Goal: Task Accomplishment & Management: Manage account settings

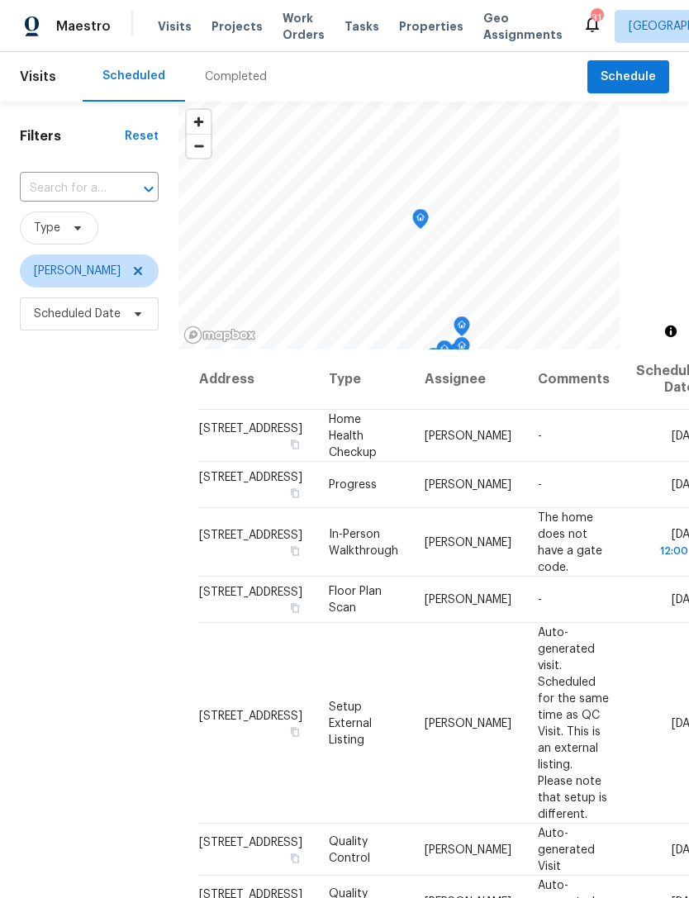
scroll to position [53, 0]
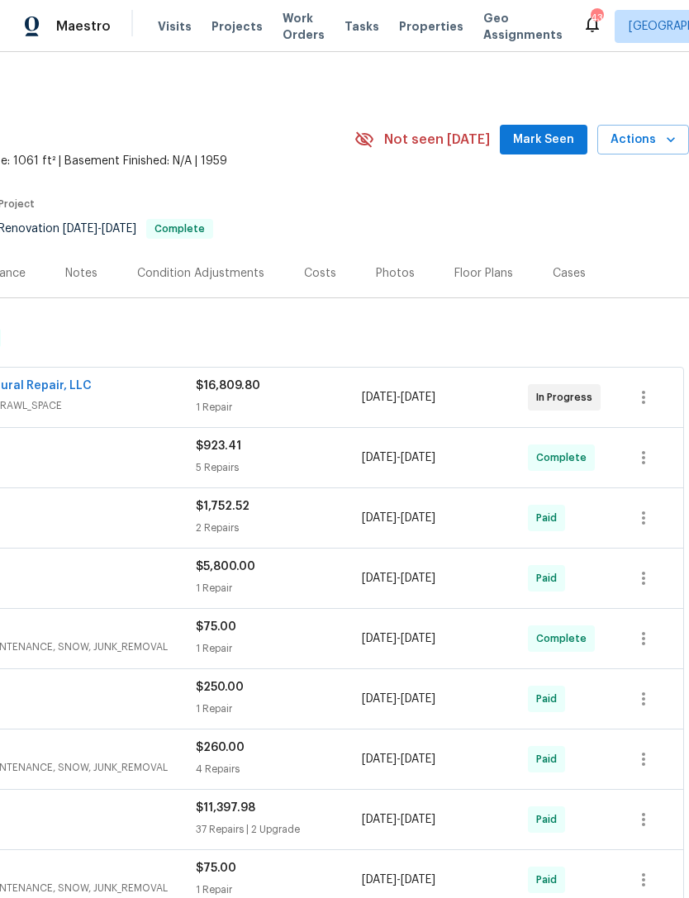
scroll to position [2, 245]
click at [535, 142] on span "Mark Seen" at bounding box center [543, 140] width 61 height 21
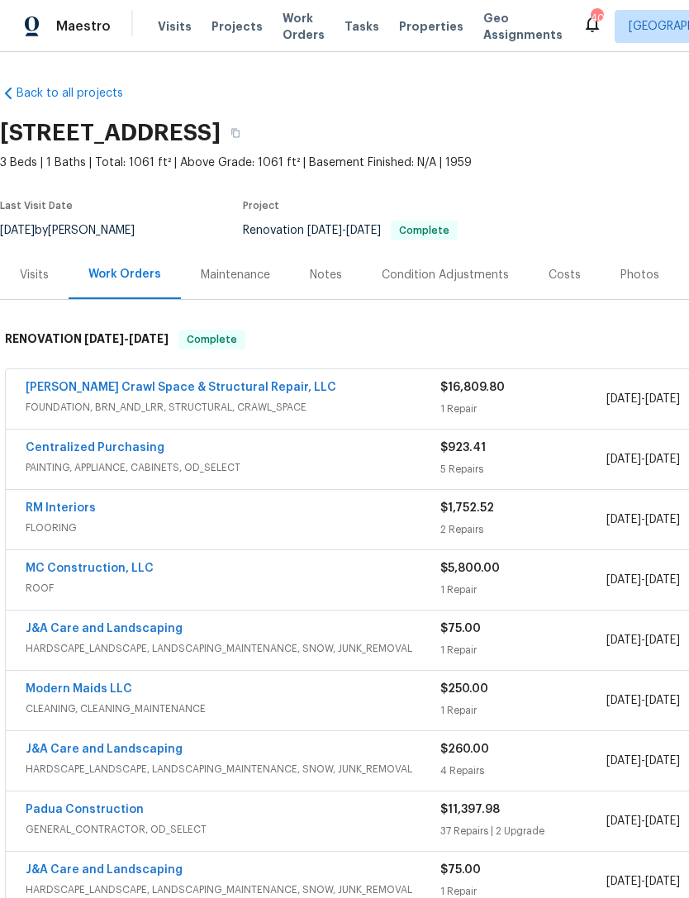
scroll to position [0, 0]
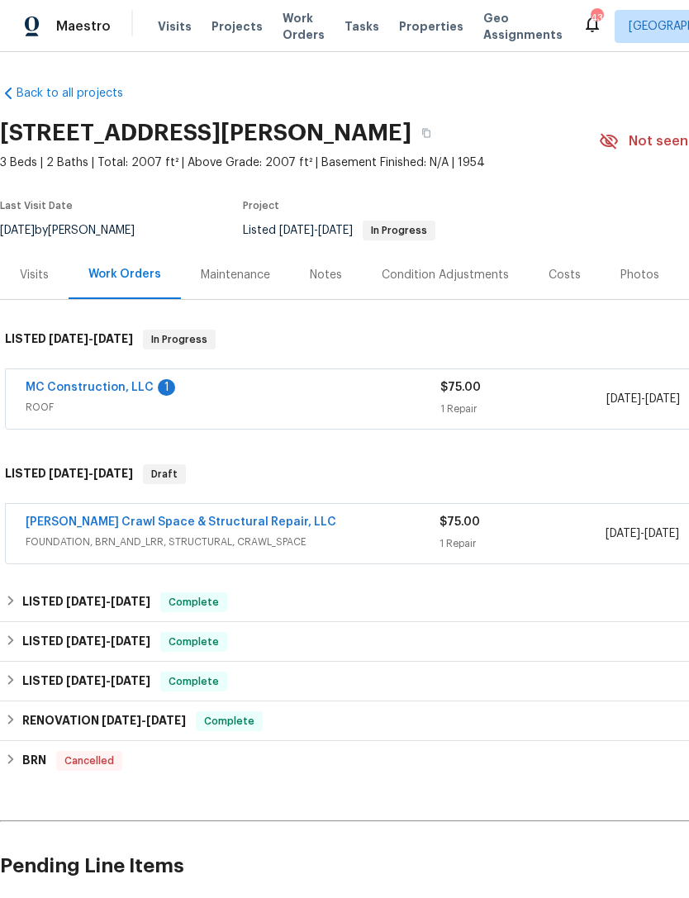
click at [112, 386] on link "MC Construction, LLC" at bounding box center [90, 388] width 128 height 12
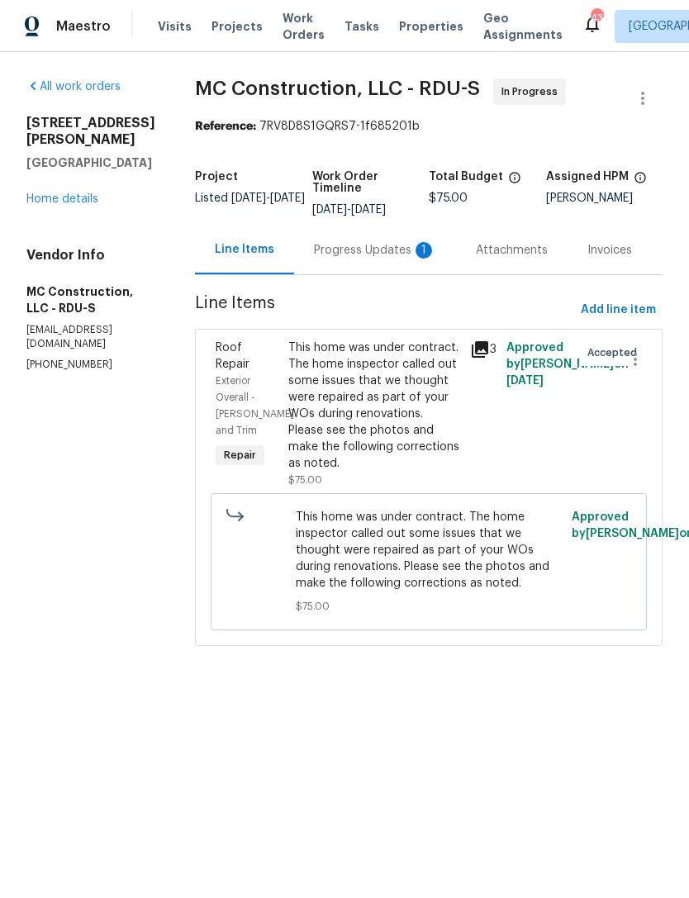
click at [363, 253] on div "Progress Updates 1" at bounding box center [375, 250] width 122 height 17
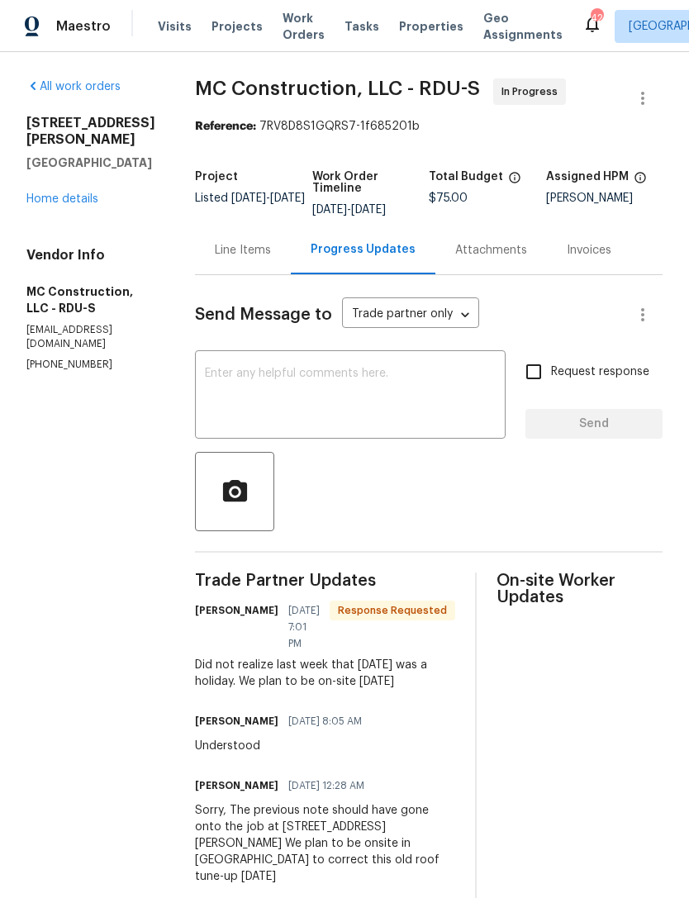
click at [74, 196] on link "Home details" at bounding box center [62, 199] width 72 height 12
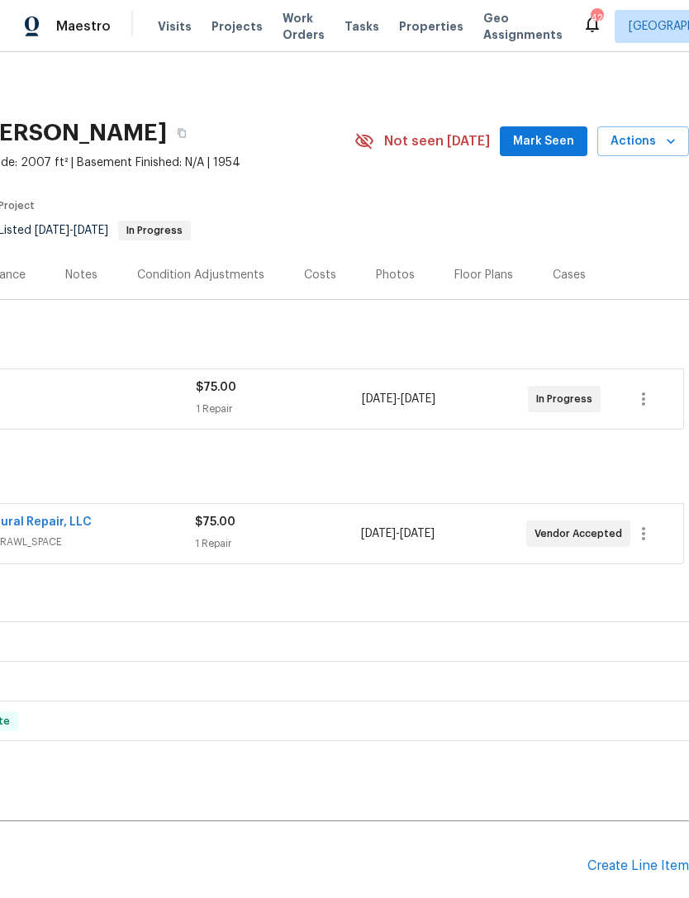
scroll to position [0, 245]
click at [536, 137] on span "Mark Seen" at bounding box center [543, 141] width 61 height 21
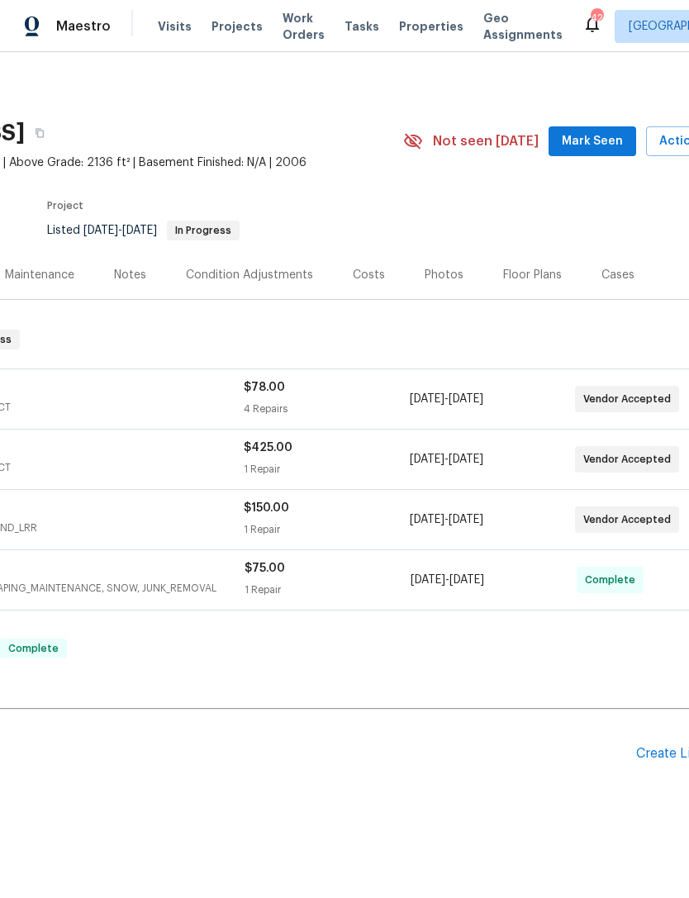
scroll to position [0, 198]
click at [580, 131] on span "Mark Seen" at bounding box center [590, 141] width 61 height 21
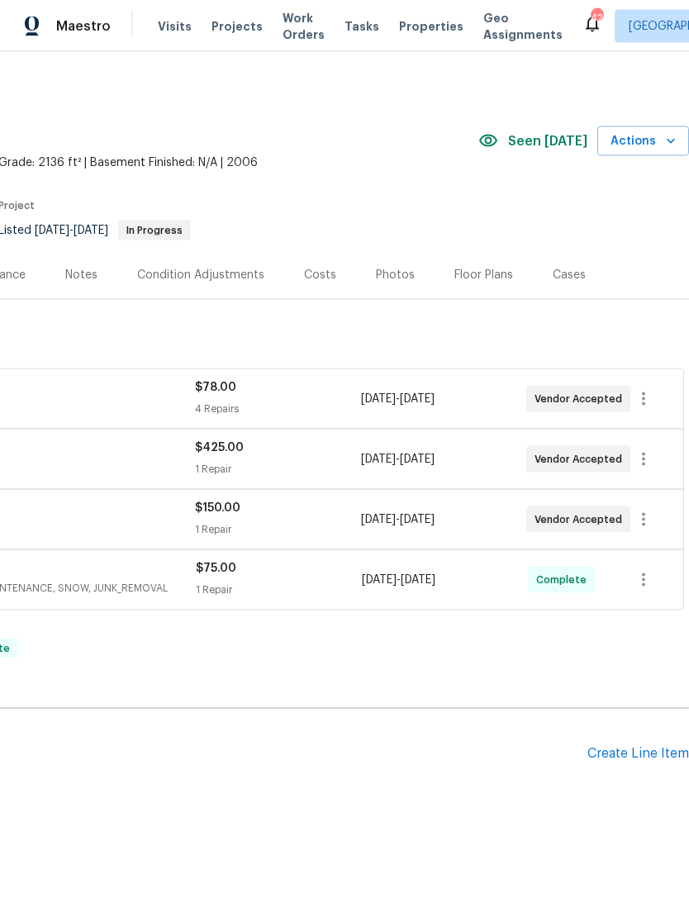
scroll to position [0, 0]
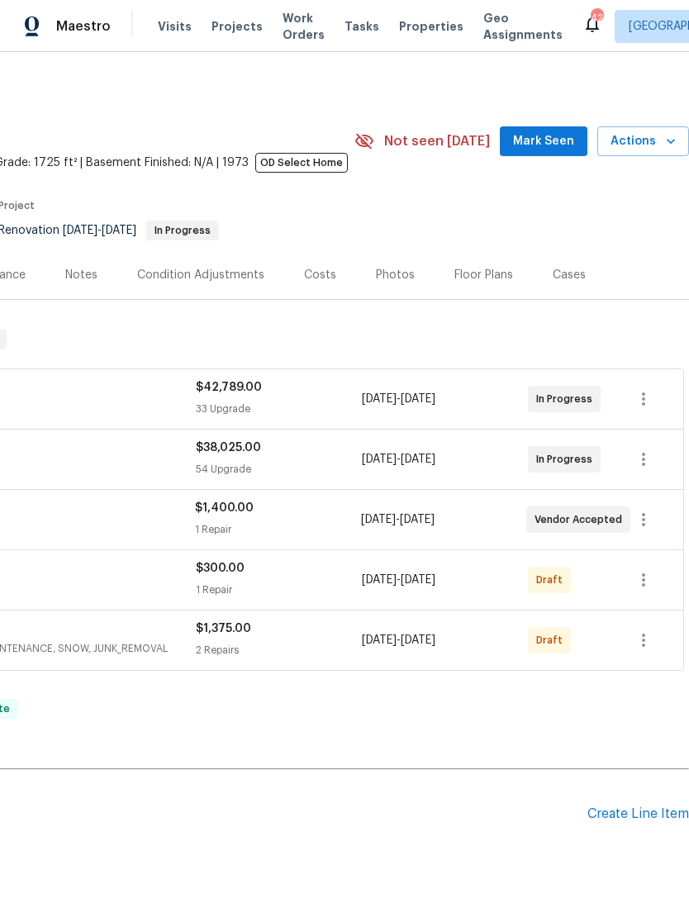
scroll to position [0, 245]
click at [548, 147] on span "Mark Seen" at bounding box center [543, 141] width 61 height 21
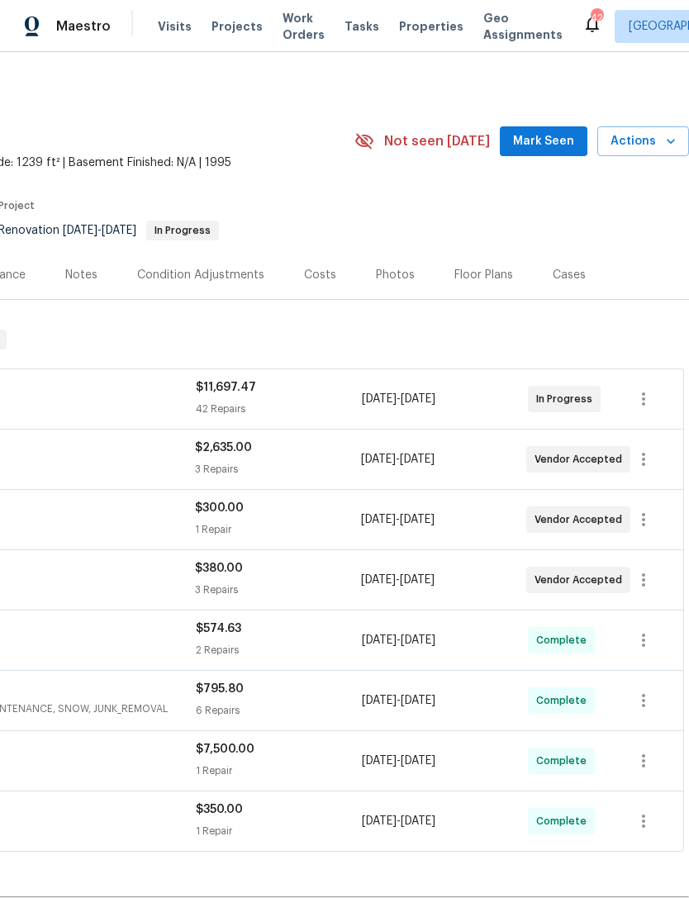
scroll to position [0, 245]
click at [539, 122] on div "2709 Leabrook Dr, Fayetteville, NC 28306 3 Beds | 2 Baths | Total: 1239 ft² | A…" at bounding box center [222, 142] width 934 height 60
click at [538, 139] on span "Mark Seen" at bounding box center [543, 141] width 61 height 21
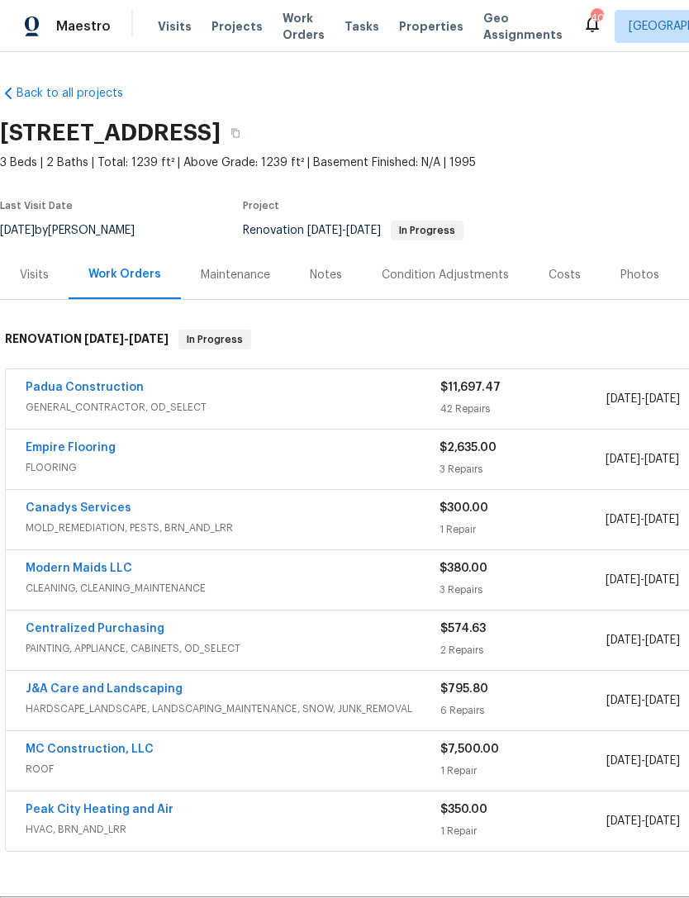
scroll to position [0, 0]
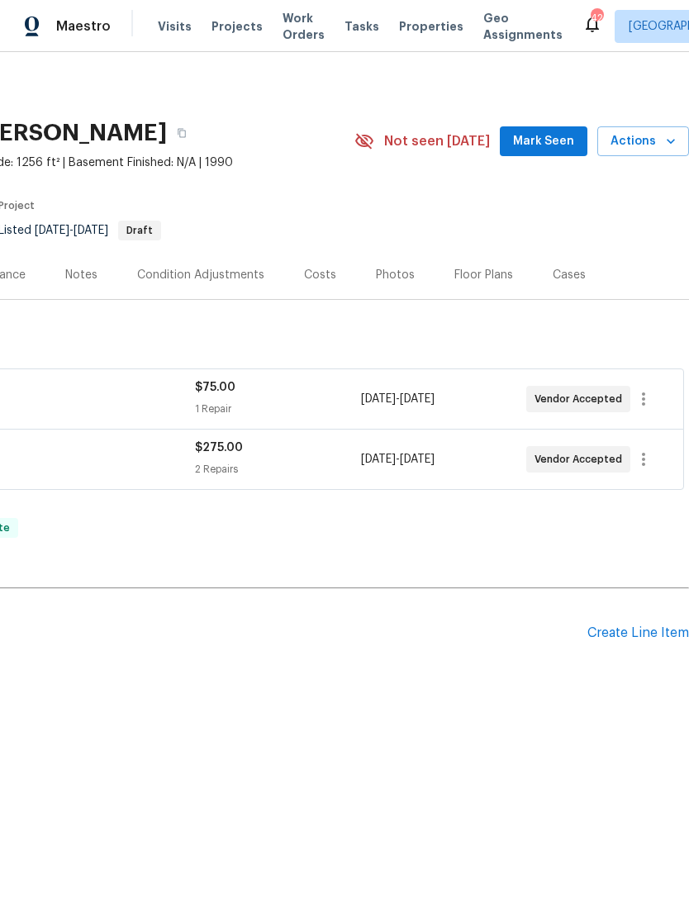
scroll to position [0, 245]
click at [565, 136] on span "Mark Seen" at bounding box center [543, 141] width 61 height 21
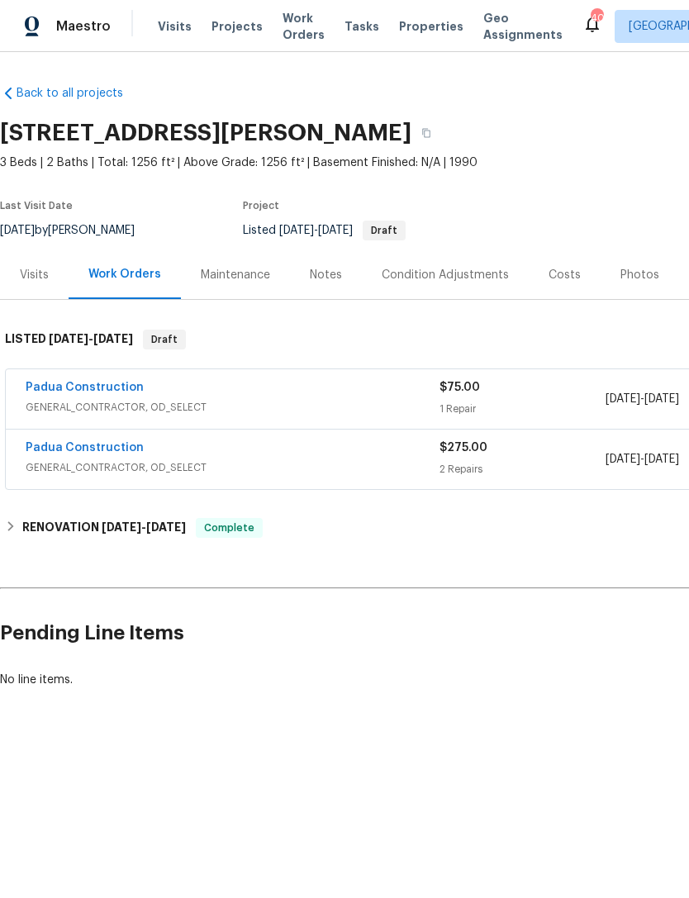
scroll to position [0, 0]
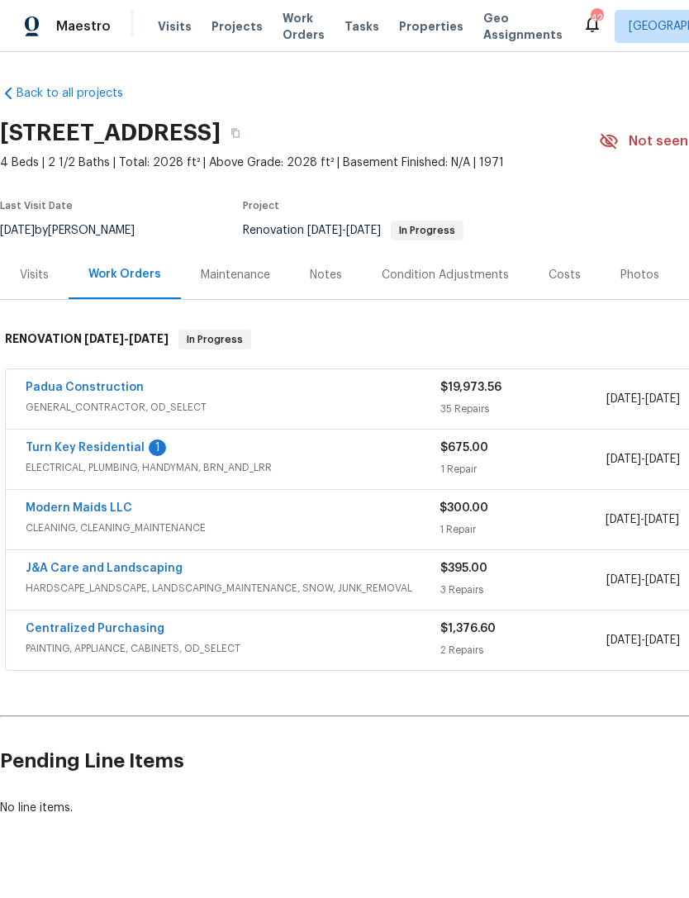
click at [112, 452] on link "Turn Key Residential" at bounding box center [85, 448] width 119 height 12
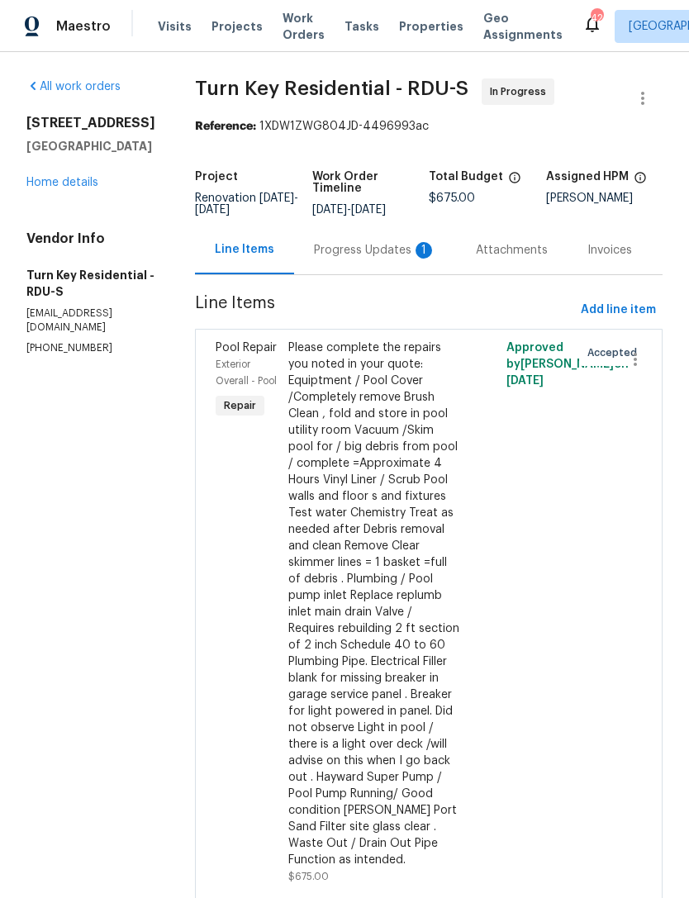
click at [394, 250] on div "Progress Updates 1" at bounding box center [375, 250] width 122 height 17
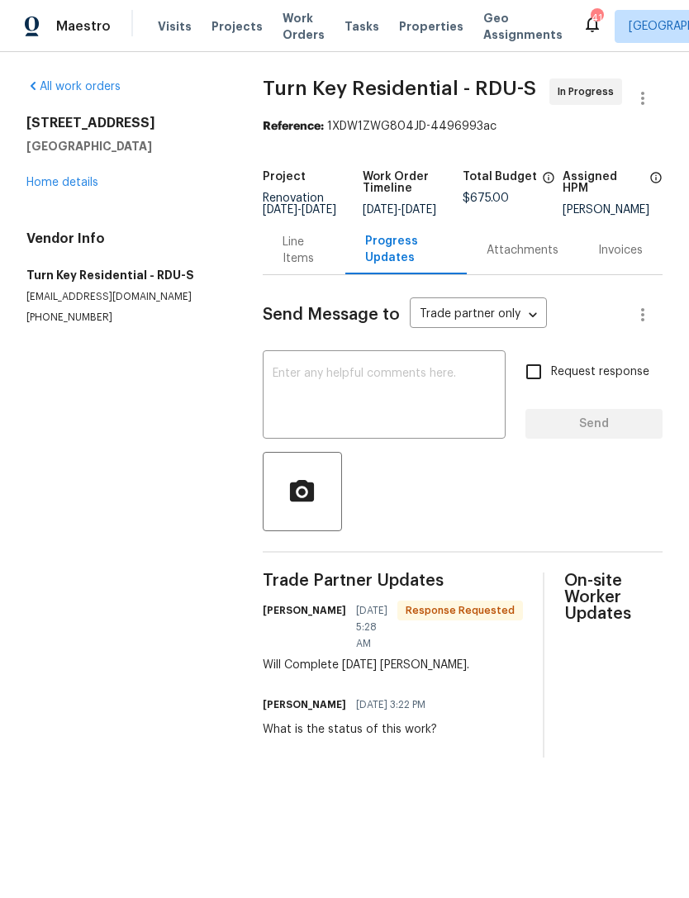
click at [67, 184] on link "Home details" at bounding box center [62, 183] width 72 height 12
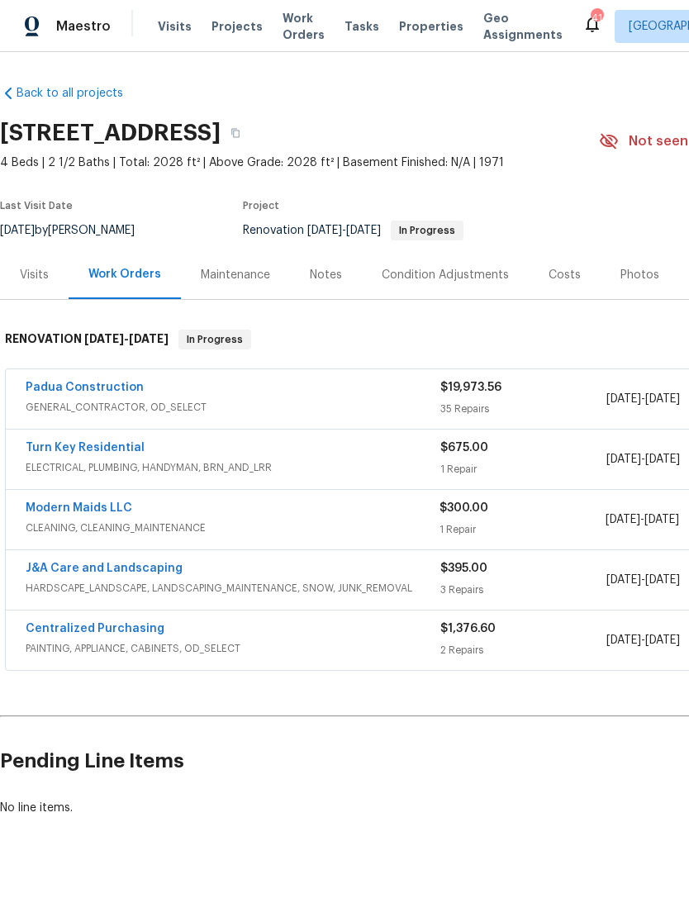
click at [102, 453] on link "Turn Key Residential" at bounding box center [85, 448] width 119 height 12
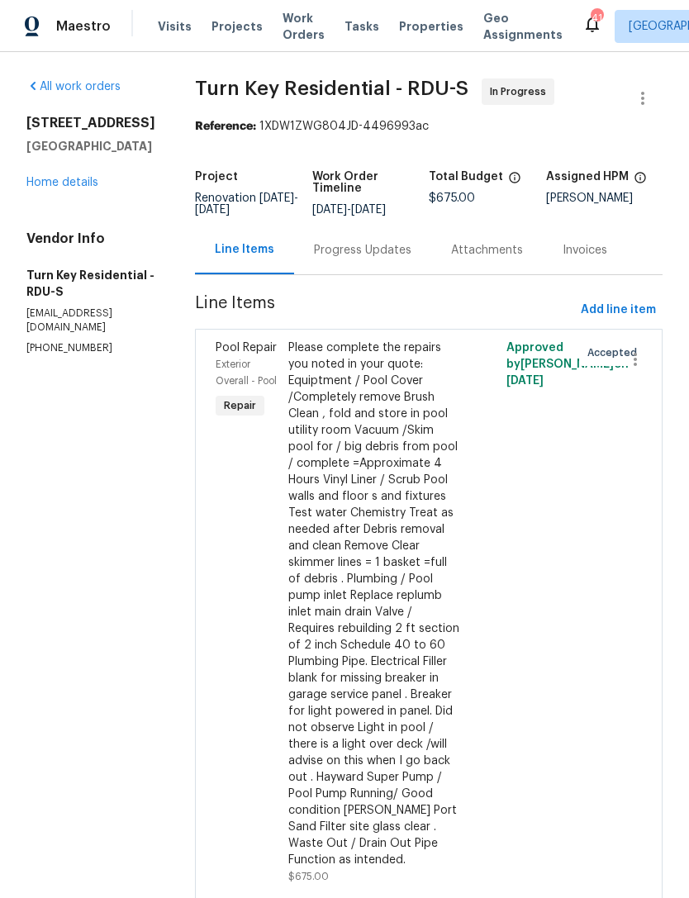
click at [398, 259] on div "Progress Updates" at bounding box center [363, 250] width 98 height 17
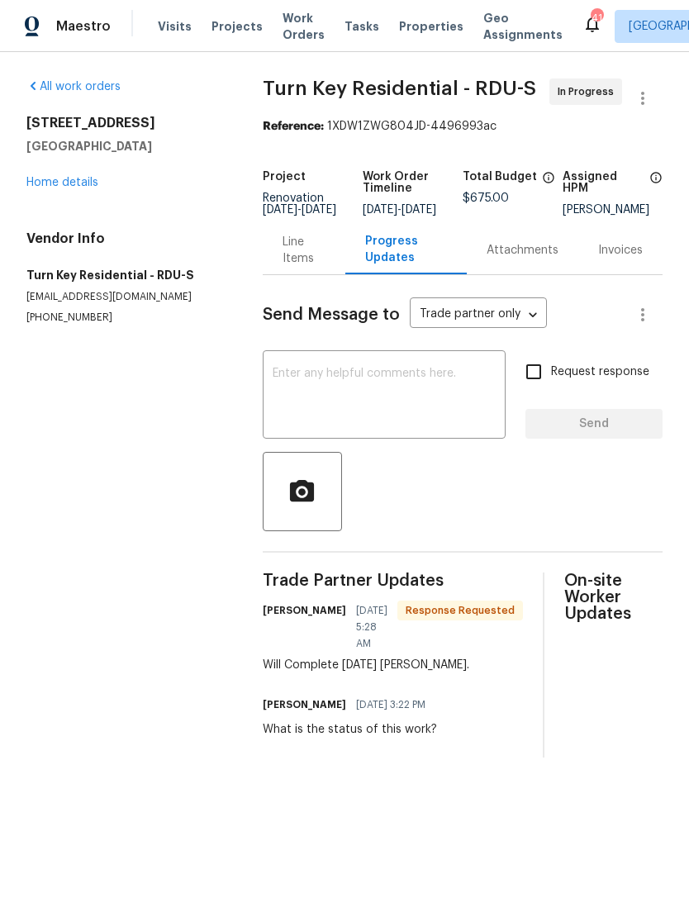
click at [360, 398] on textarea at bounding box center [384, 397] width 223 height 58
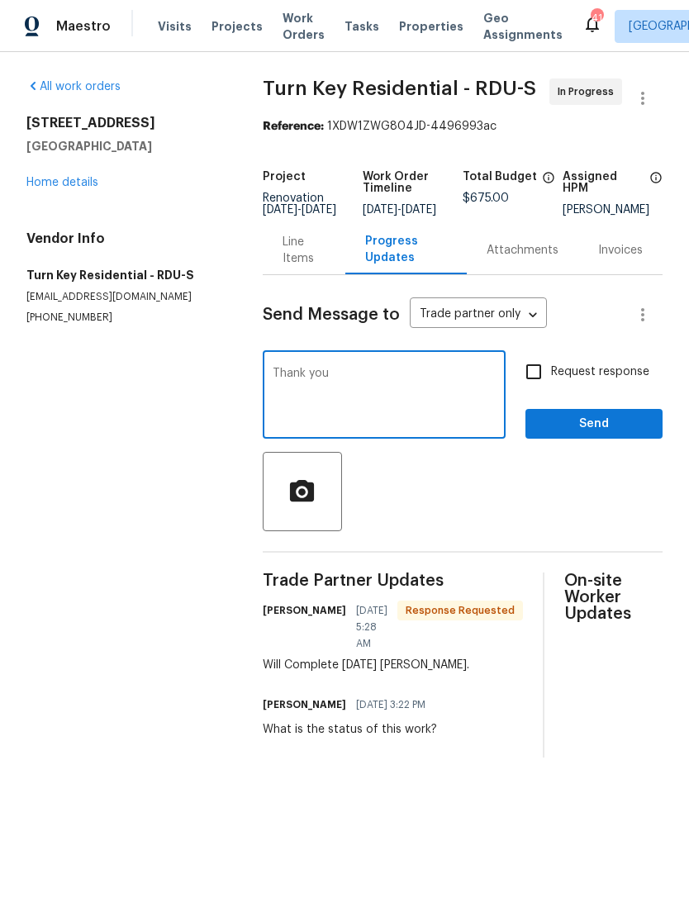
type textarea "Thank you"
click at [565, 433] on span "Send" at bounding box center [594, 424] width 111 height 21
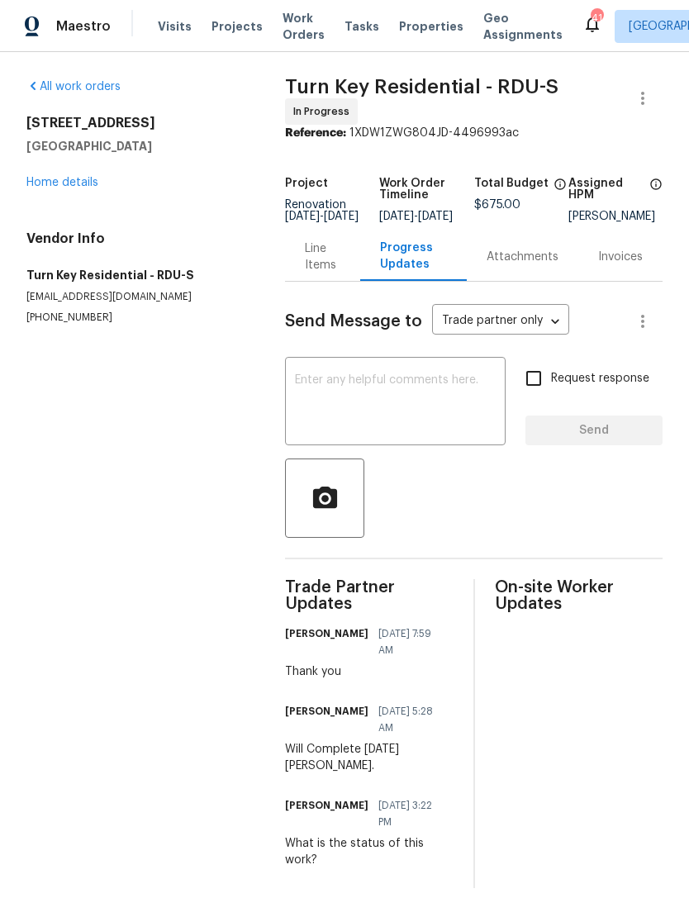
click at [79, 188] on link "Home details" at bounding box center [62, 183] width 72 height 12
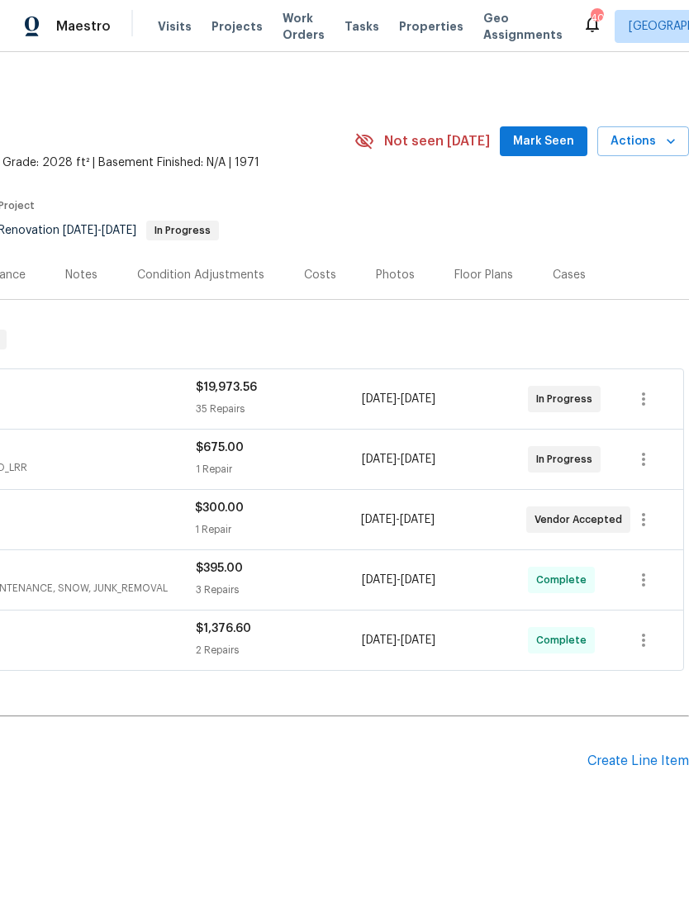
scroll to position [0, 245]
click at [570, 145] on span "Mark Seen" at bounding box center [543, 141] width 61 height 21
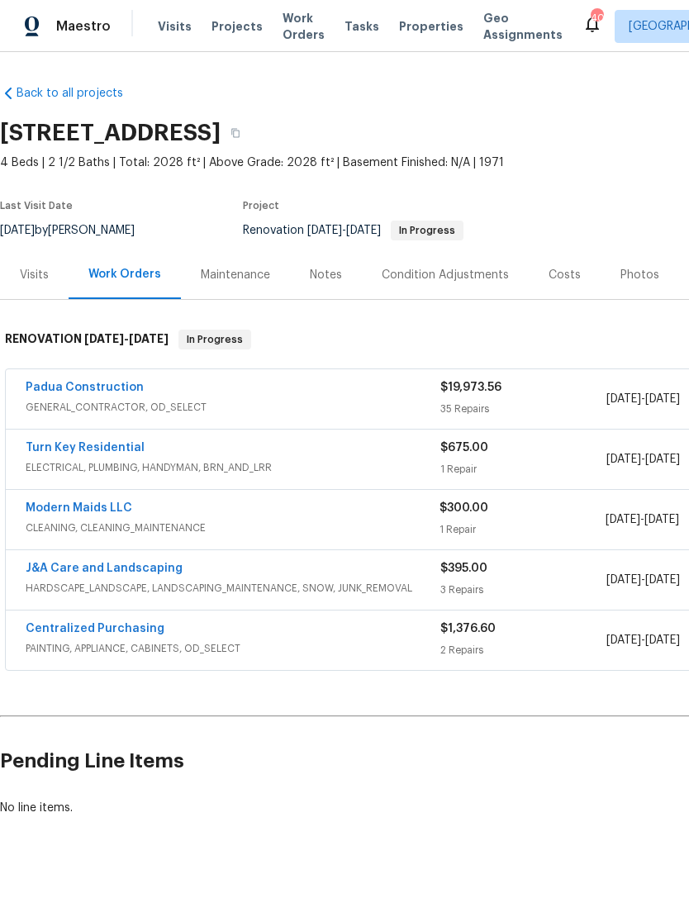
scroll to position [0, 0]
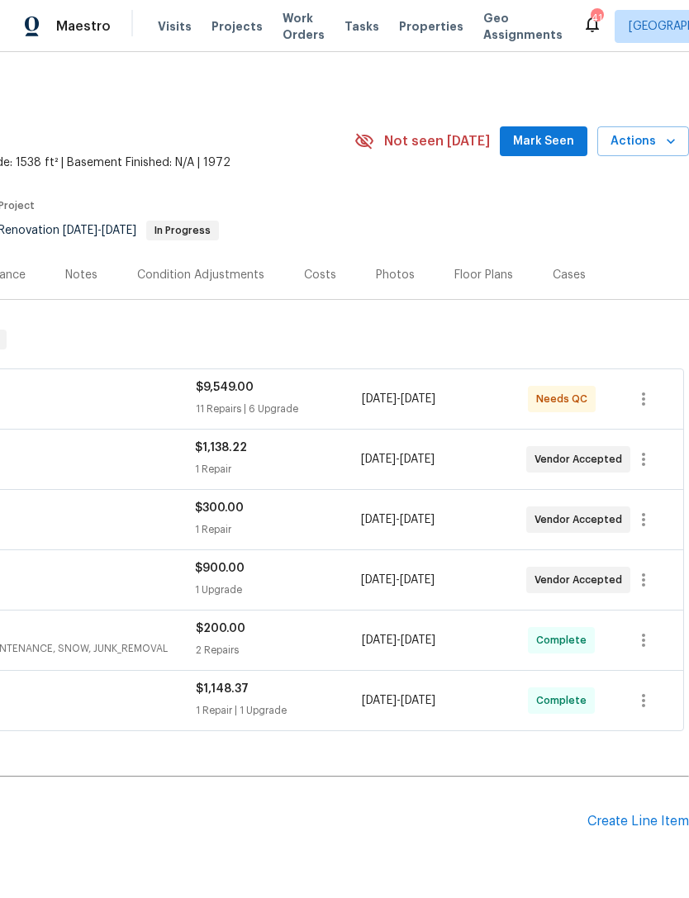
scroll to position [0, 245]
click at [564, 147] on span "Mark Seen" at bounding box center [543, 141] width 61 height 21
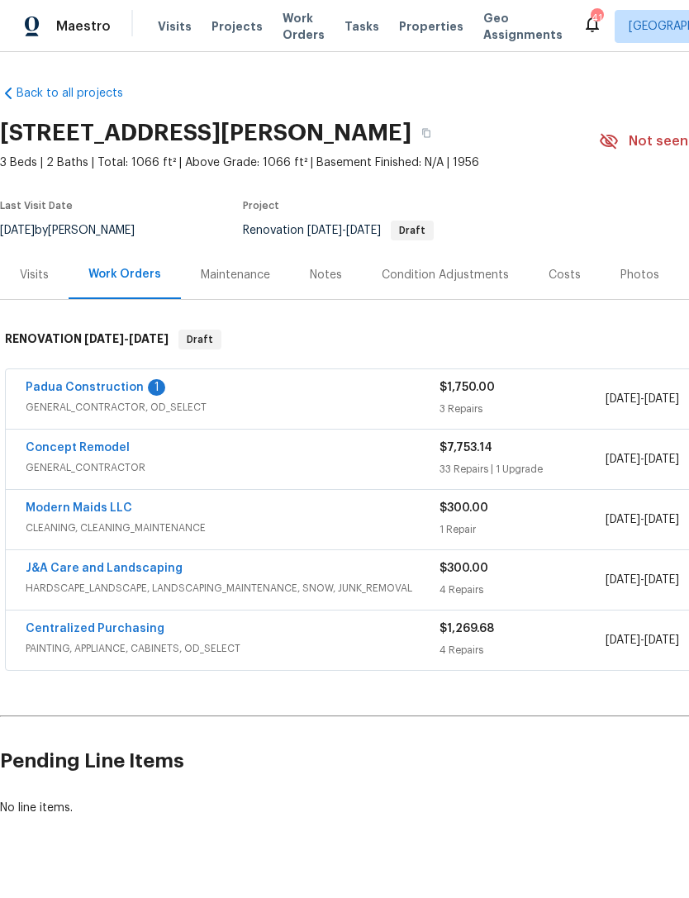
click at [126, 385] on link "Padua Construction" at bounding box center [85, 388] width 118 height 12
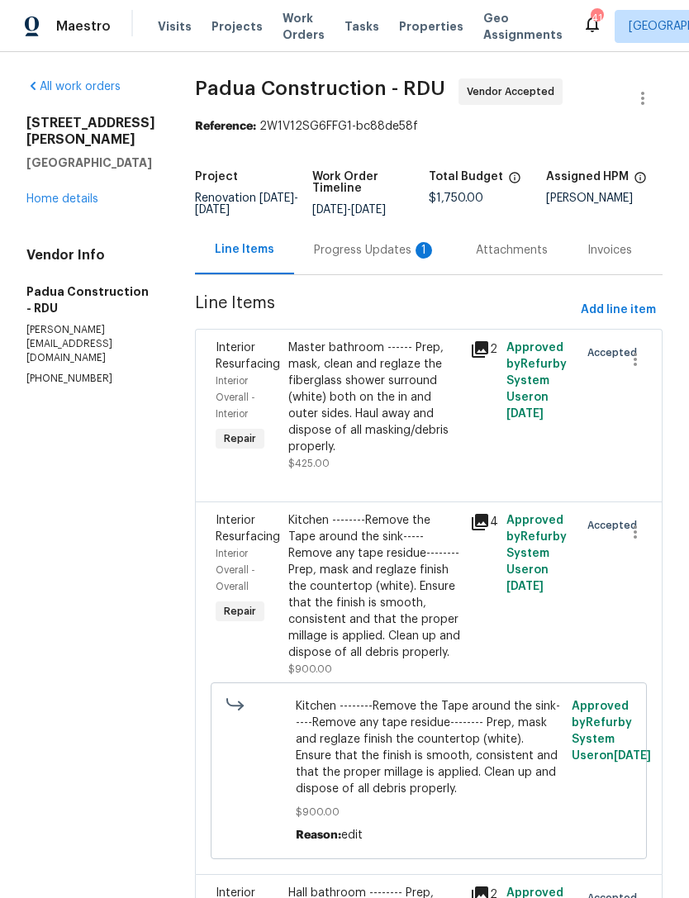
click at [355, 247] on div "Progress Updates 1" at bounding box center [375, 250] width 122 height 17
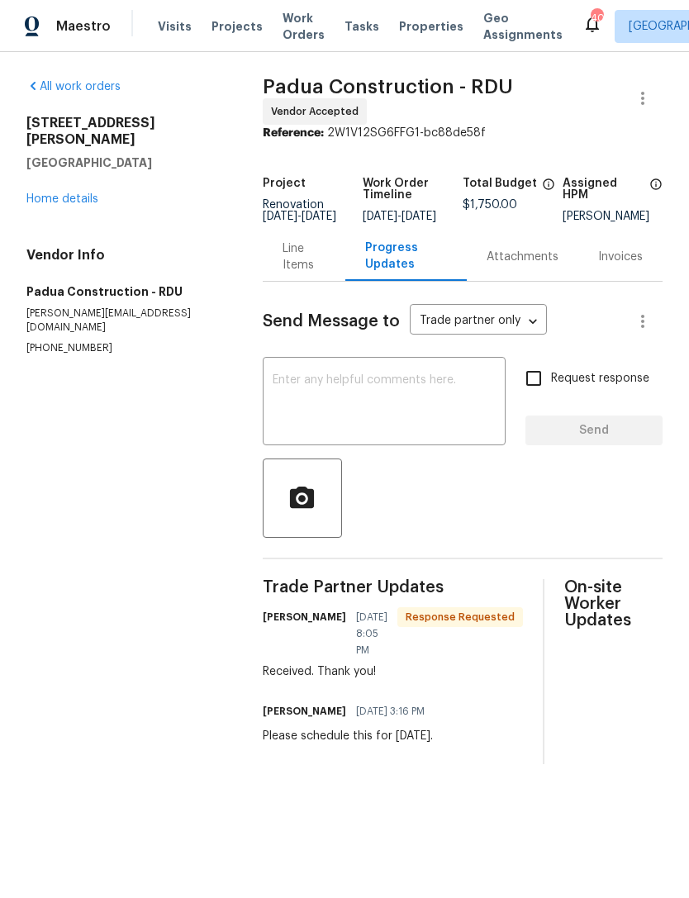
click at [91, 193] on link "Home details" at bounding box center [62, 199] width 72 height 12
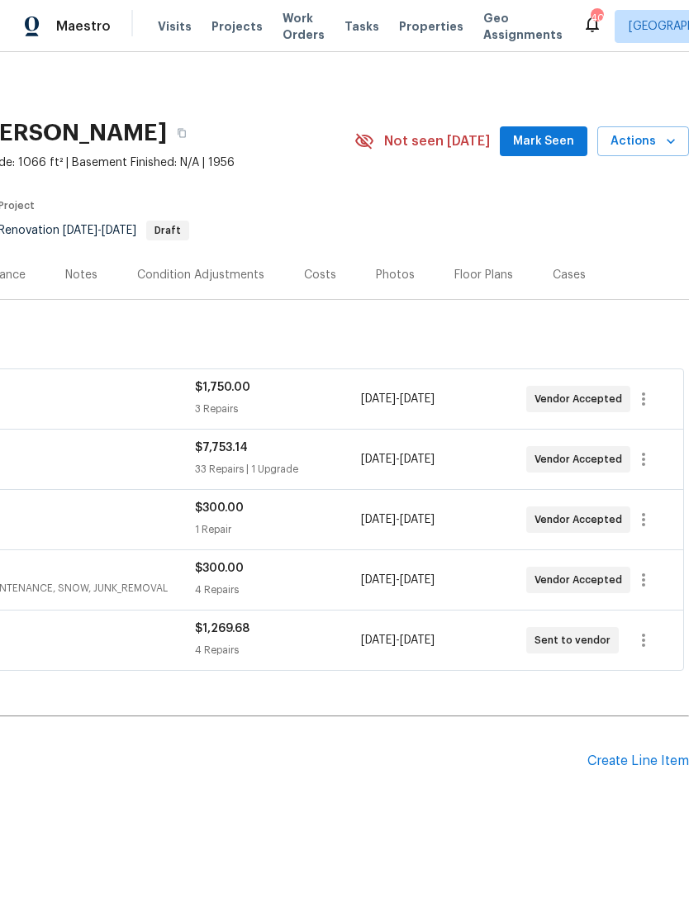
scroll to position [0, 245]
click at [554, 144] on span "Mark Seen" at bounding box center [543, 141] width 61 height 21
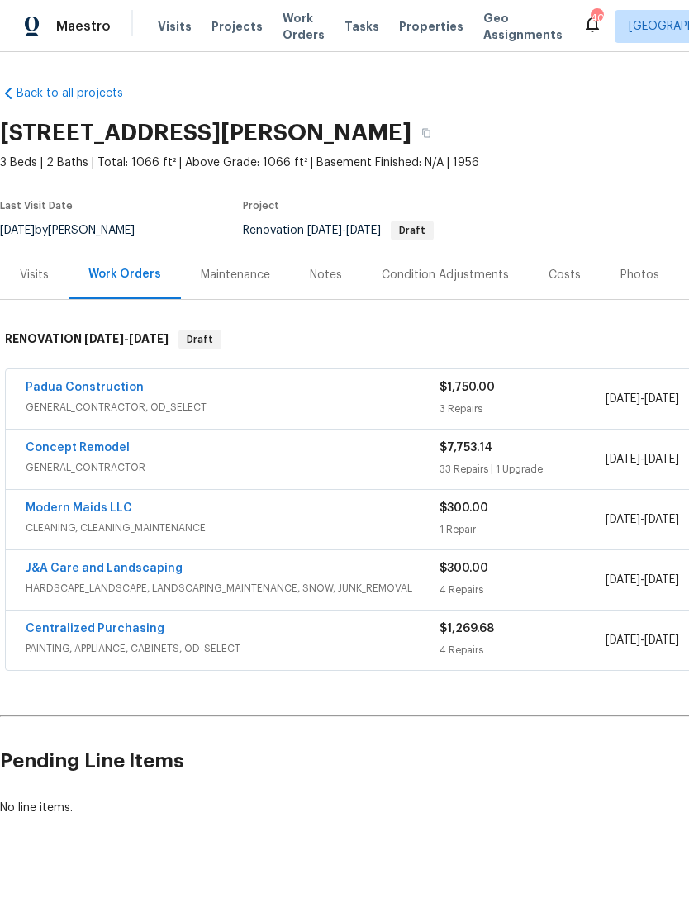
scroll to position [0, 0]
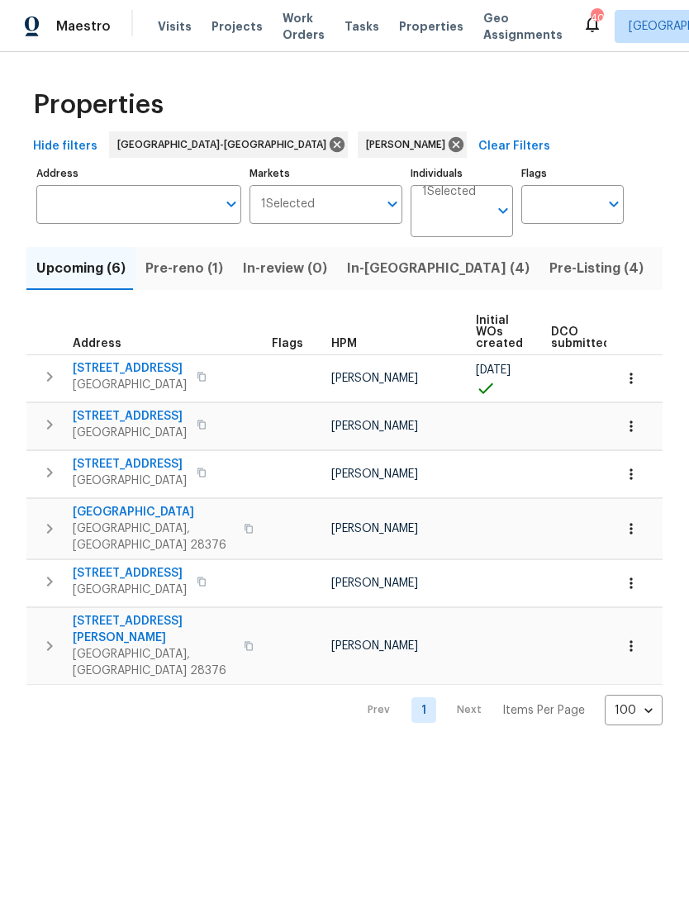
click at [162, 370] on span "[STREET_ADDRESS]" at bounding box center [130, 368] width 114 height 17
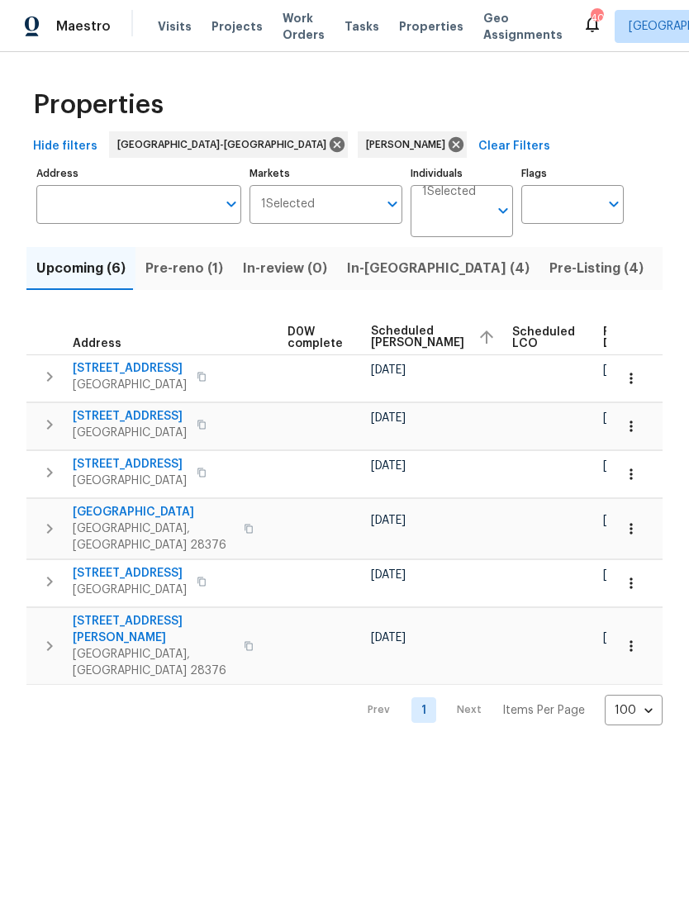
scroll to position [0, 434]
click at [636, 380] on icon "button" at bounding box center [631, 378] width 17 height 17
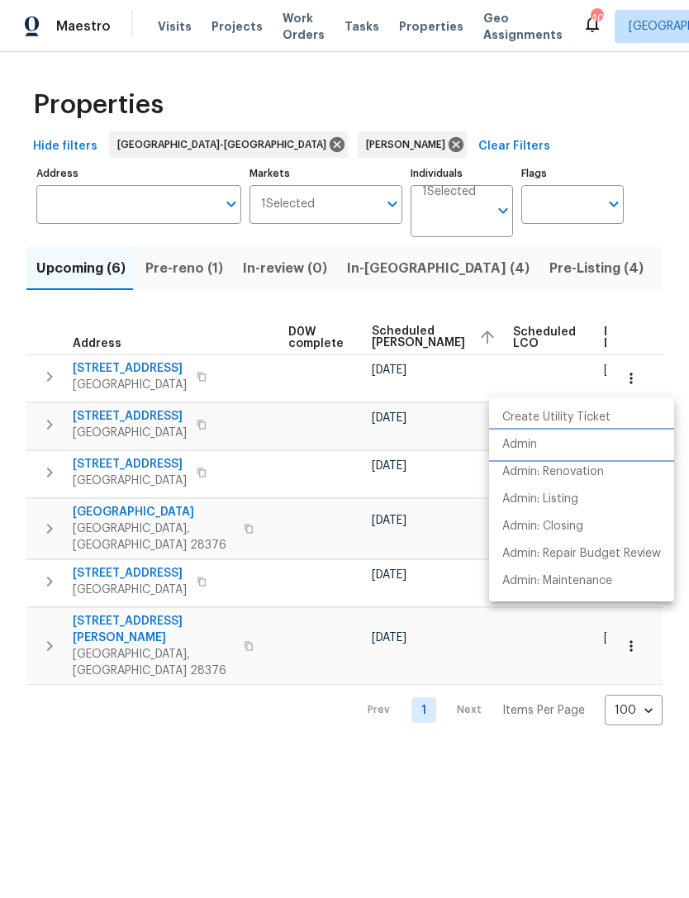
click at [530, 444] on p "Admin" at bounding box center [520, 444] width 35 height 17
click at [544, 102] on div at bounding box center [344, 449] width 689 height 898
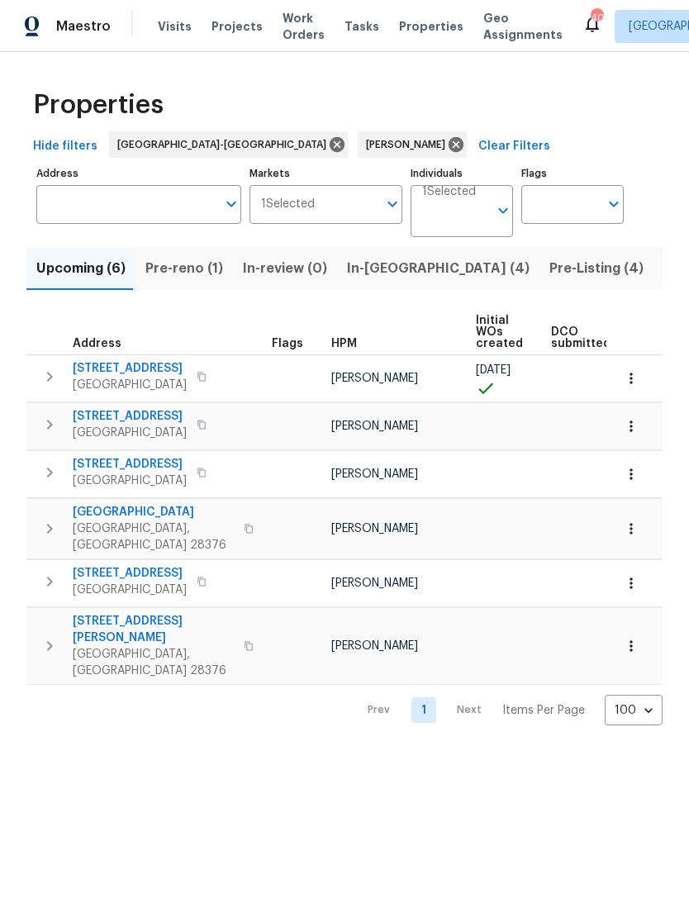
scroll to position [0, 0]
click at [550, 267] on span "Pre-Listing (4)" at bounding box center [597, 268] width 94 height 23
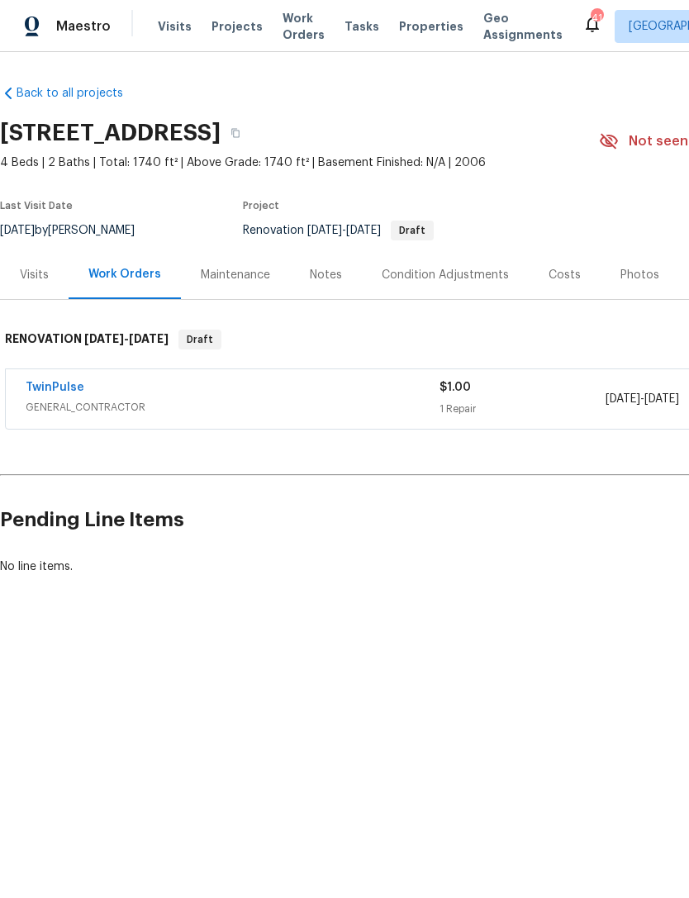
click at [36, 269] on div "Visits" at bounding box center [34, 275] width 29 height 17
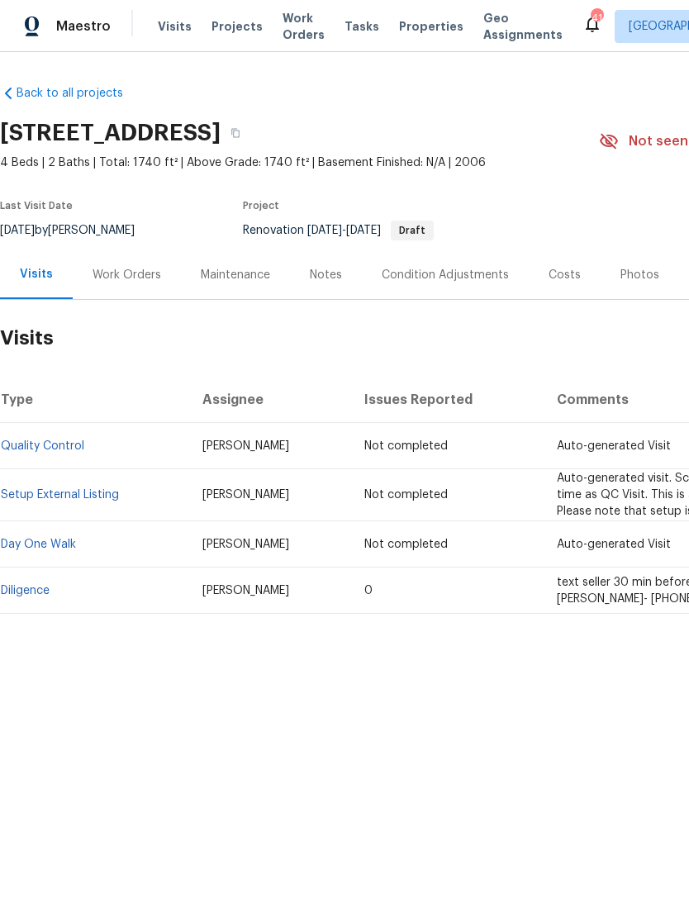
click at [32, 593] on link "Diligence" at bounding box center [25, 591] width 49 height 12
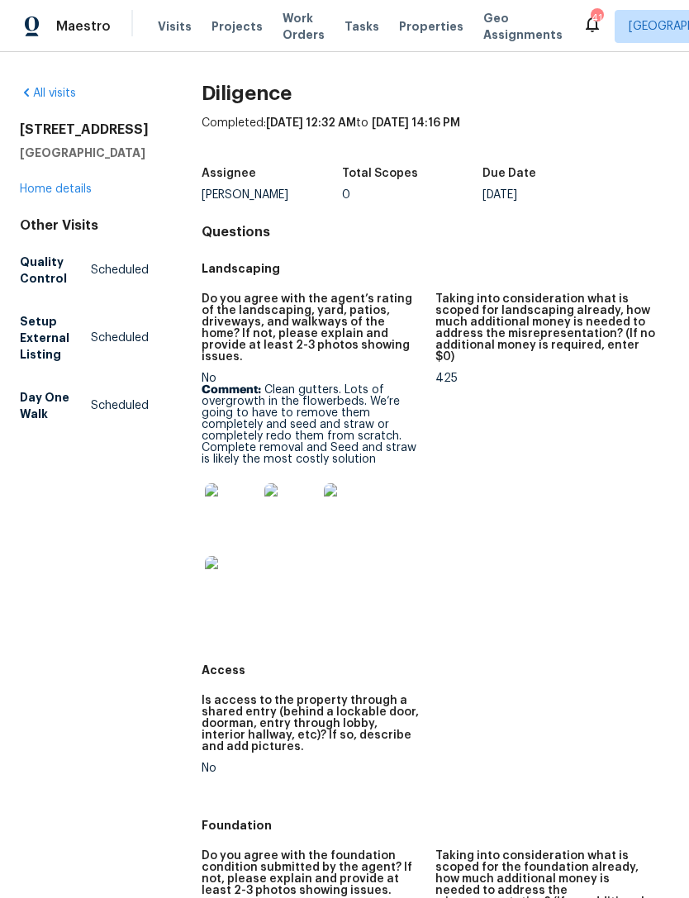
click at [225, 506] on img at bounding box center [231, 510] width 53 height 53
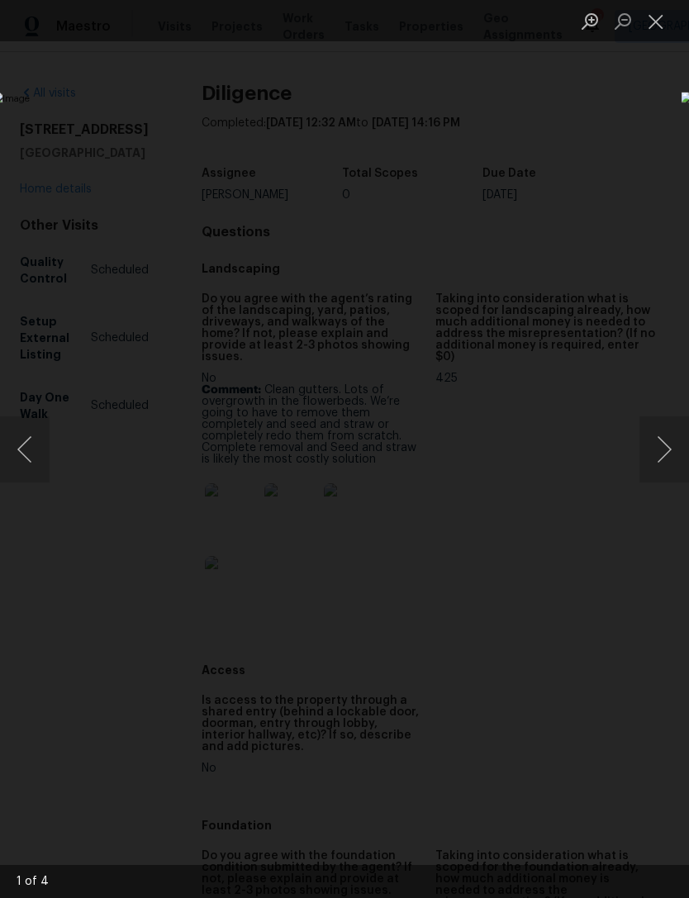
click at [673, 450] on button "Next image" at bounding box center [665, 450] width 50 height 66
click at [658, 458] on button "Next image" at bounding box center [665, 450] width 50 height 66
click at [653, 460] on button "Next image" at bounding box center [665, 450] width 50 height 66
click at [671, 448] on button "Next image" at bounding box center [665, 450] width 50 height 66
click at [660, 28] on button "Close lightbox" at bounding box center [656, 21] width 33 height 29
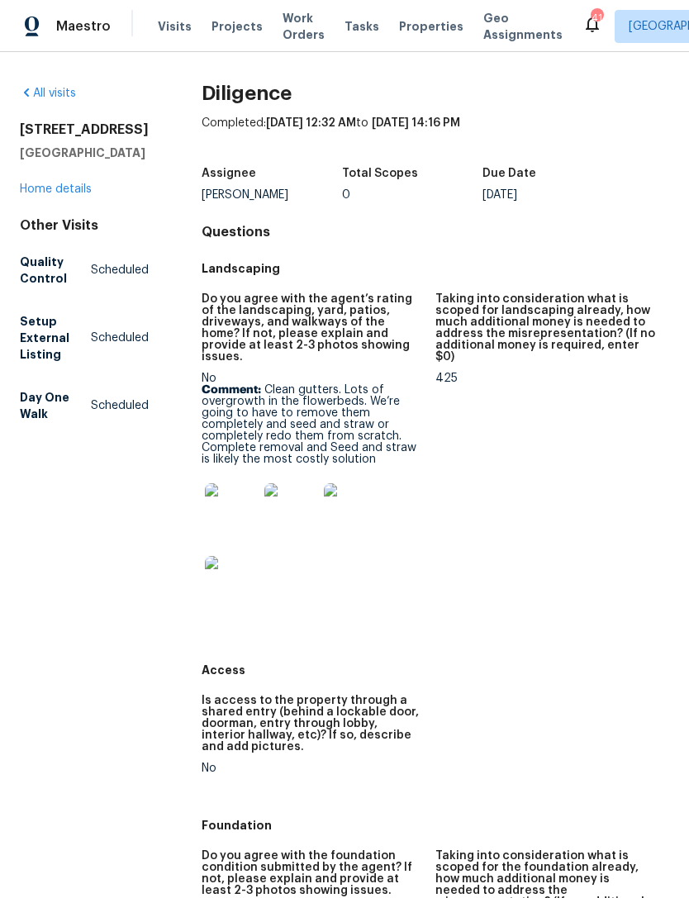
click at [80, 195] on link "Home details" at bounding box center [56, 189] width 72 height 12
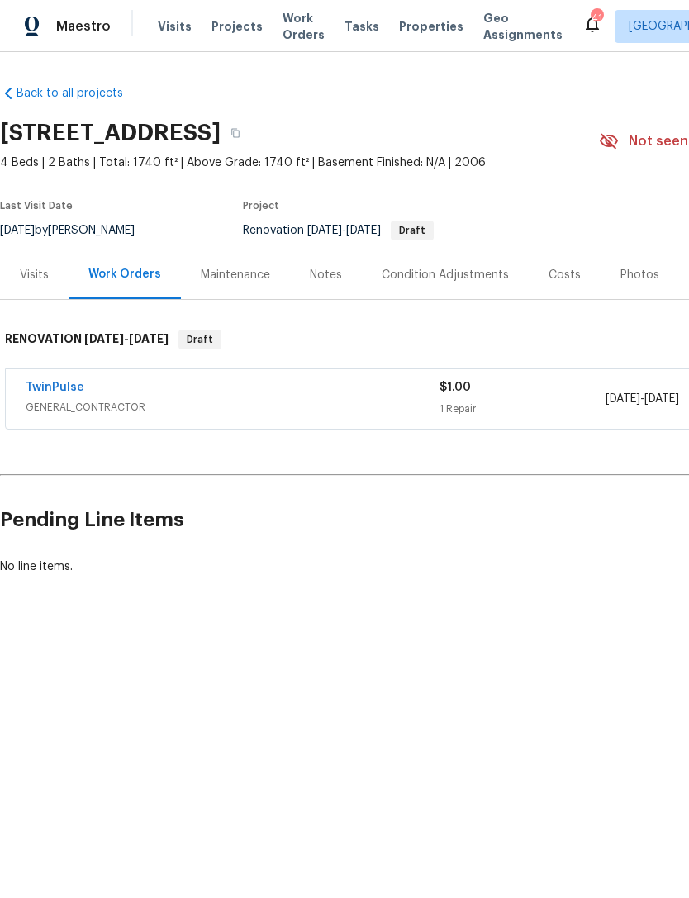
click at [562, 268] on div "Costs" at bounding box center [565, 275] width 32 height 17
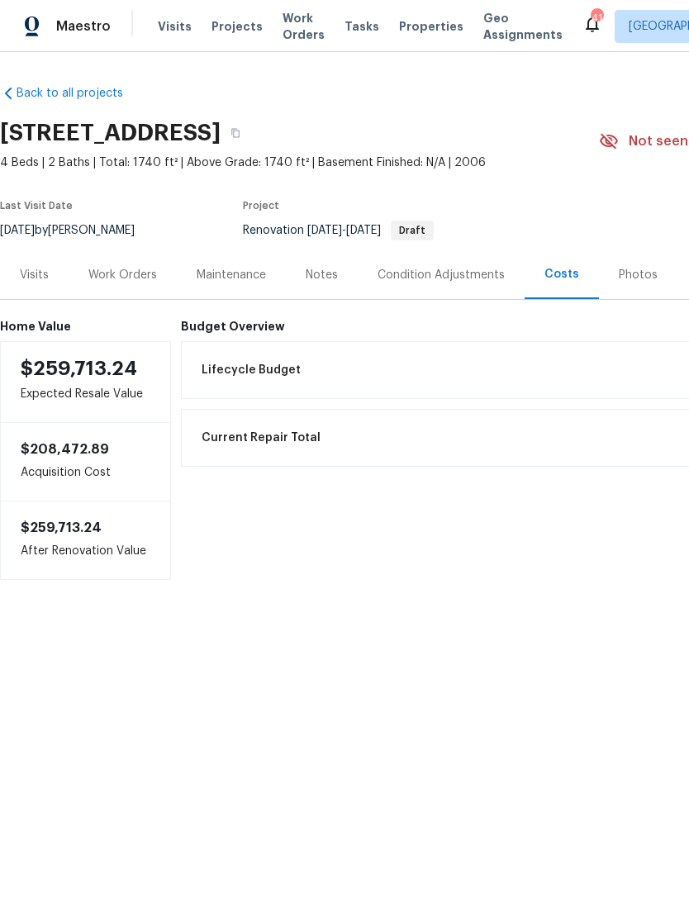
click at [319, 277] on div "Notes" at bounding box center [322, 275] width 32 height 17
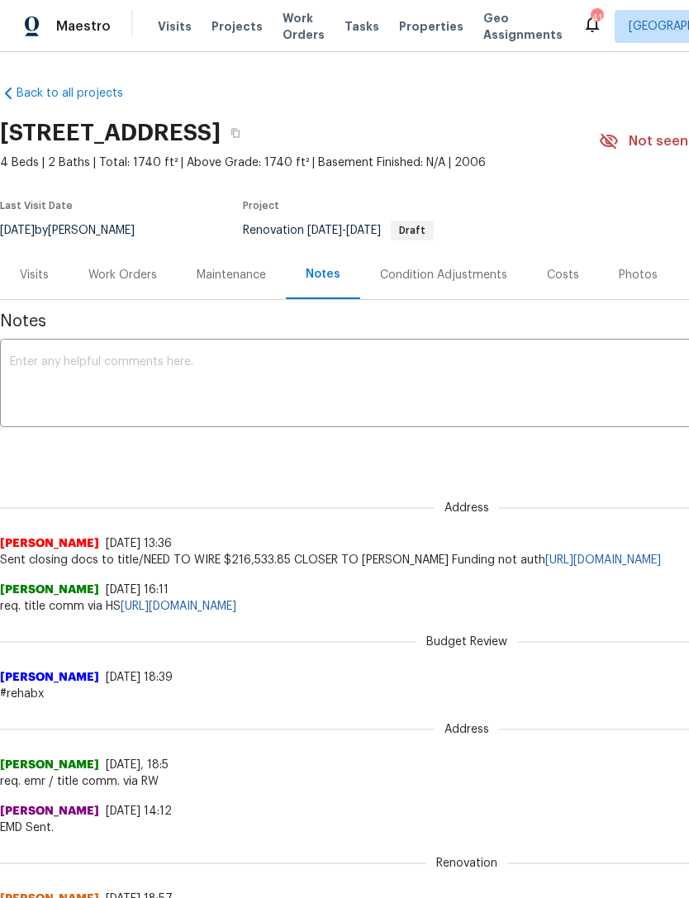
click at [427, 277] on div "Condition Adjustments" at bounding box center [443, 275] width 127 height 17
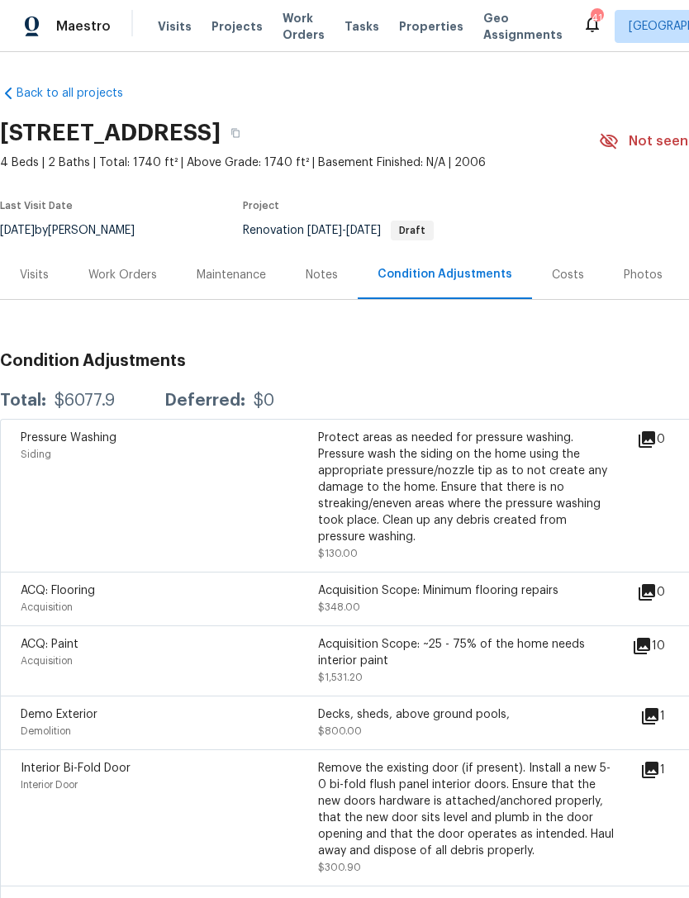
click at [651, 643] on icon at bounding box center [642, 646] width 17 height 17
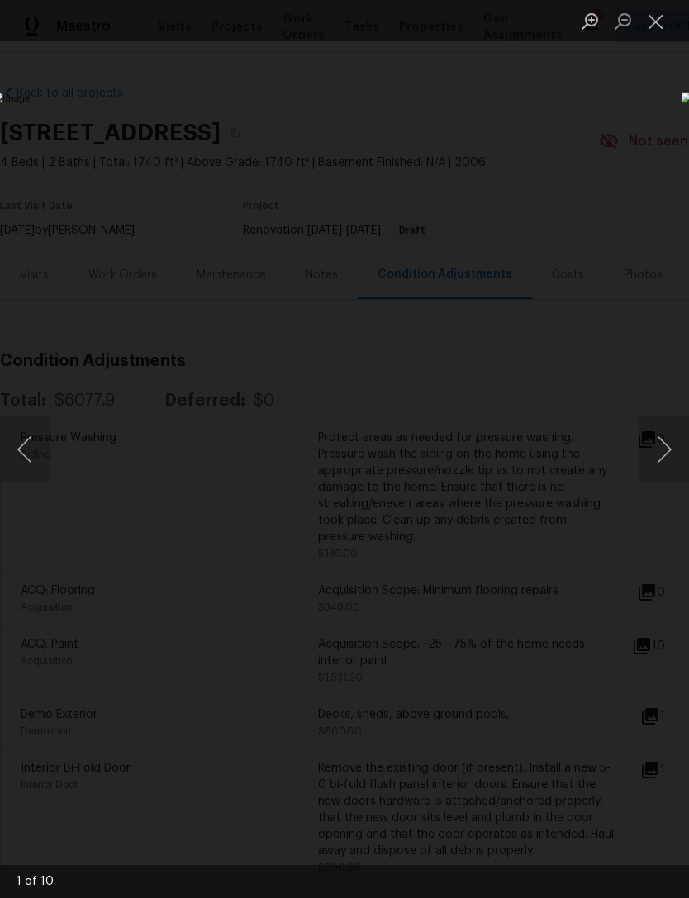
click at [678, 428] on button "Next image" at bounding box center [665, 450] width 50 height 66
click at [679, 449] on button "Next image" at bounding box center [665, 450] width 50 height 66
click at [679, 446] on button "Next image" at bounding box center [665, 450] width 50 height 66
click at [679, 442] on button "Next image" at bounding box center [665, 450] width 50 height 66
click at [678, 444] on button "Next image" at bounding box center [665, 450] width 50 height 66
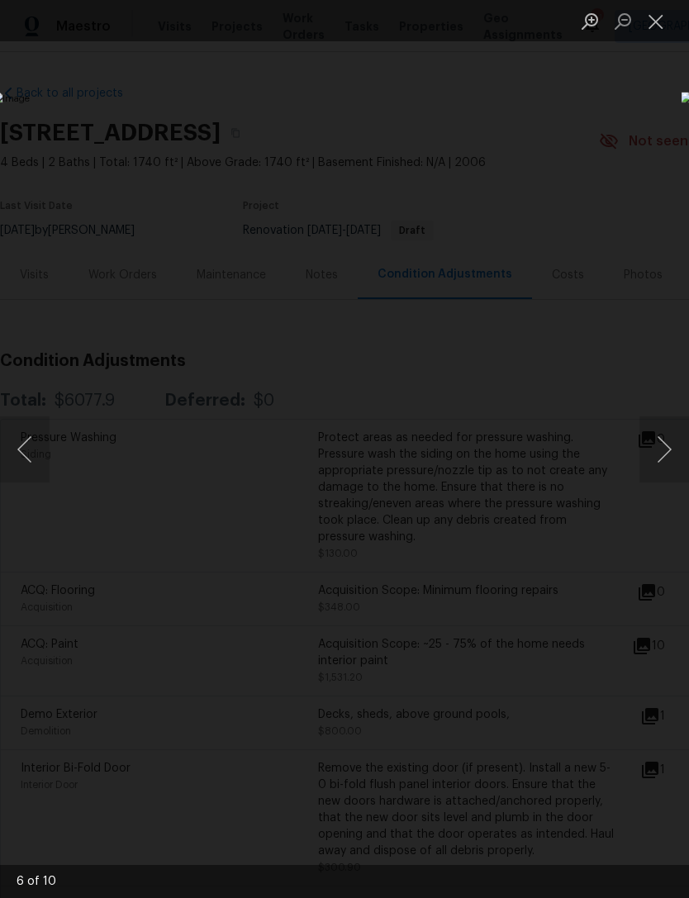
click at [677, 441] on button "Next image" at bounding box center [665, 450] width 50 height 66
click at [670, 446] on button "Next image" at bounding box center [665, 450] width 50 height 66
click at [679, 450] on button "Next image" at bounding box center [665, 450] width 50 height 66
click at [665, 19] on button "Close lightbox" at bounding box center [656, 21] width 33 height 29
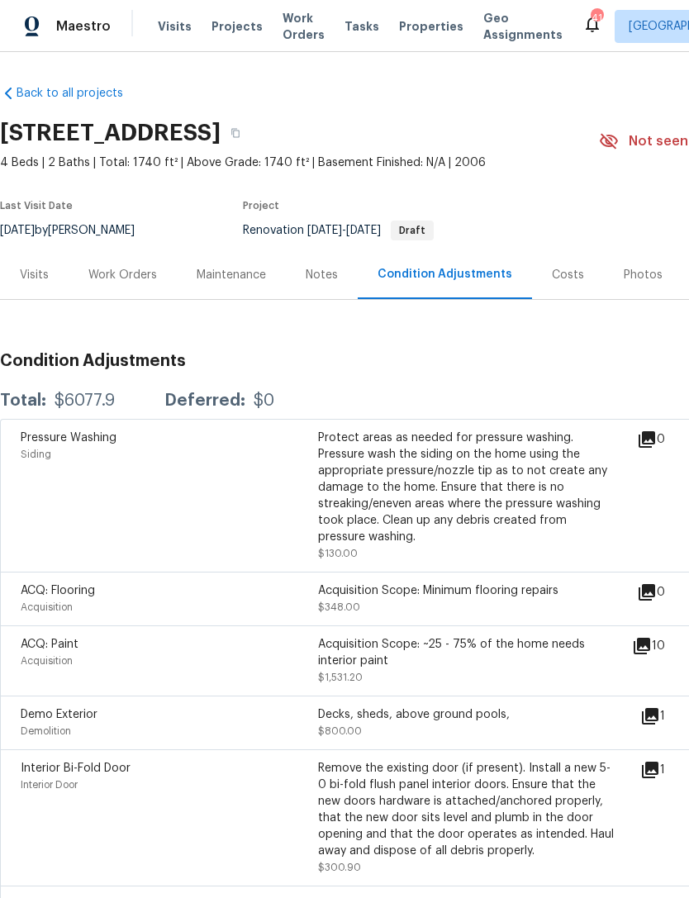
click at [45, 269] on div "Visits" at bounding box center [34, 275] width 29 height 17
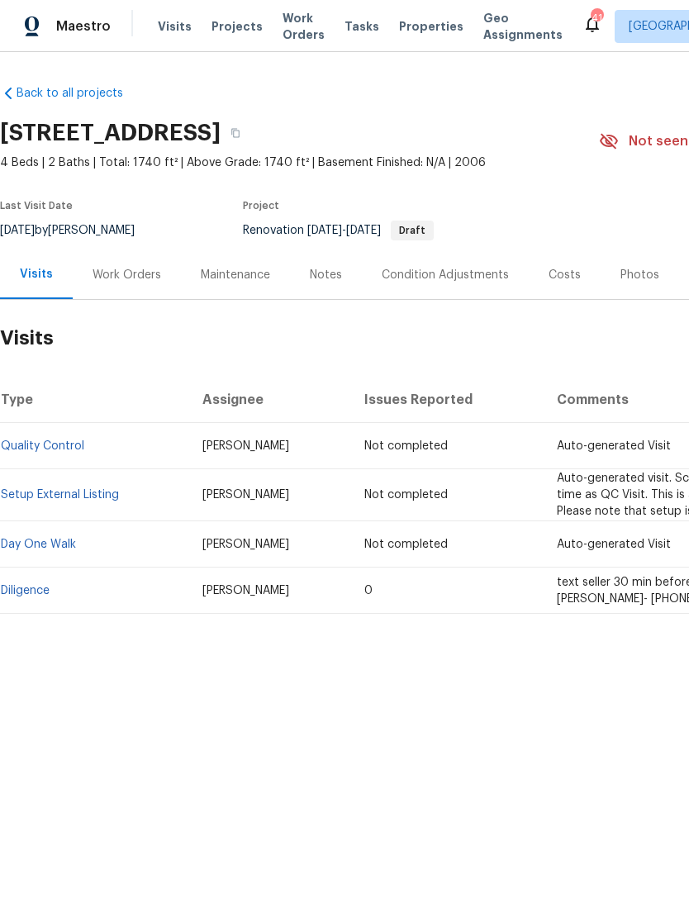
click at [39, 592] on link "Diligence" at bounding box center [25, 591] width 49 height 12
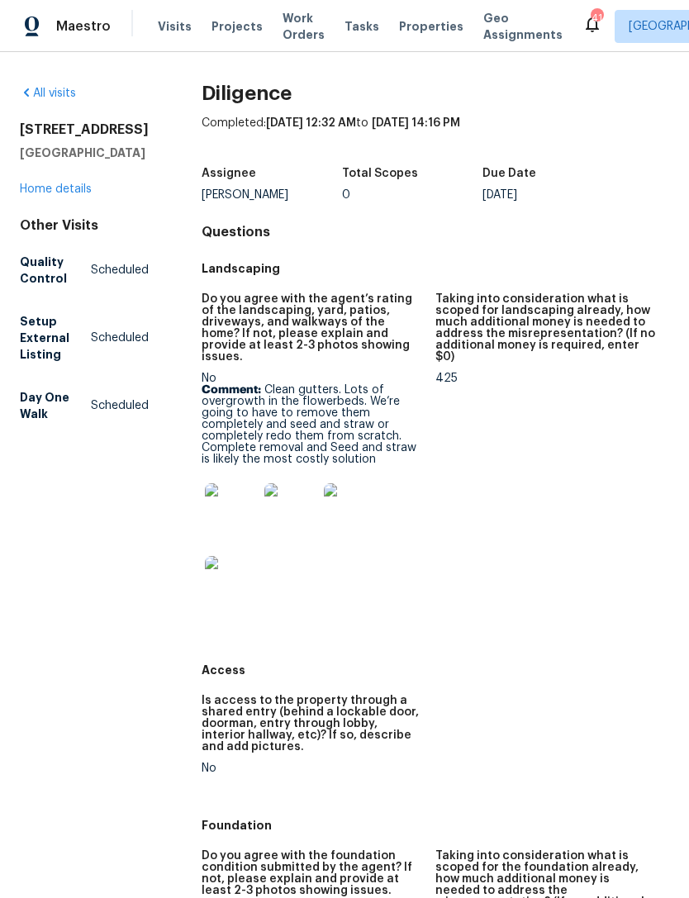
click at [47, 195] on link "Home details" at bounding box center [56, 189] width 72 height 12
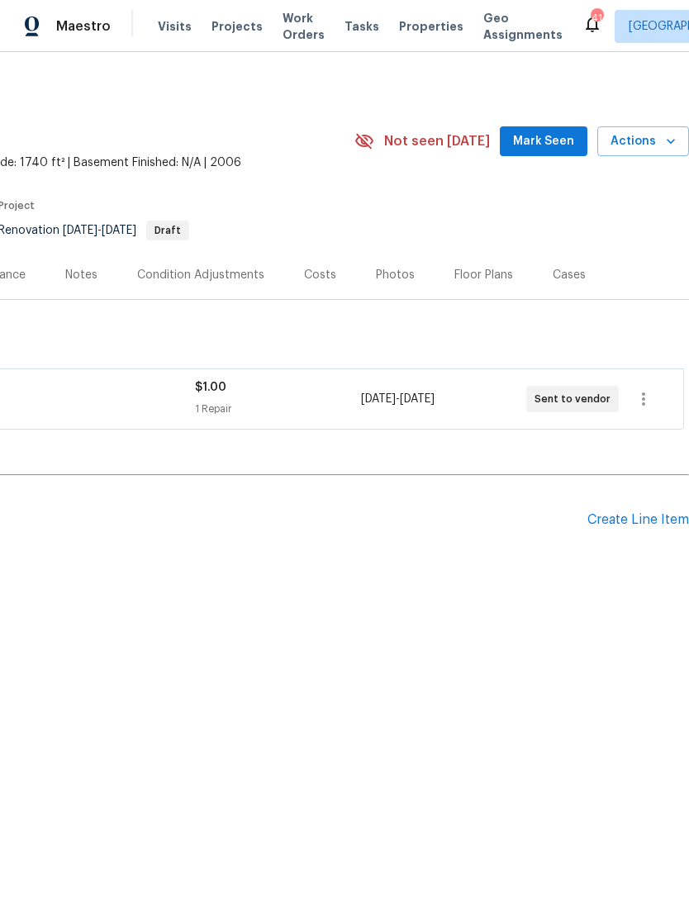
scroll to position [0, 245]
click at [326, 273] on div "Costs" at bounding box center [320, 275] width 32 height 17
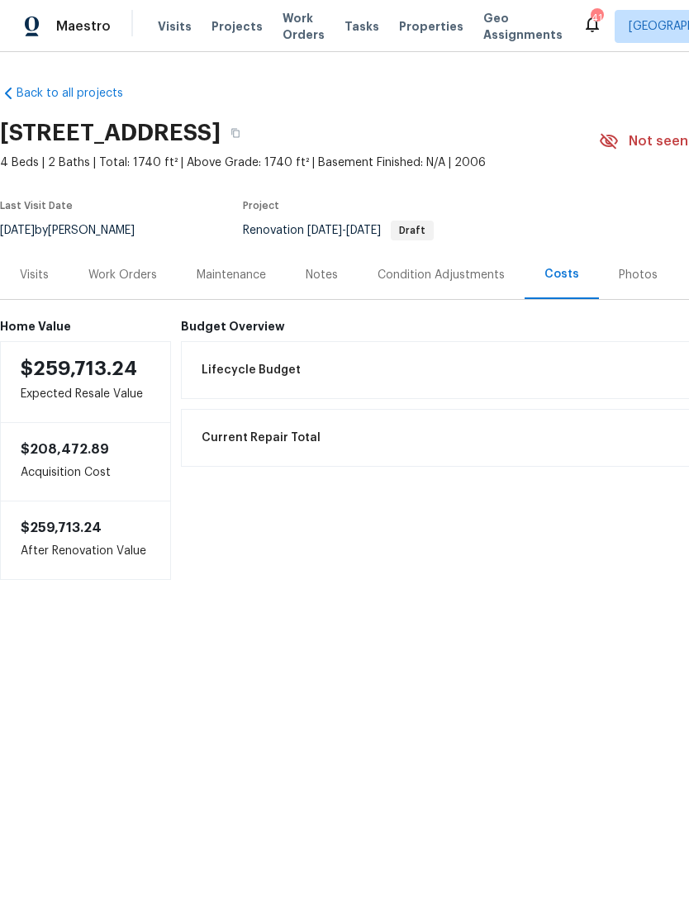
click at [39, 279] on div "Visits" at bounding box center [34, 275] width 29 height 17
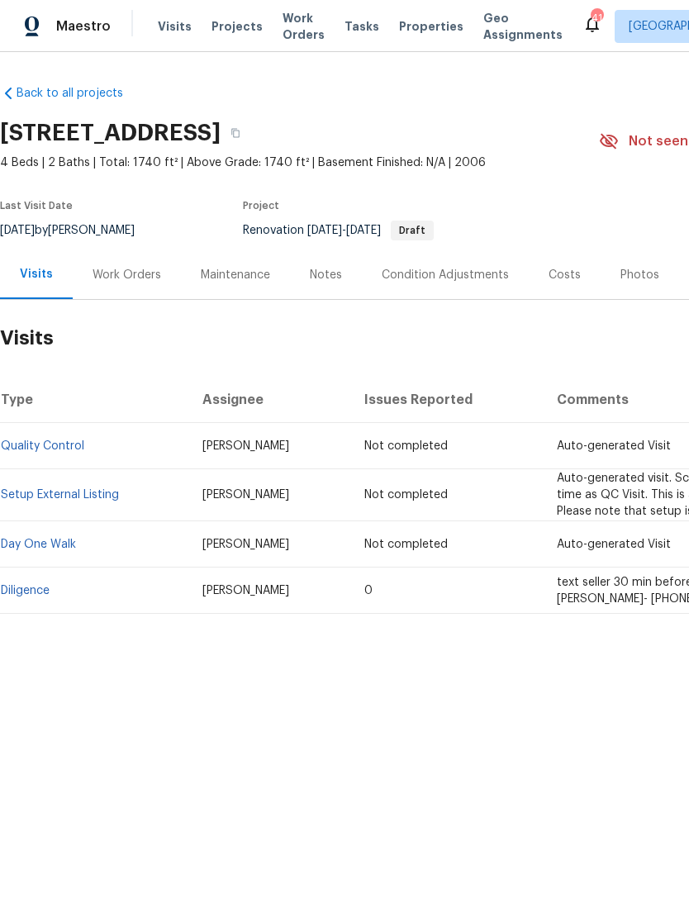
click at [104, 282] on div "Work Orders" at bounding box center [127, 275] width 69 height 17
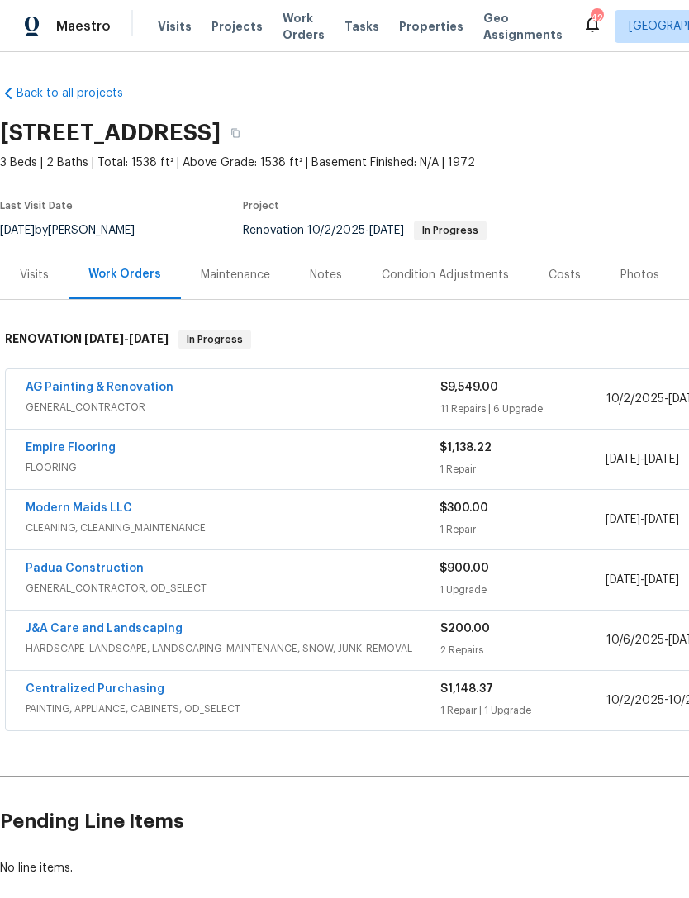
click at [131, 384] on link "AG Painting & Renovation" at bounding box center [100, 388] width 148 height 12
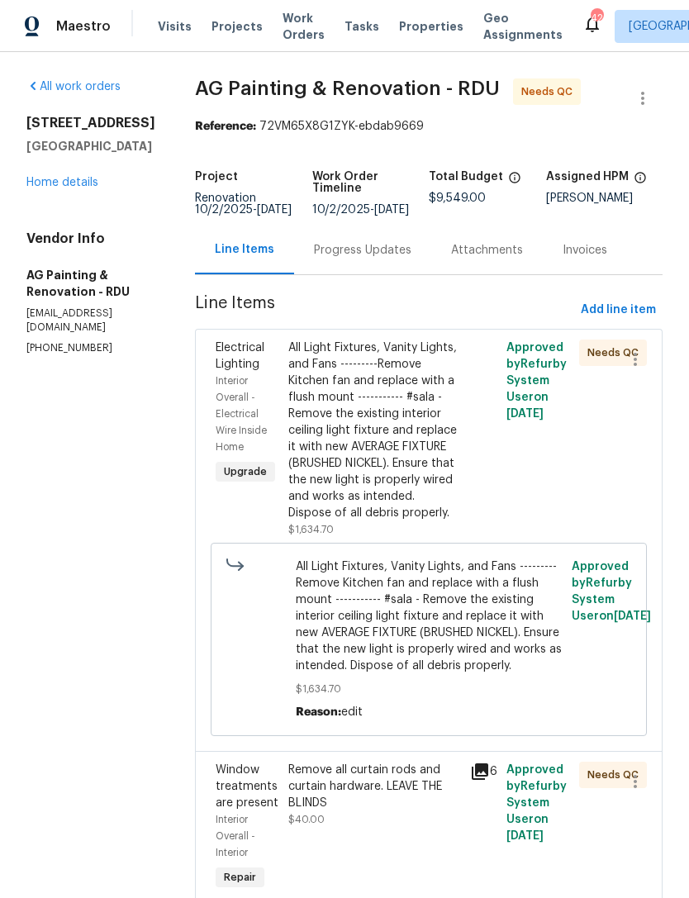
click at [386, 400] on div "All Light Fixtures, Vanity Lights, and Fans ---------Remove Kitchen fan and rep…" at bounding box center [374, 431] width 172 height 182
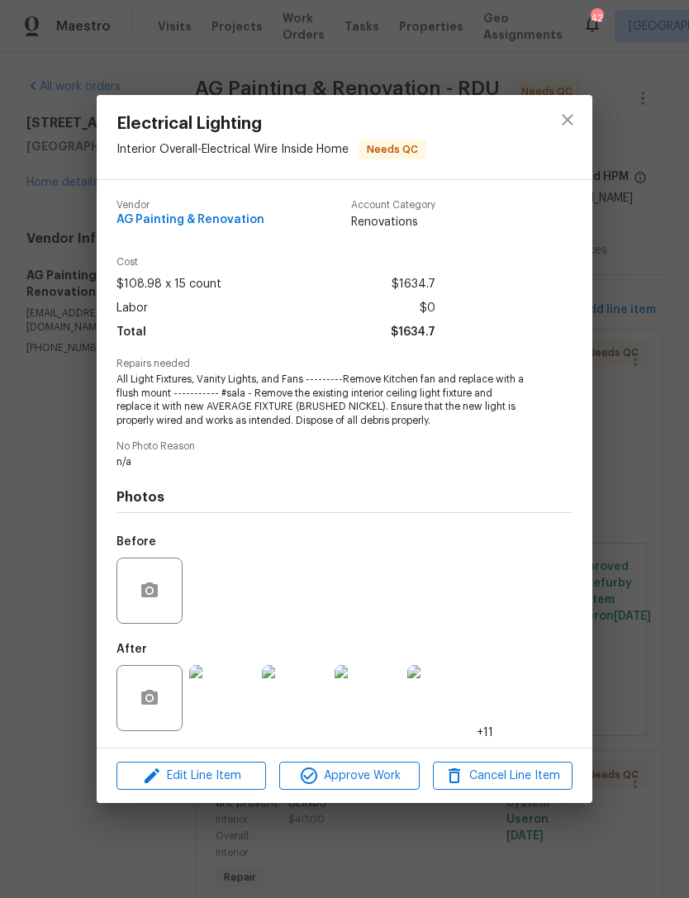
click at [234, 698] on img at bounding box center [222, 698] width 66 height 66
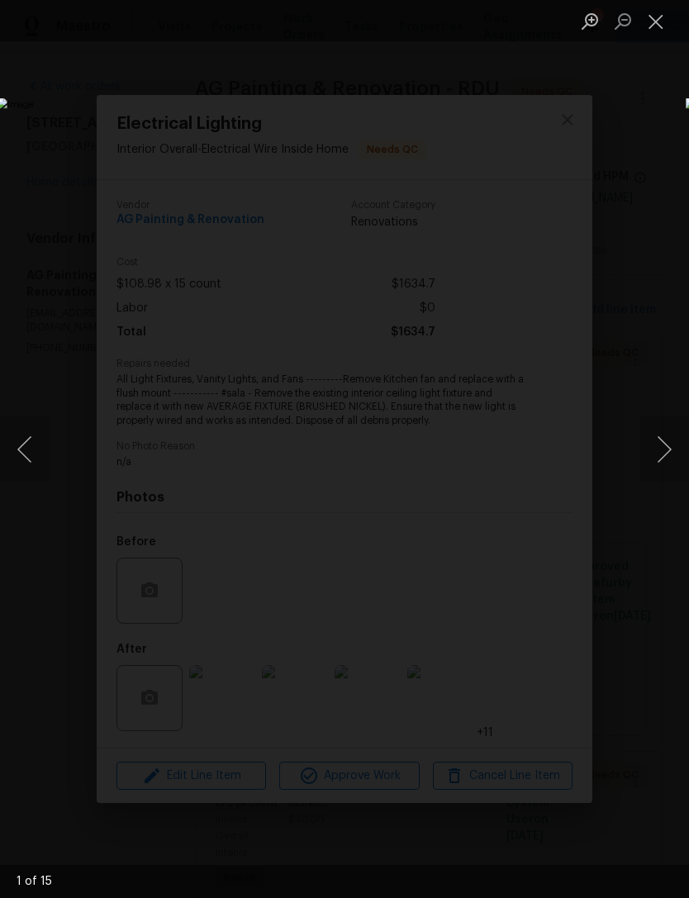
click at [672, 448] on button "Next image" at bounding box center [665, 450] width 50 height 66
click at [671, 446] on button "Next image" at bounding box center [665, 450] width 50 height 66
click at [671, 426] on button "Next image" at bounding box center [665, 450] width 50 height 66
click at [665, 419] on button "Next image" at bounding box center [665, 450] width 50 height 66
click at [665, 442] on button "Next image" at bounding box center [665, 450] width 50 height 66
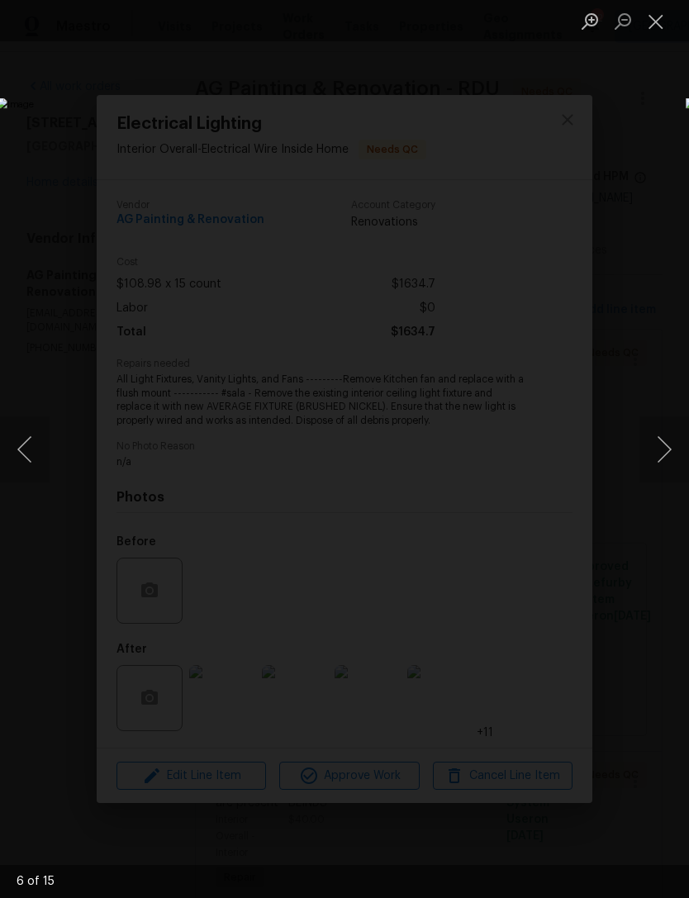
click at [671, 439] on button "Next image" at bounding box center [665, 450] width 50 height 66
click at [652, 21] on button "Close lightbox" at bounding box center [656, 21] width 33 height 29
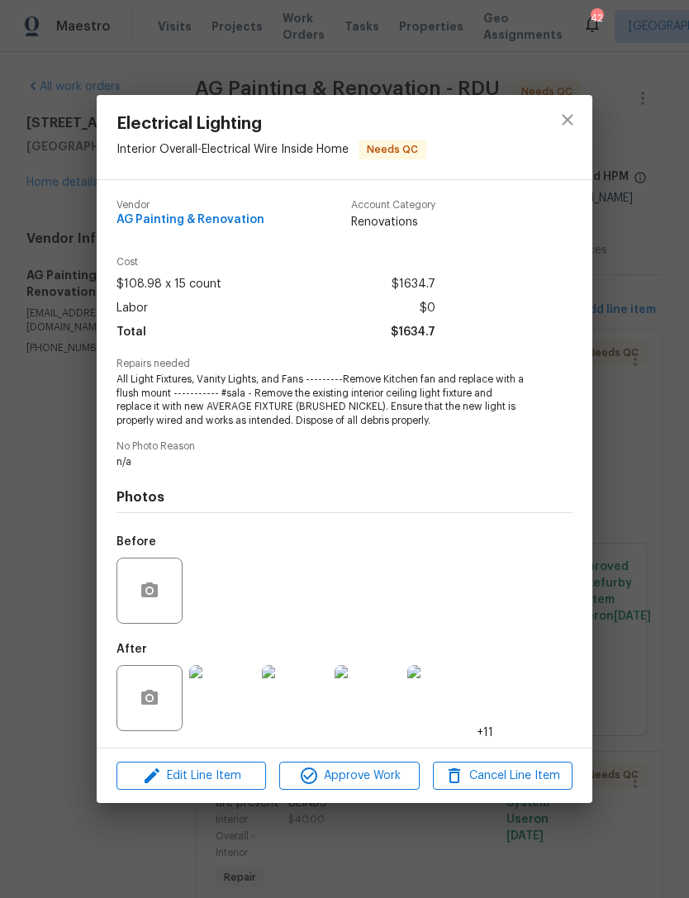
click at [445, 708] on img at bounding box center [440, 698] width 66 height 66
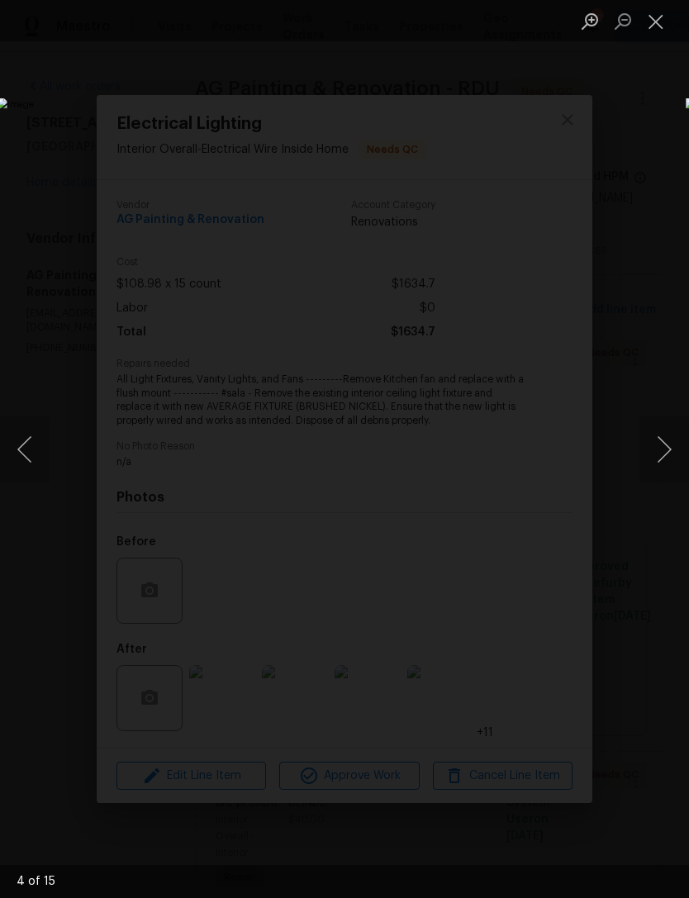
click at [646, 459] on button "Next image" at bounding box center [665, 450] width 50 height 66
click at [663, 460] on button "Next image" at bounding box center [665, 450] width 50 height 66
click at [663, 459] on button "Next image" at bounding box center [665, 450] width 50 height 66
click at [669, 457] on button "Next image" at bounding box center [665, 450] width 50 height 66
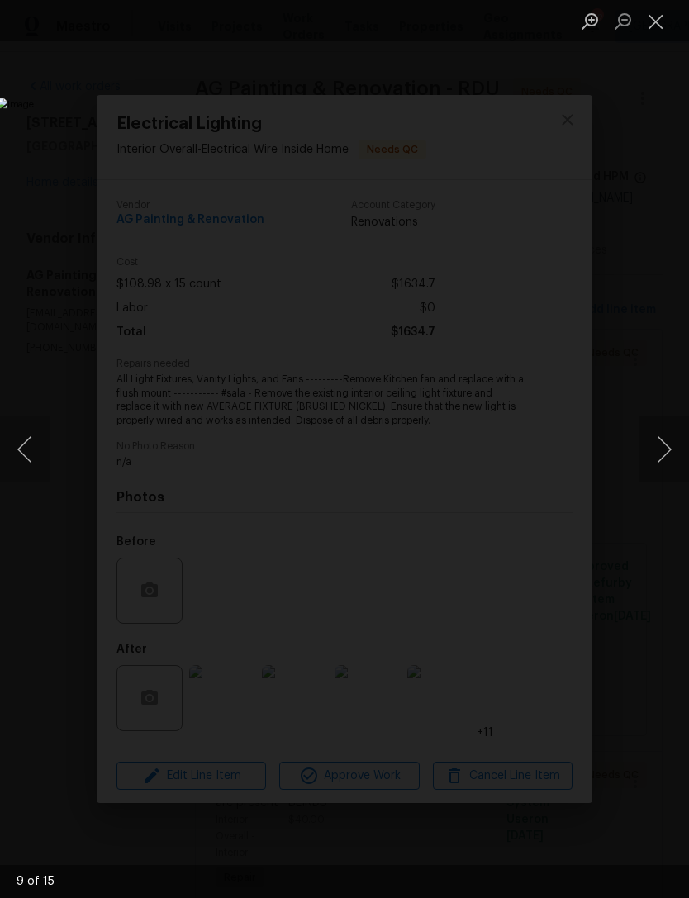
click at [665, 454] on button "Next image" at bounding box center [665, 450] width 50 height 66
click at [665, 453] on button "Next image" at bounding box center [665, 450] width 50 height 66
click at [662, 455] on button "Next image" at bounding box center [665, 450] width 50 height 66
click at [659, 457] on button "Next image" at bounding box center [665, 450] width 50 height 66
click at [661, 455] on button "Next image" at bounding box center [665, 450] width 50 height 66
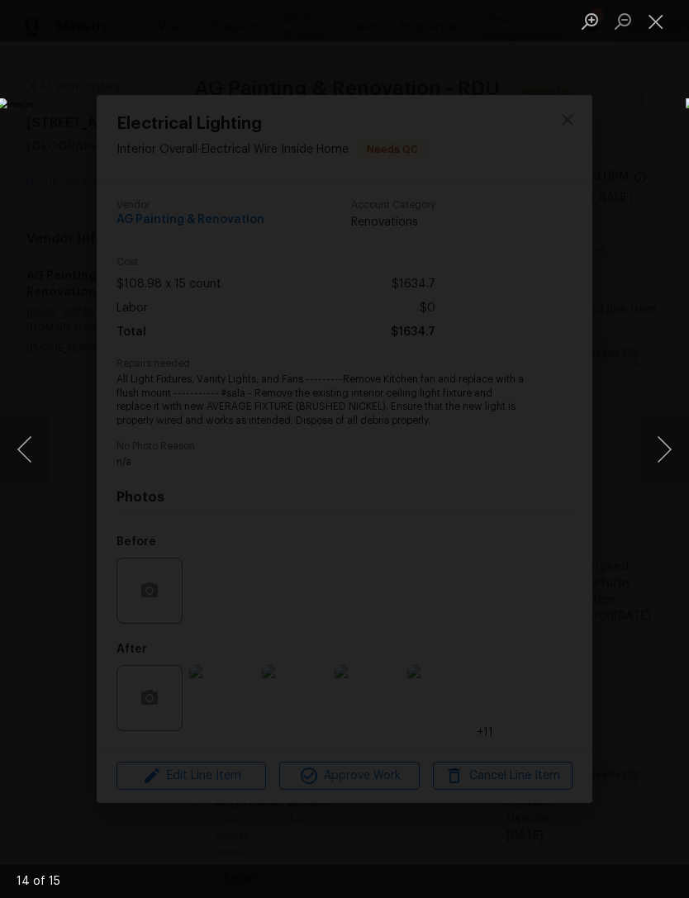
click at [664, 450] on button "Next image" at bounding box center [665, 450] width 50 height 66
click at [665, 448] on button "Next image" at bounding box center [665, 450] width 50 height 66
click at [668, 449] on button "Next image" at bounding box center [665, 450] width 50 height 66
click at [666, 459] on button "Next image" at bounding box center [665, 450] width 50 height 66
click at [664, 460] on button "Next image" at bounding box center [665, 450] width 50 height 66
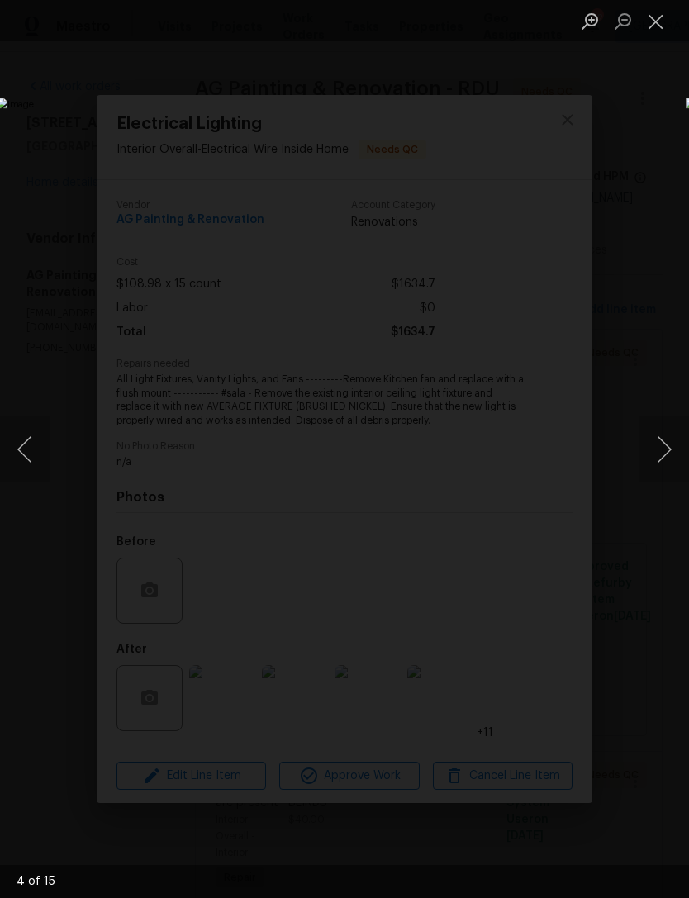
click at [670, 466] on button "Next image" at bounding box center [665, 450] width 50 height 66
click at [660, 20] on button "Close lightbox" at bounding box center [656, 21] width 33 height 29
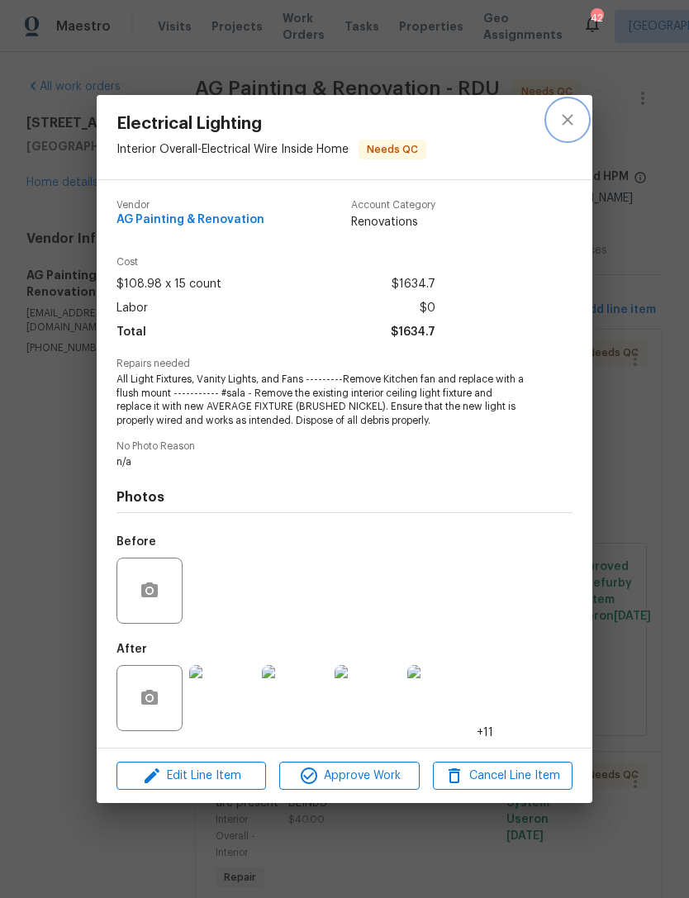
click at [574, 122] on icon "close" at bounding box center [568, 120] width 20 height 20
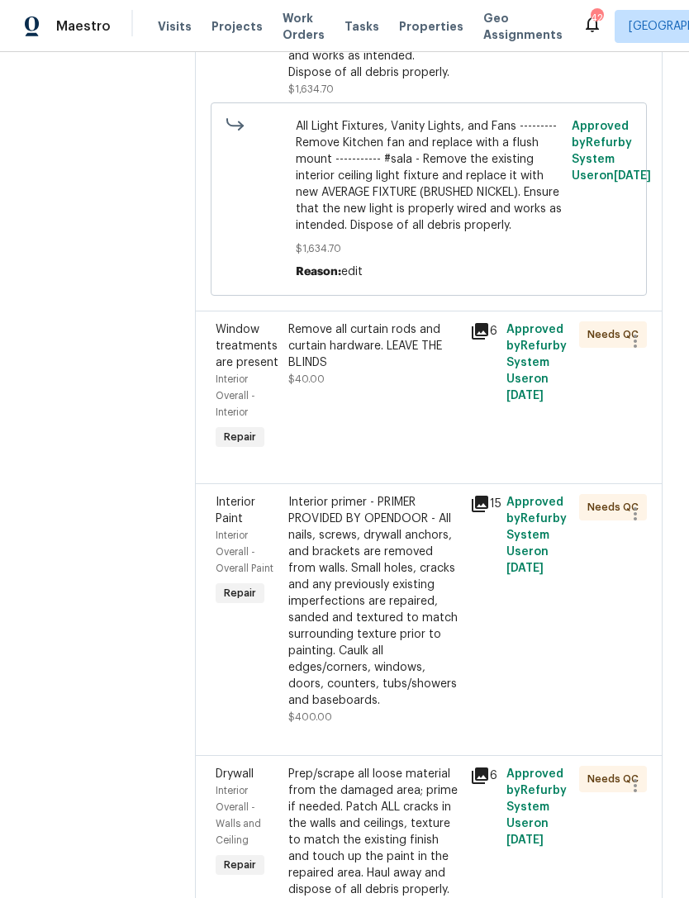
scroll to position [478, 0]
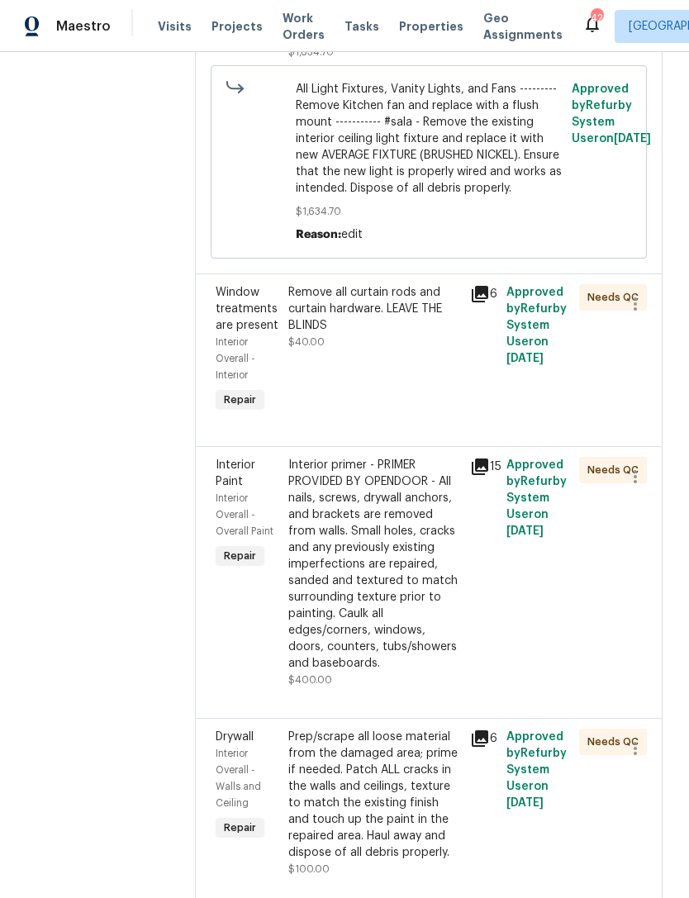
click at [412, 334] on div "Remove all curtain rods and curtain hardware. LEAVE THE BLINDS" at bounding box center [374, 309] width 172 height 50
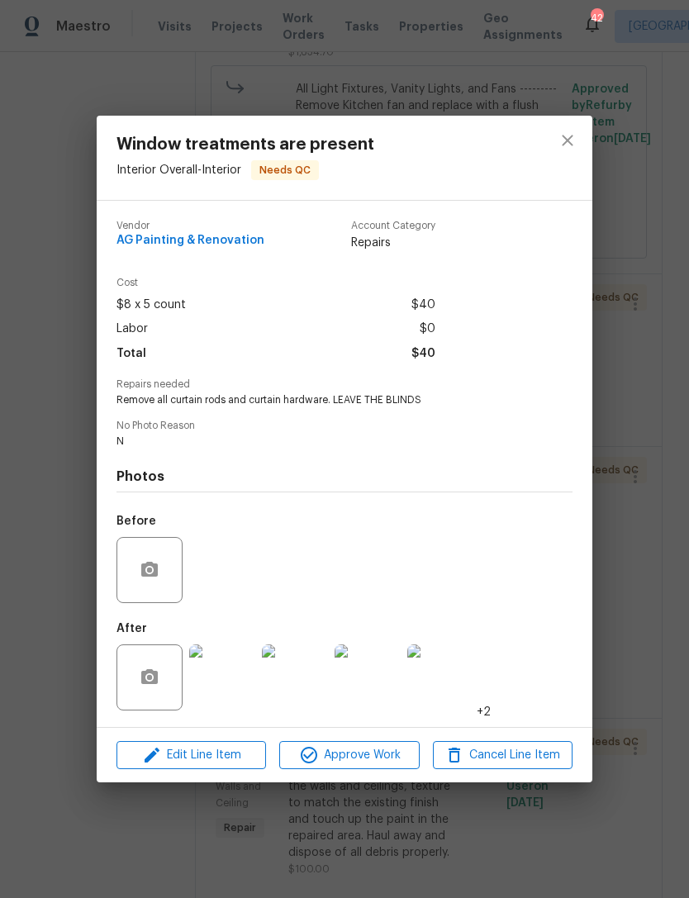
click at [227, 689] on img at bounding box center [222, 678] width 66 height 66
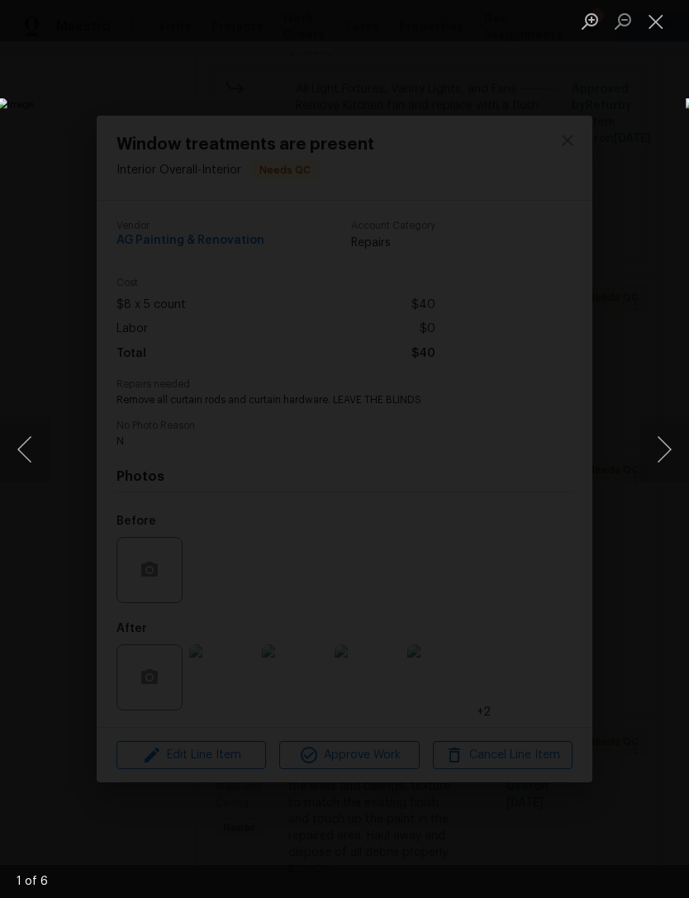
click at [660, 26] on button "Close lightbox" at bounding box center [656, 21] width 33 height 29
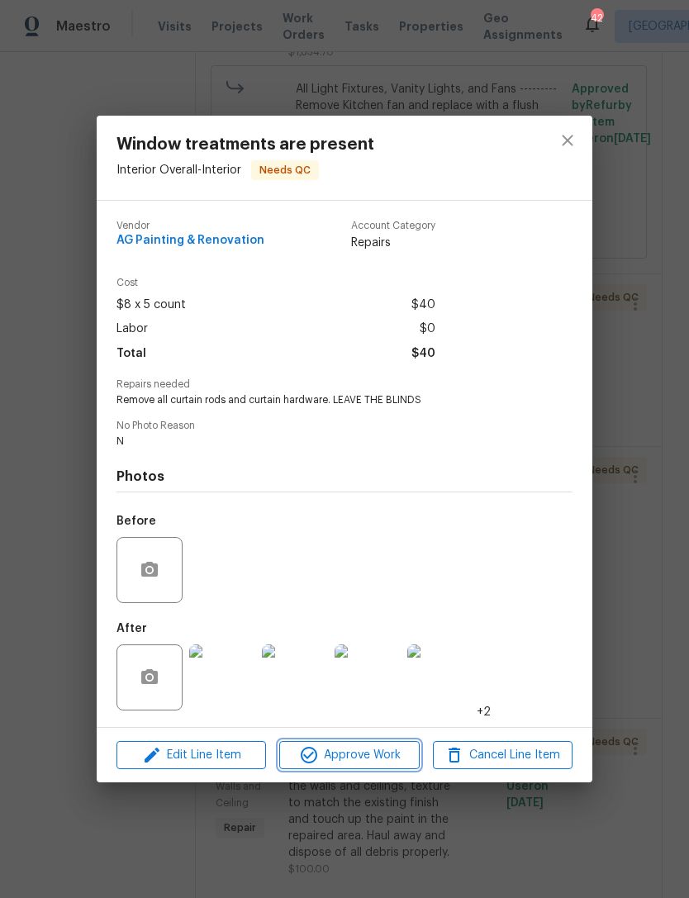
click at [356, 749] on span "Approve Work" at bounding box center [349, 756] width 130 height 21
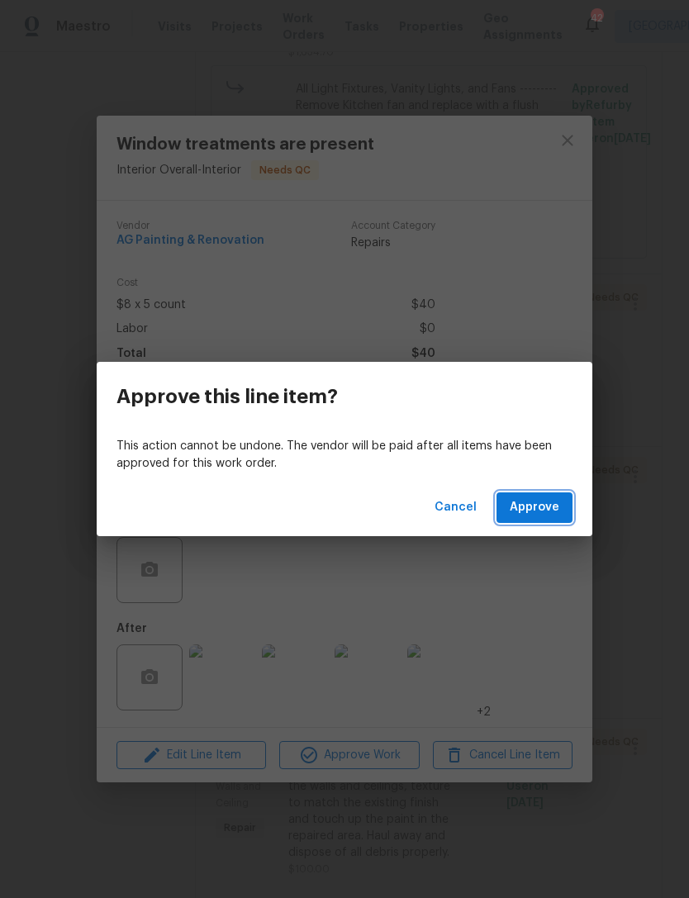
click at [556, 503] on span "Approve" at bounding box center [535, 508] width 50 height 21
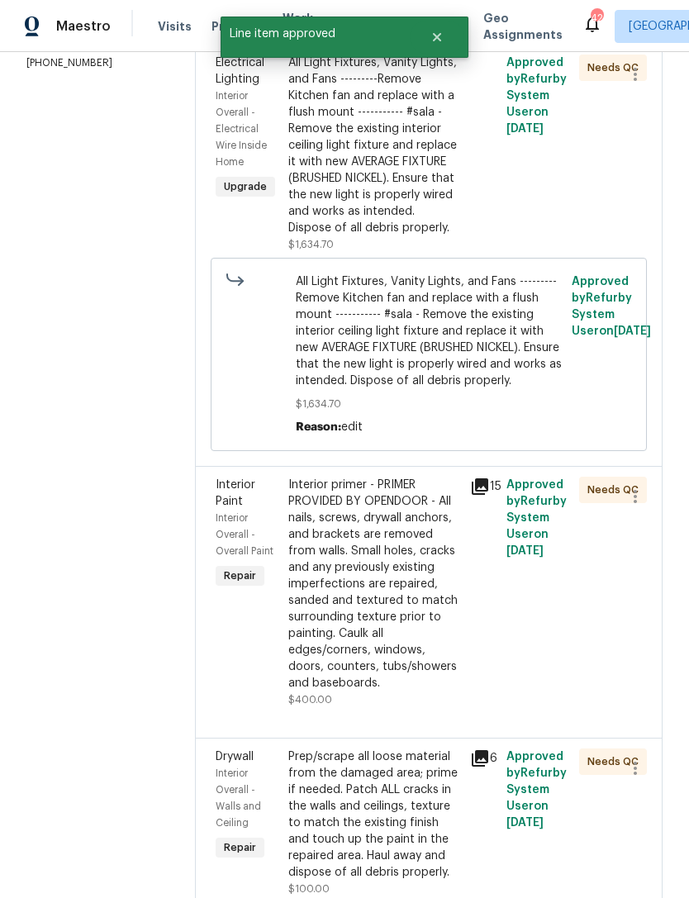
scroll to position [298, 0]
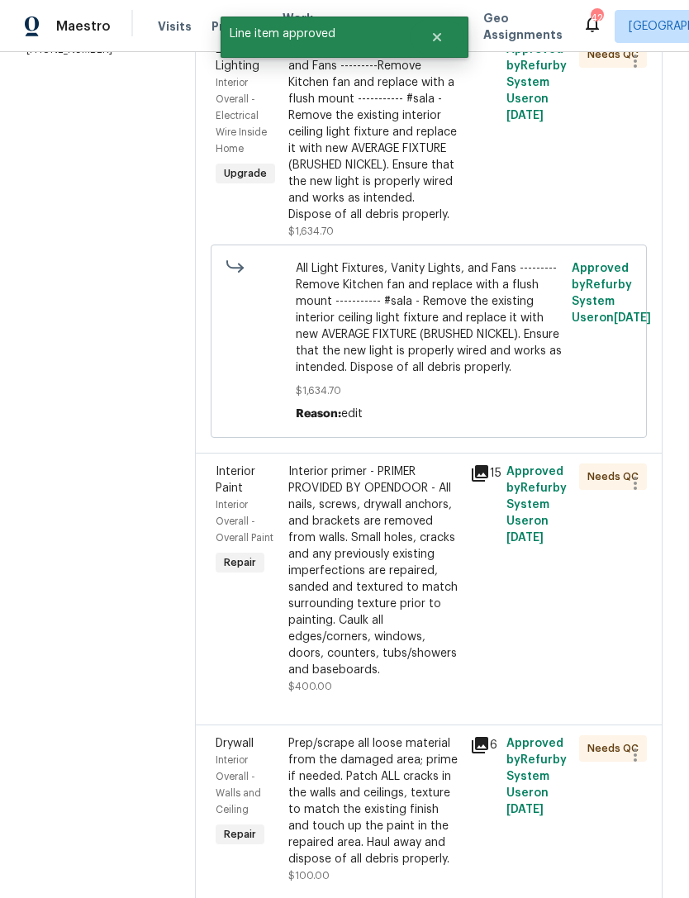
click at [405, 615] on div "Interior primer - PRIMER PROVIDED BY OPENDOOR - All nails, screws, drywall anch…" at bounding box center [374, 571] width 172 height 215
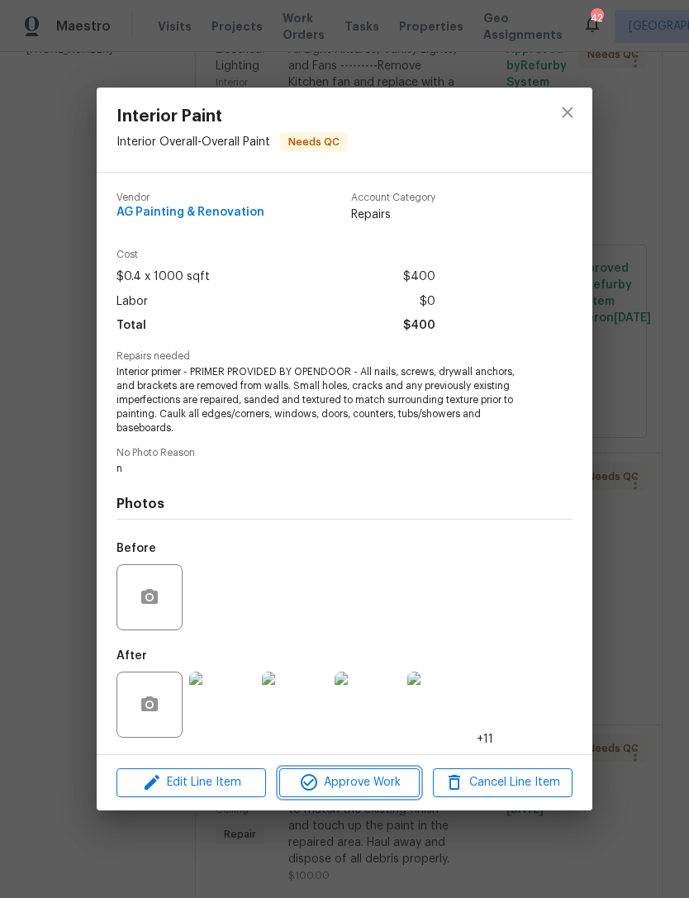
click at [361, 788] on span "Approve Work" at bounding box center [349, 783] width 130 height 21
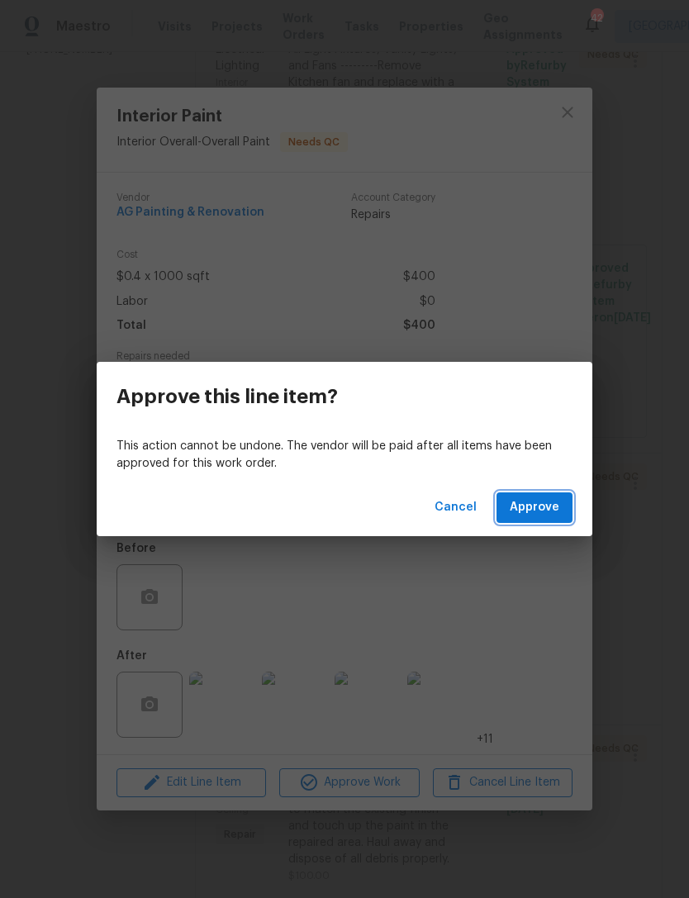
click at [535, 503] on span "Approve" at bounding box center [535, 508] width 50 height 21
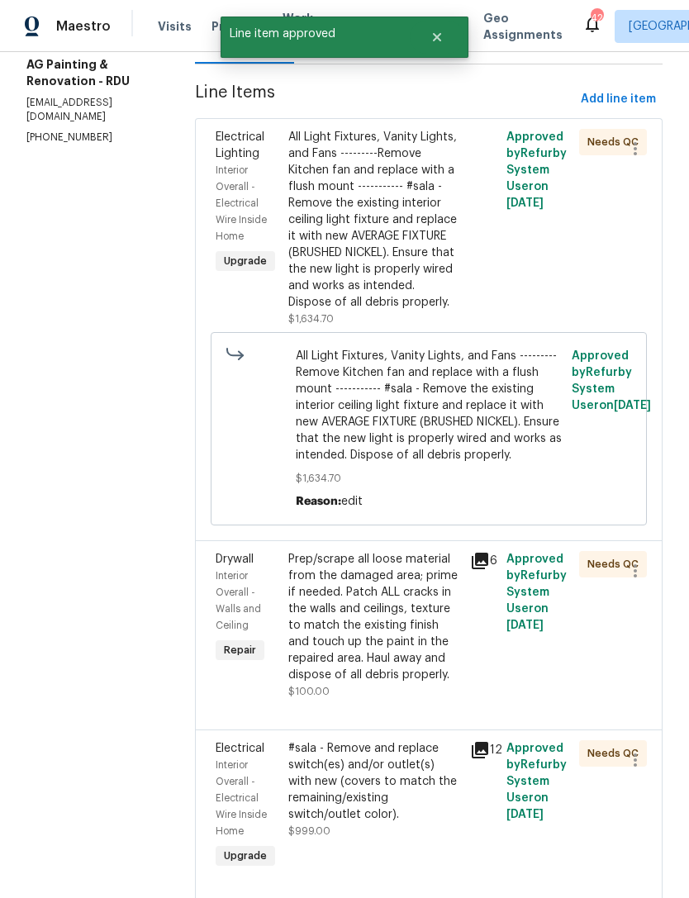
scroll to position [212, 0]
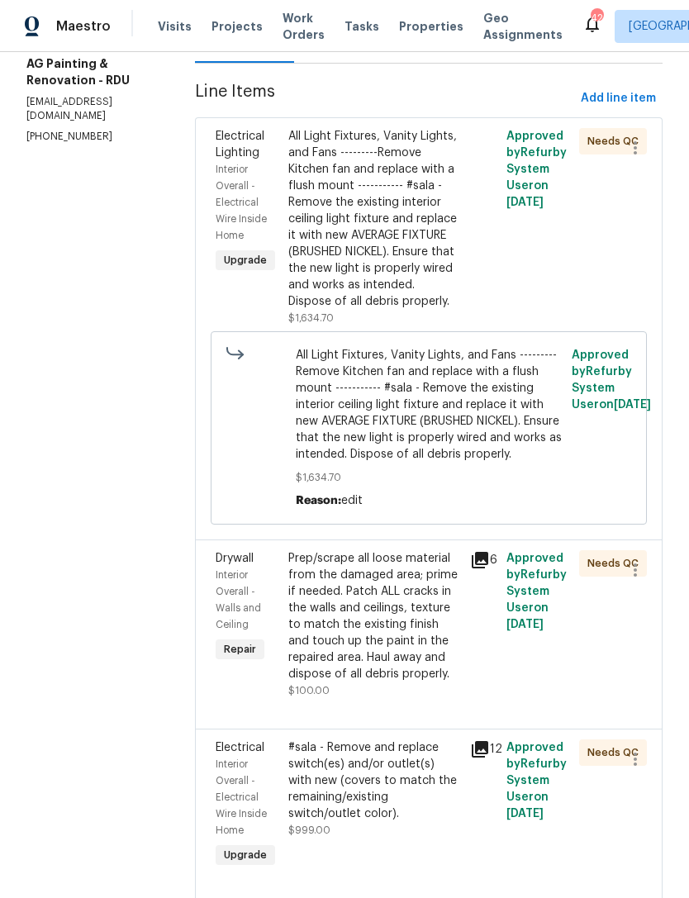
click at [489, 569] on icon at bounding box center [480, 560] width 17 height 17
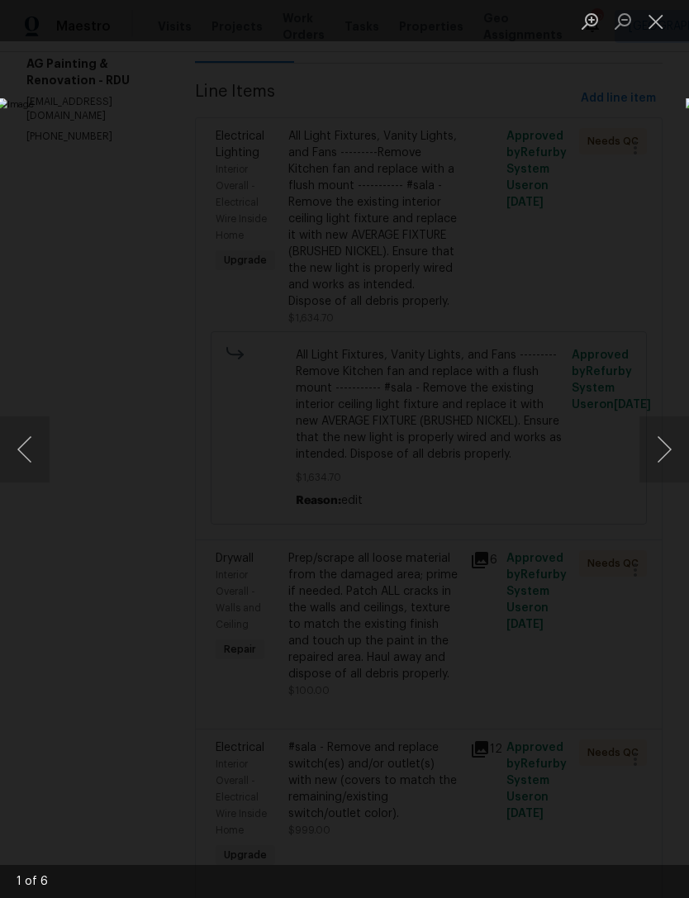
click at [652, 441] on button "Next image" at bounding box center [665, 450] width 50 height 66
click at [651, 443] on button "Next image" at bounding box center [665, 450] width 50 height 66
click at [665, 440] on button "Next image" at bounding box center [665, 450] width 50 height 66
click at [670, 444] on button "Next image" at bounding box center [665, 450] width 50 height 66
click at [669, 444] on button "Next image" at bounding box center [665, 450] width 50 height 66
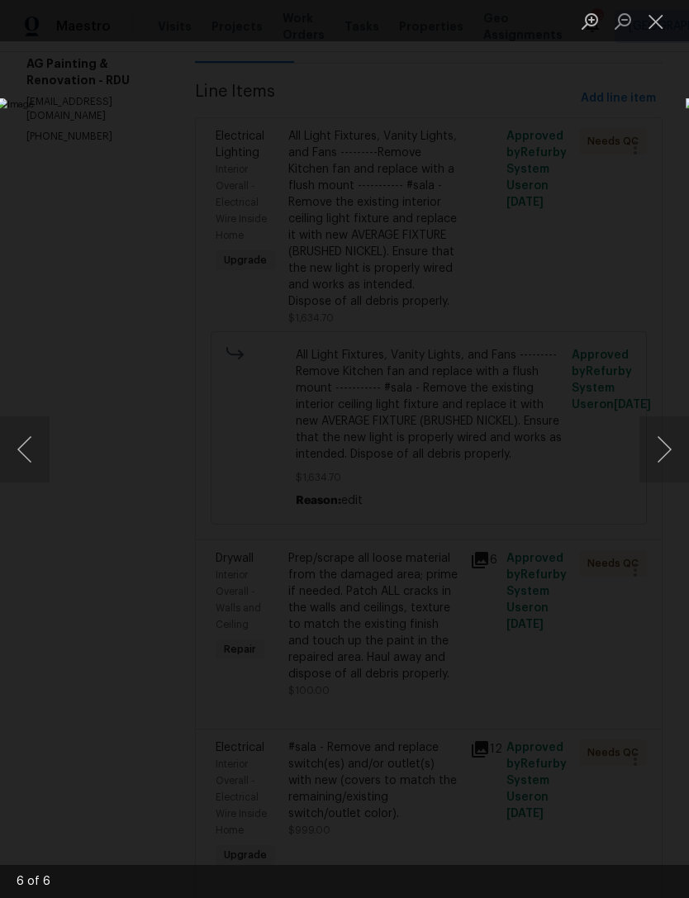
click at [671, 446] on button "Next image" at bounding box center [665, 450] width 50 height 66
click at [45, 461] on button "Previous image" at bounding box center [25, 450] width 50 height 66
click at [667, 450] on button "Next image" at bounding box center [665, 450] width 50 height 66
click at [662, 454] on button "Next image" at bounding box center [665, 450] width 50 height 66
click at [673, 440] on button "Next image" at bounding box center [665, 450] width 50 height 66
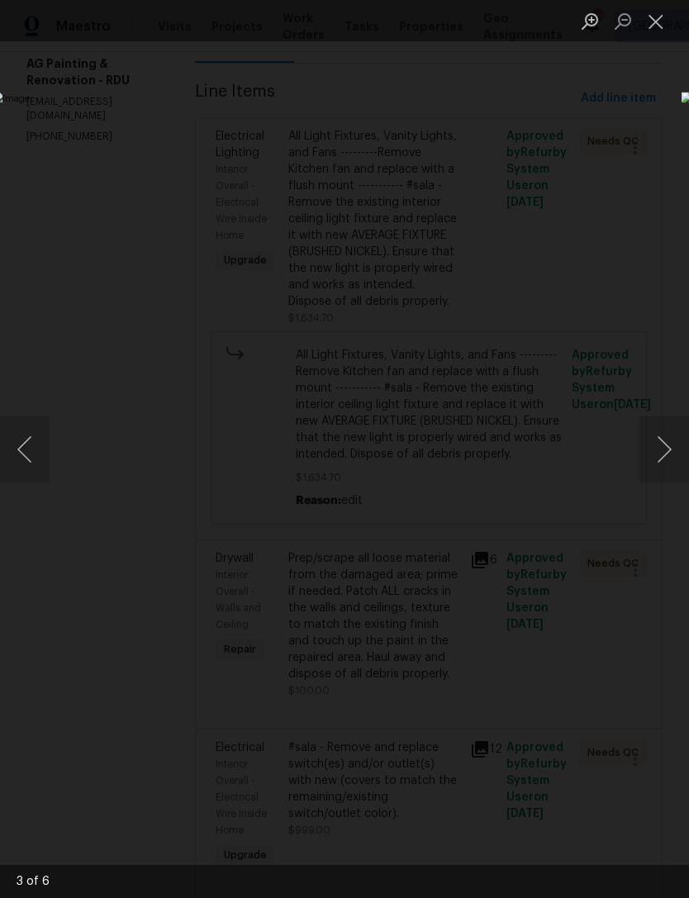
click at [671, 441] on button "Next image" at bounding box center [665, 450] width 50 height 66
click at [671, 430] on button "Next image" at bounding box center [665, 450] width 50 height 66
click at [671, 441] on button "Next image" at bounding box center [665, 450] width 50 height 66
click at [672, 440] on button "Next image" at bounding box center [665, 450] width 50 height 66
click at [661, 15] on button "Close lightbox" at bounding box center [656, 21] width 33 height 29
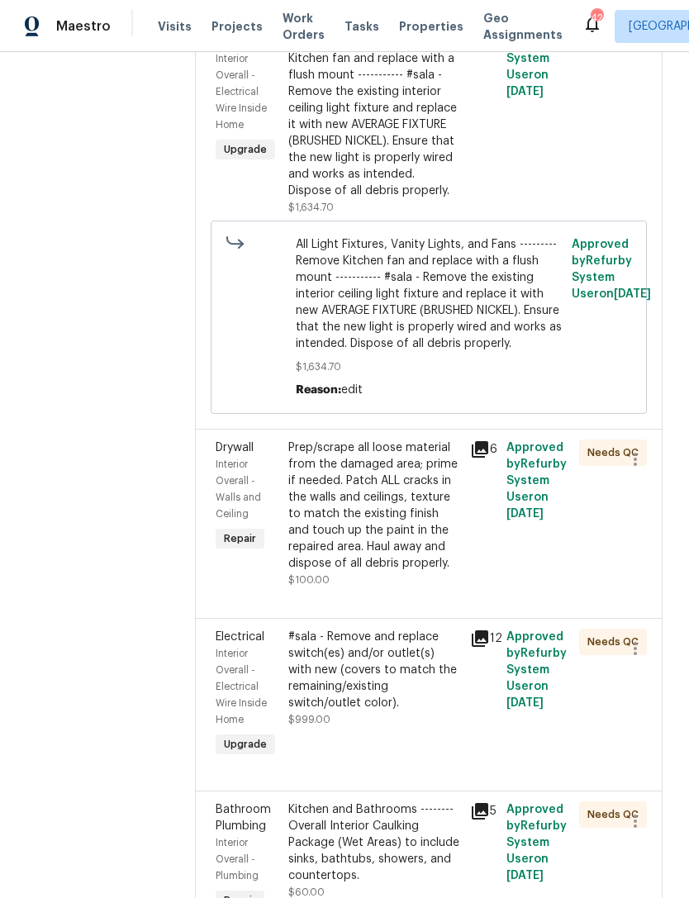
scroll to position [325, 0]
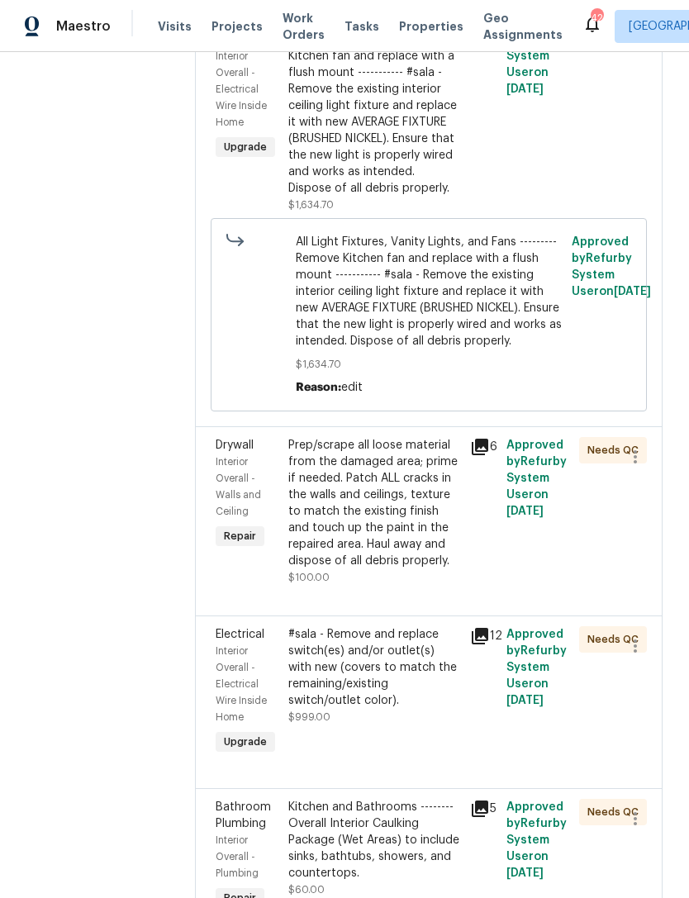
click at [423, 570] on div "Prep/scrape all loose material from the damaged area; prime if needed. Patch AL…" at bounding box center [374, 503] width 172 height 132
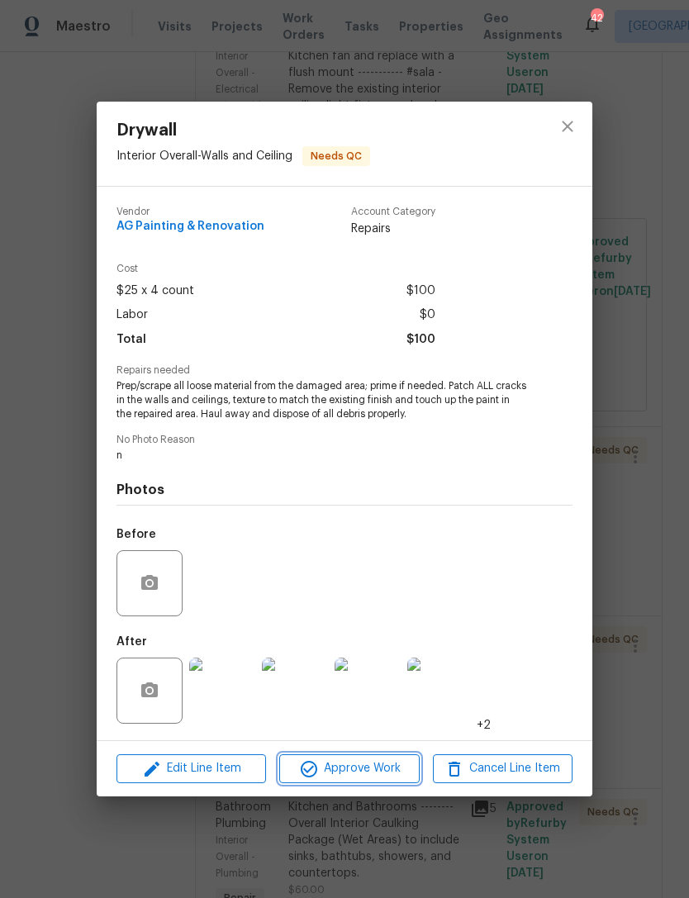
click at [369, 770] on span "Approve Work" at bounding box center [349, 769] width 130 height 21
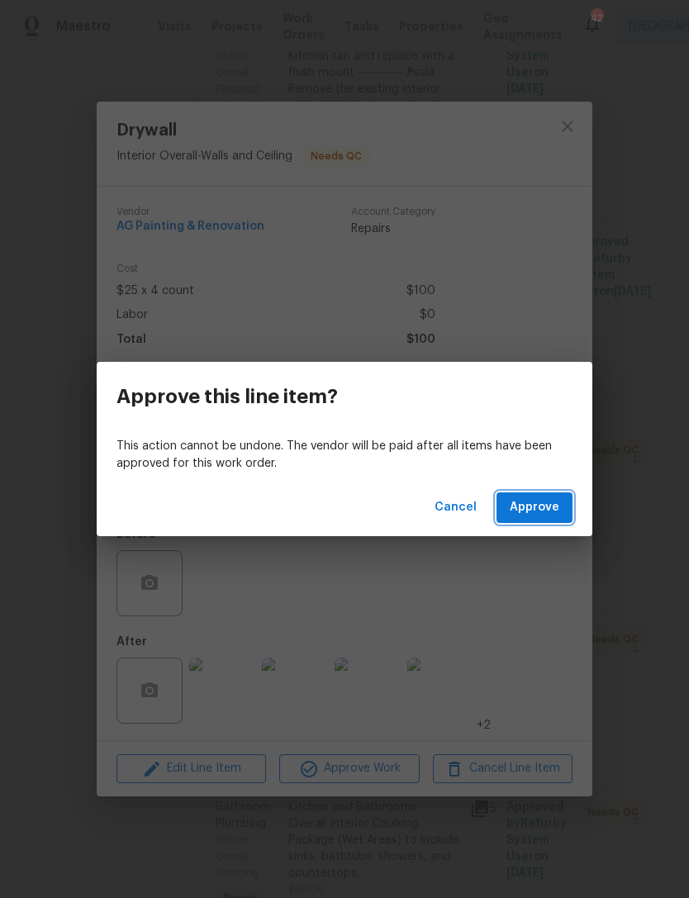
click at [546, 505] on span "Approve" at bounding box center [535, 508] width 50 height 21
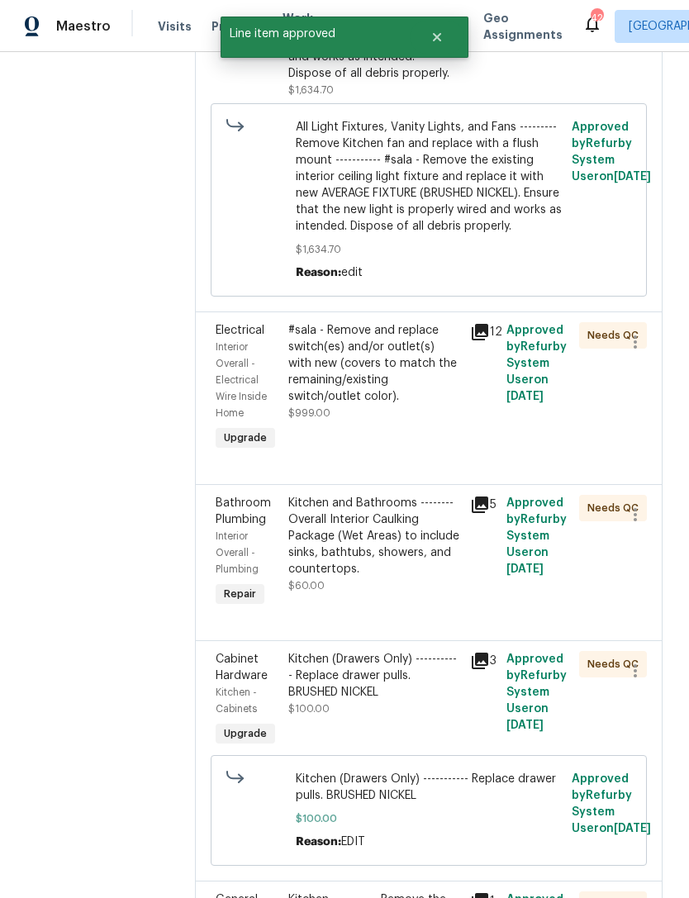
scroll to position [467, 0]
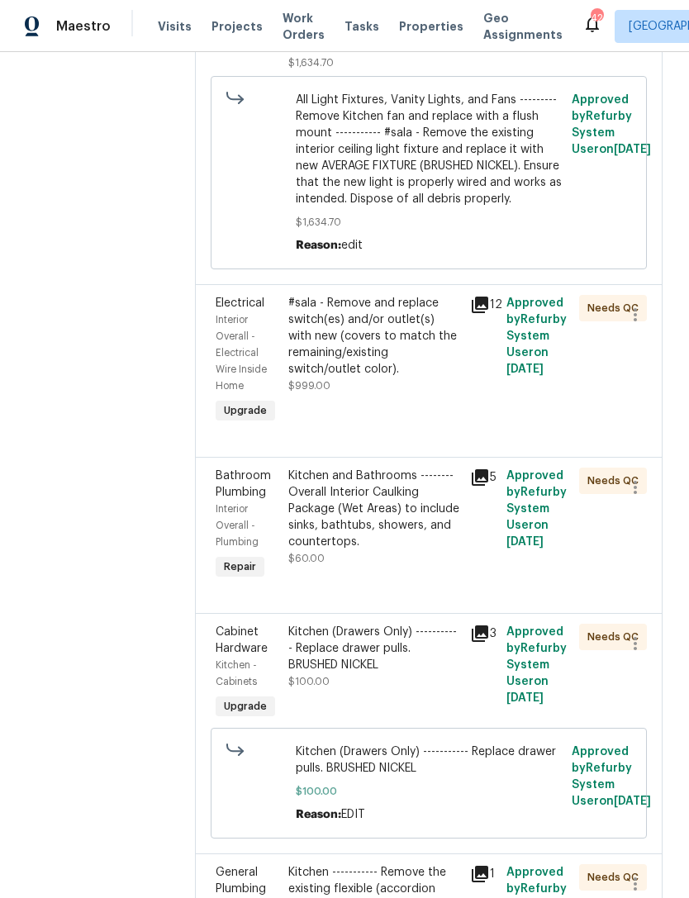
click at [457, 378] on div "#sala - Remove and replace switch(es) and/or outlet(s) with new (covers to matc…" at bounding box center [374, 336] width 172 height 83
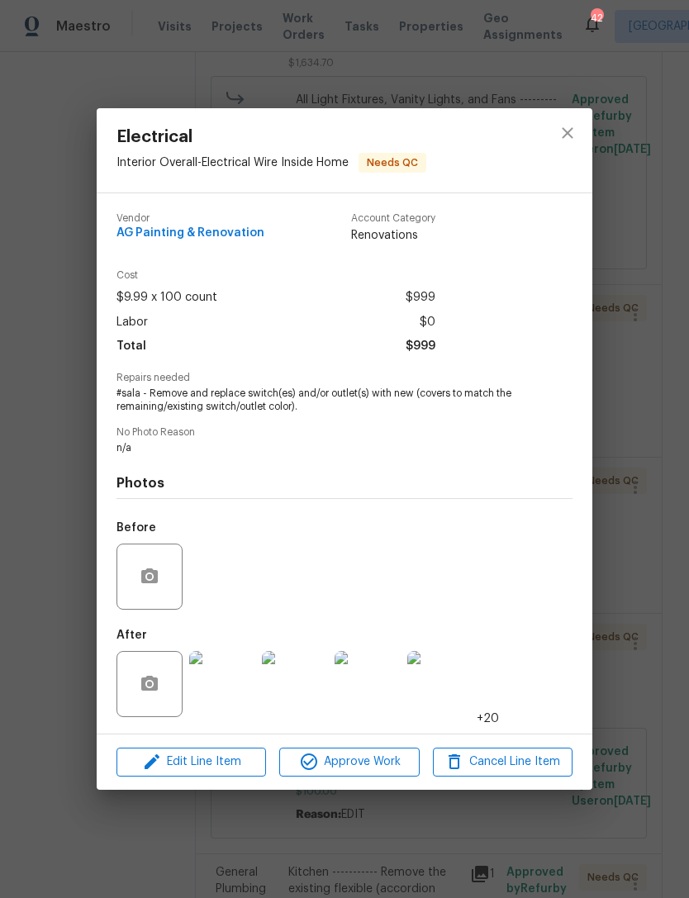
click at [232, 689] on img at bounding box center [222, 684] width 66 height 66
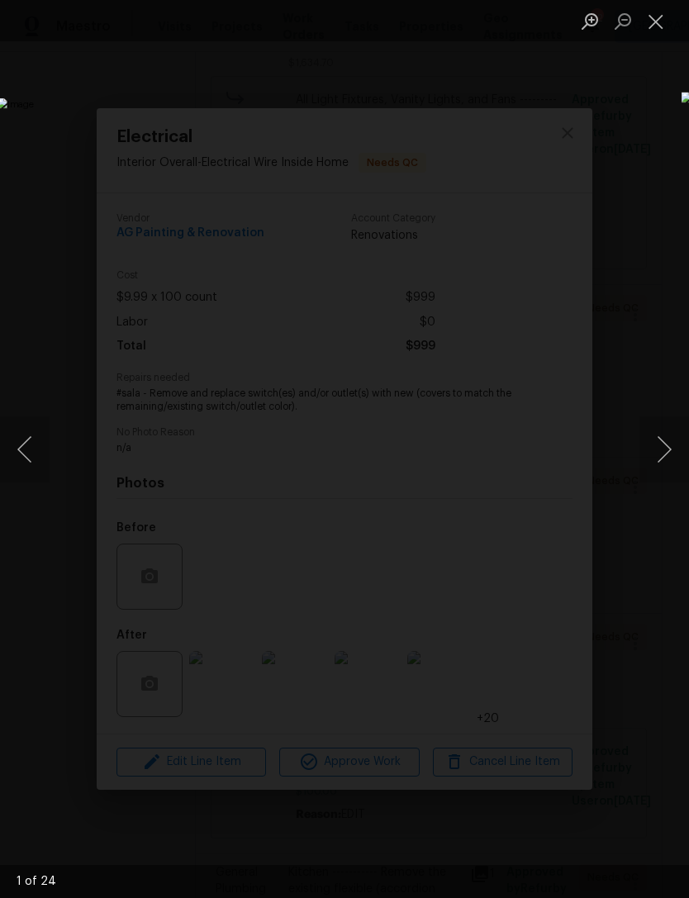
click at [666, 453] on button "Next image" at bounding box center [665, 450] width 50 height 66
click at [671, 456] on button "Next image" at bounding box center [665, 450] width 50 height 66
click at [671, 448] on button "Next image" at bounding box center [665, 450] width 50 height 66
click at [671, 435] on button "Next image" at bounding box center [665, 450] width 50 height 66
click at [672, 429] on button "Next image" at bounding box center [665, 450] width 50 height 66
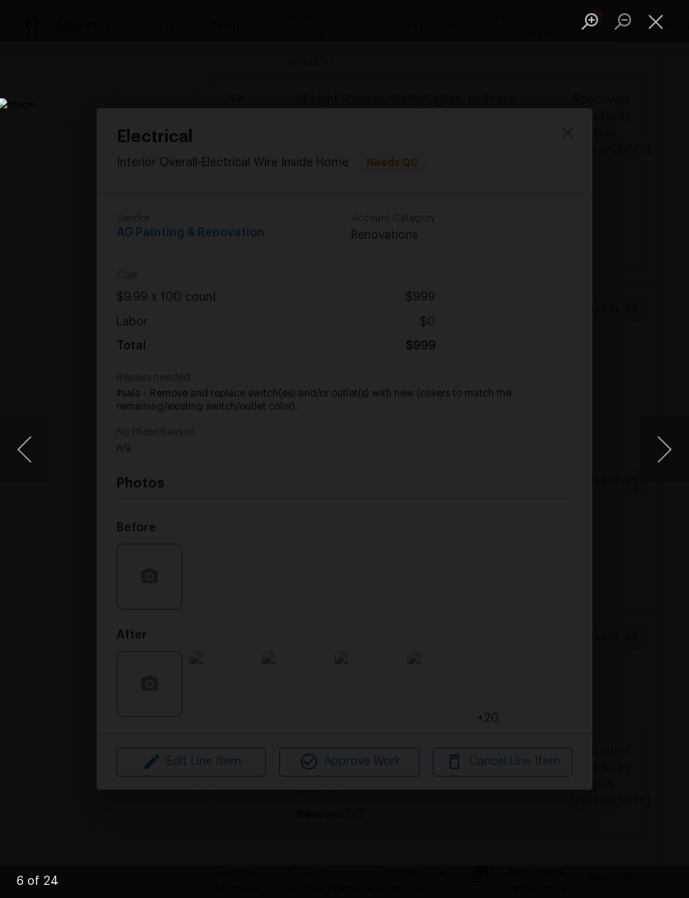
click at [659, 18] on button "Close lightbox" at bounding box center [656, 21] width 33 height 29
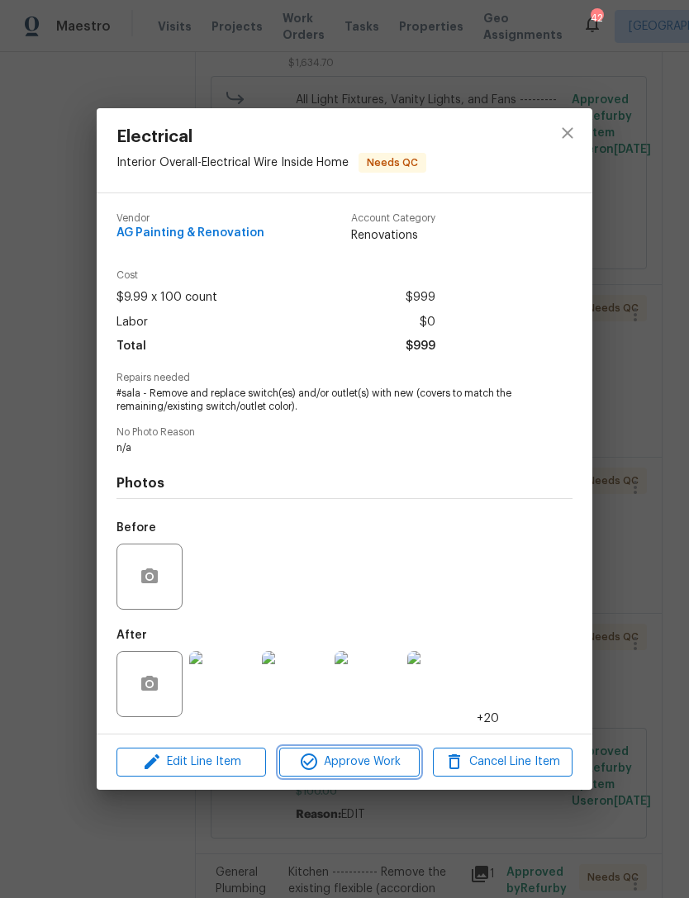
click at [353, 763] on span "Approve Work" at bounding box center [349, 762] width 130 height 21
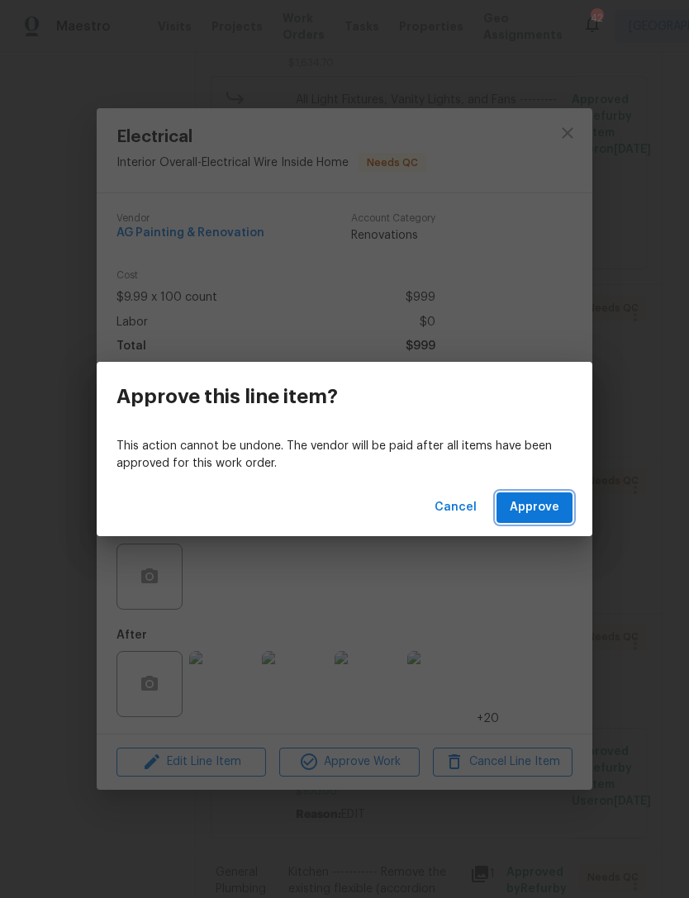
click at [538, 512] on span "Approve" at bounding box center [535, 508] width 50 height 21
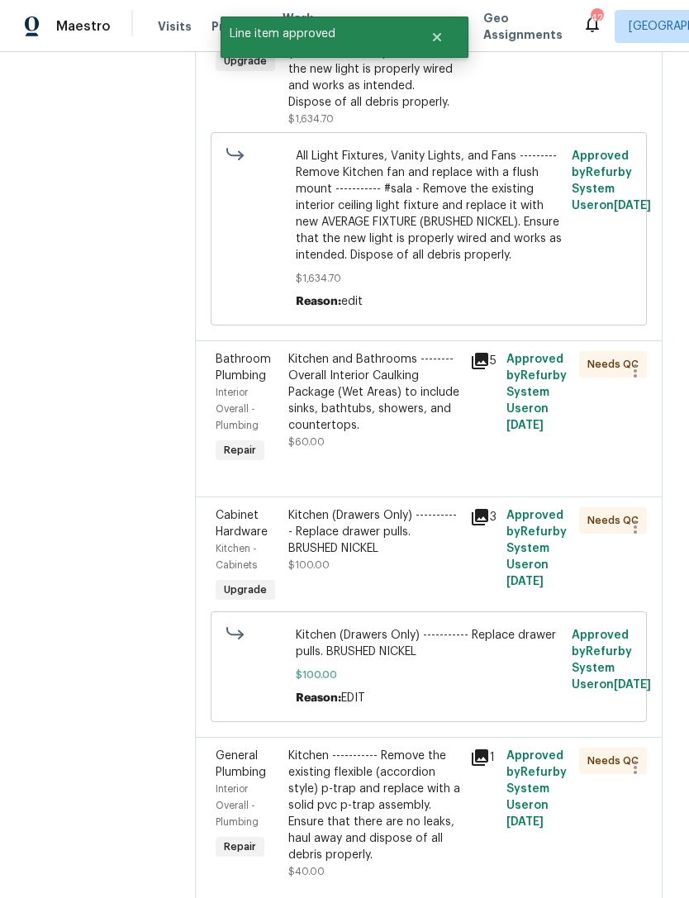
scroll to position [405, 0]
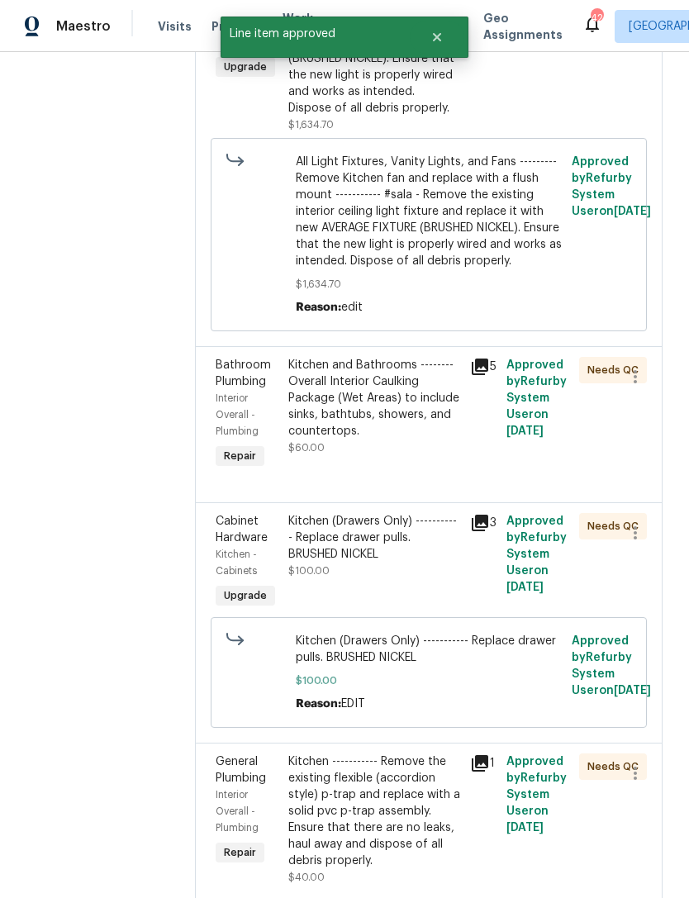
click at [389, 440] on div "Kitchen and Bathrooms -------- Overall Interior Caulking Package (Wet Areas) to…" at bounding box center [374, 398] width 172 height 83
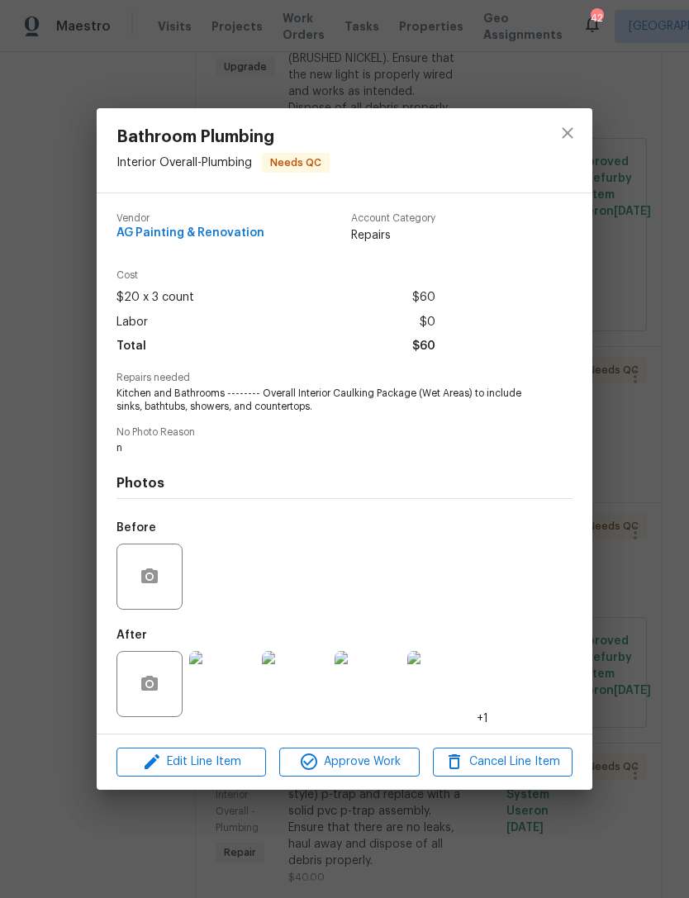
click at [235, 696] on img at bounding box center [222, 684] width 66 height 66
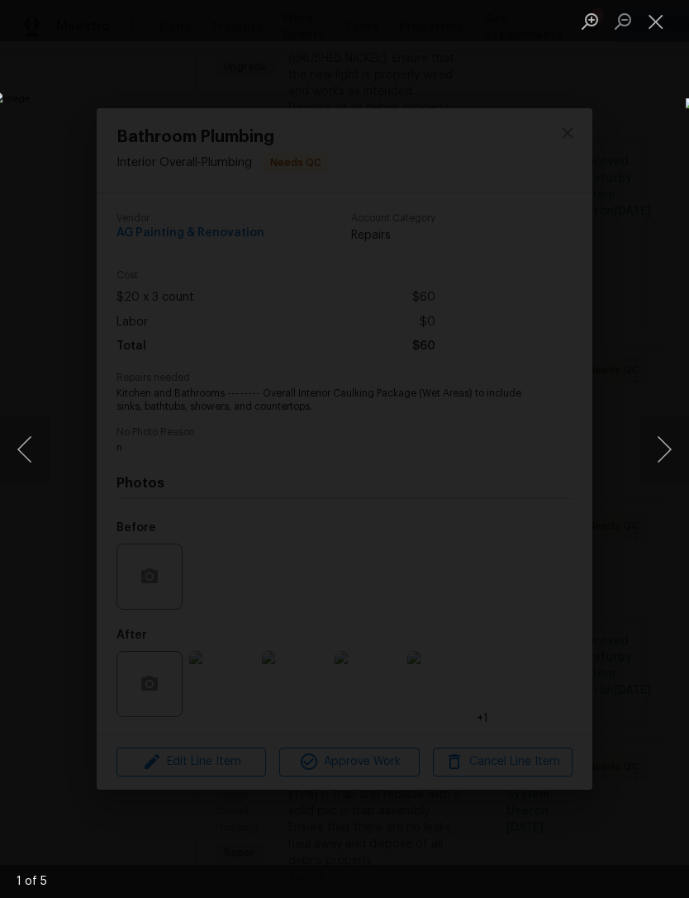
click at [664, 441] on button "Next image" at bounding box center [665, 450] width 50 height 66
click at [663, 434] on button "Next image" at bounding box center [665, 450] width 50 height 66
click at [671, 434] on button "Next image" at bounding box center [665, 450] width 50 height 66
click at [672, 431] on button "Next image" at bounding box center [665, 450] width 50 height 66
click at [666, 441] on button "Next image" at bounding box center [665, 450] width 50 height 66
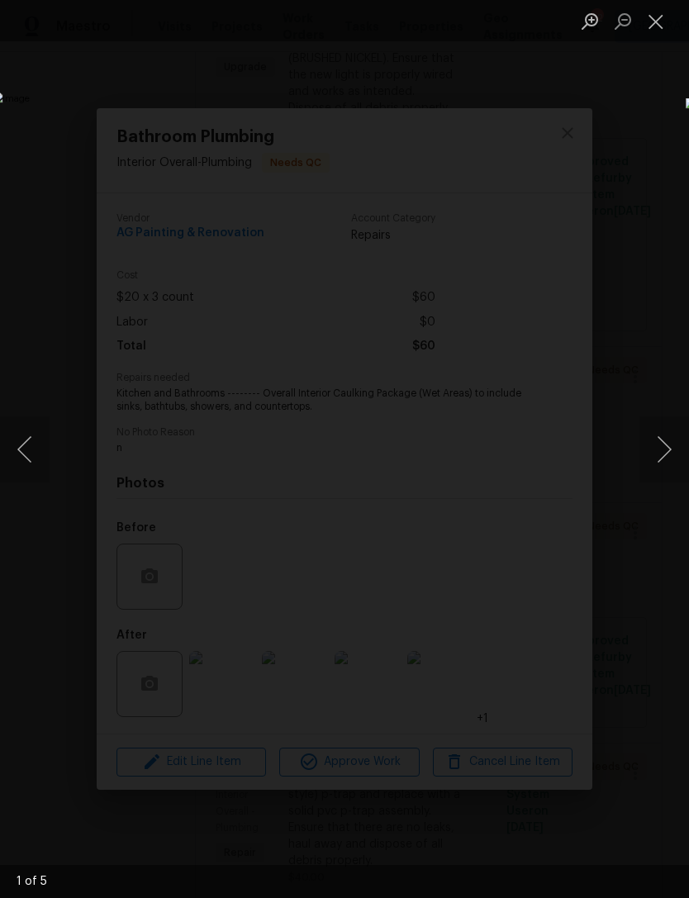
click at [667, 442] on button "Next image" at bounding box center [665, 450] width 50 height 66
click at [673, 431] on button "Next image" at bounding box center [665, 450] width 50 height 66
click at [663, 450] on button "Next image" at bounding box center [665, 450] width 50 height 66
click at [670, 440] on button "Next image" at bounding box center [665, 450] width 50 height 66
click at [654, 31] on button "Close lightbox" at bounding box center [656, 21] width 33 height 29
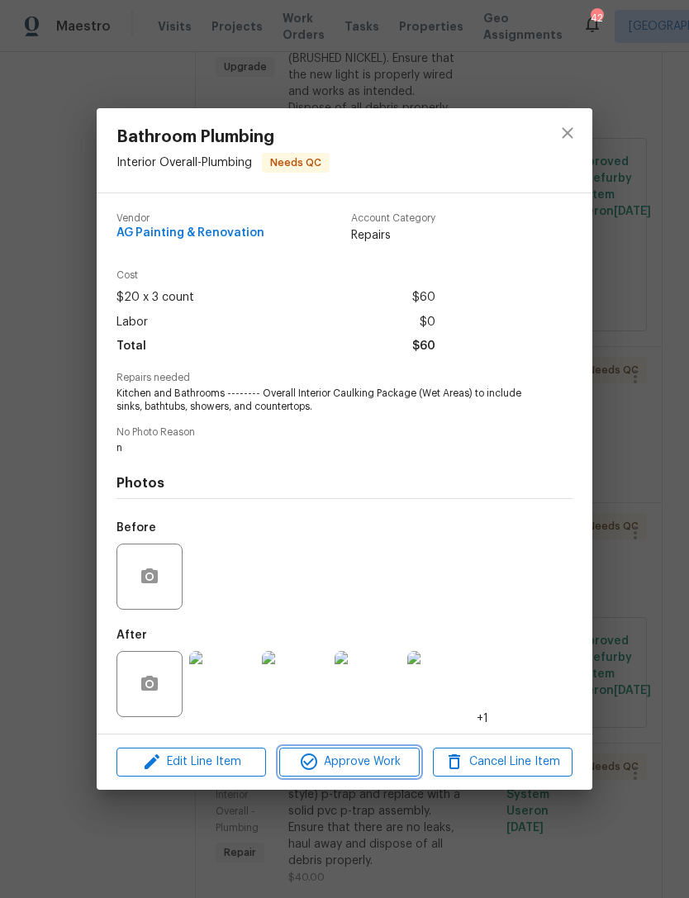
click at [370, 761] on span "Approve Work" at bounding box center [349, 762] width 130 height 21
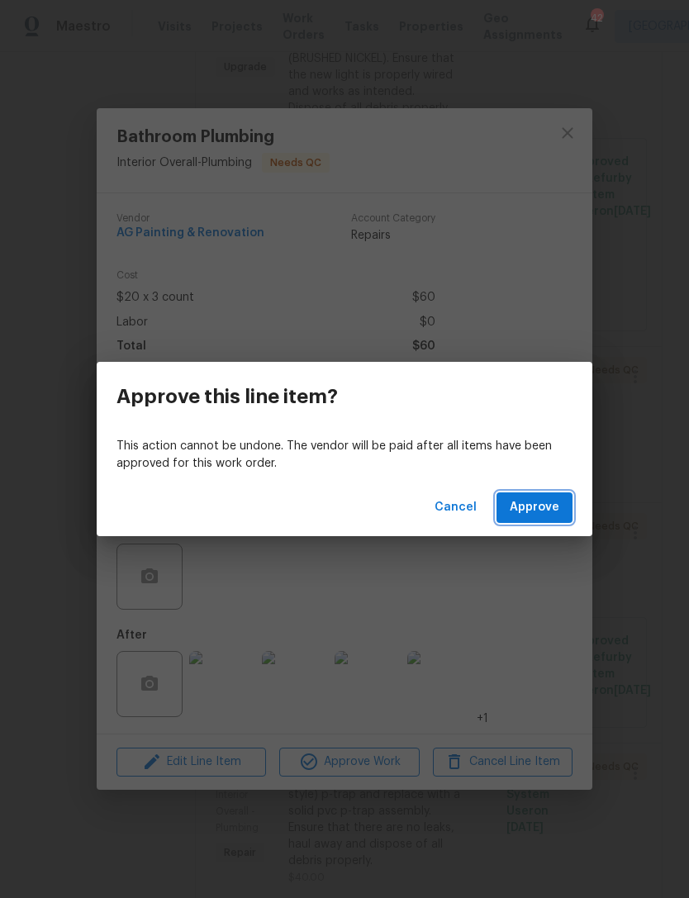
click at [528, 502] on span "Approve" at bounding box center [535, 508] width 50 height 21
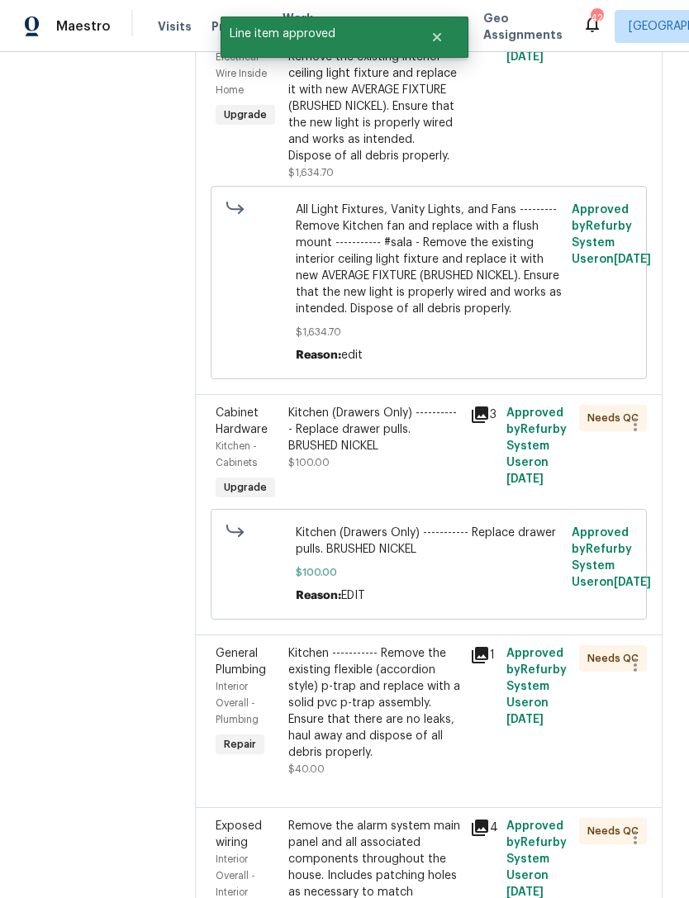
scroll to position [410, 0]
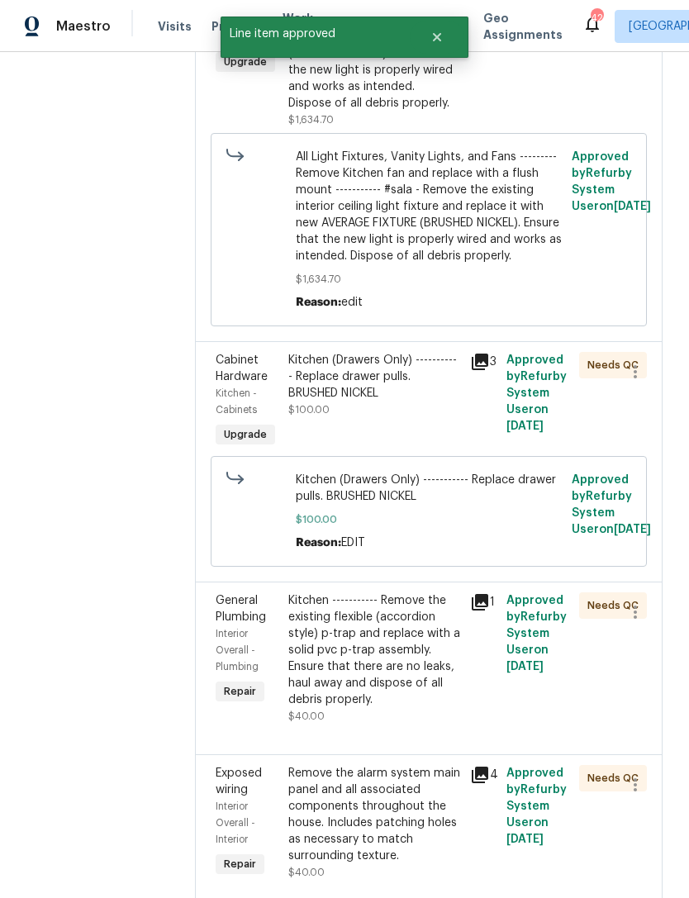
click at [407, 402] on div "Kitchen (Drawers Only) ----------- Replace drawer pulls. BRUSHED NICKEL" at bounding box center [374, 377] width 172 height 50
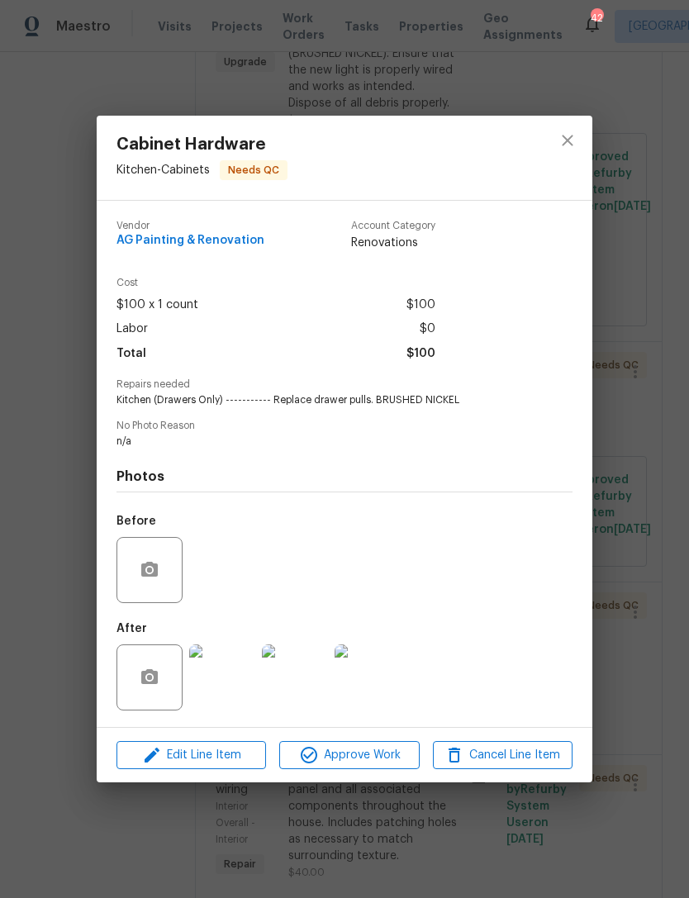
click at [227, 690] on img at bounding box center [222, 678] width 66 height 66
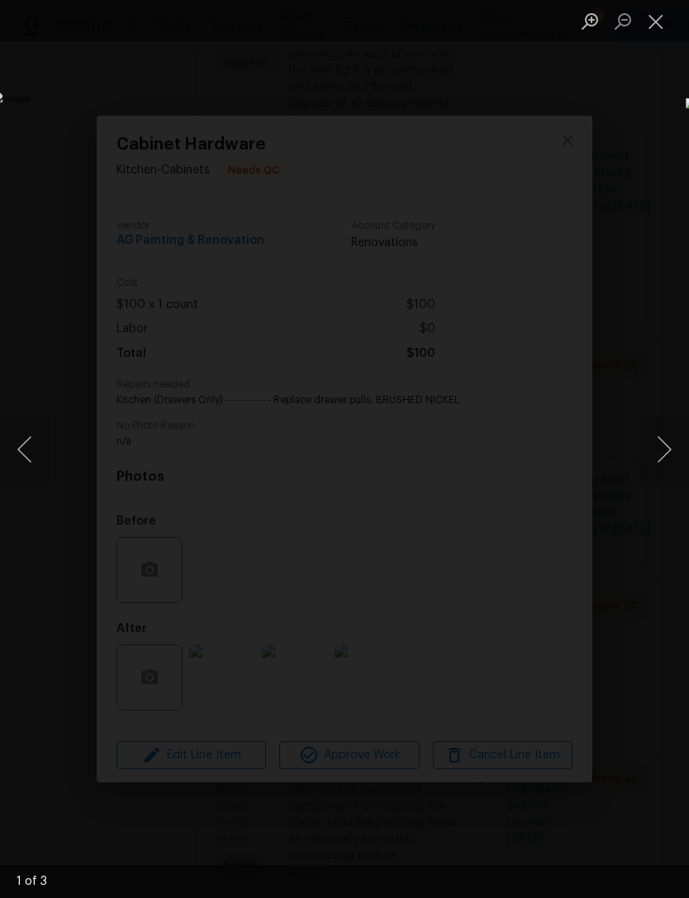
click at [672, 420] on button "Next image" at bounding box center [665, 450] width 50 height 66
click at [663, 418] on button "Next image" at bounding box center [665, 450] width 50 height 66
click at [536, 415] on img "Lightbox" at bounding box center [266, 449] width 539 height 703
click at [651, 445] on button "Next image" at bounding box center [665, 450] width 50 height 66
click at [656, 447] on button "Next image" at bounding box center [665, 450] width 50 height 66
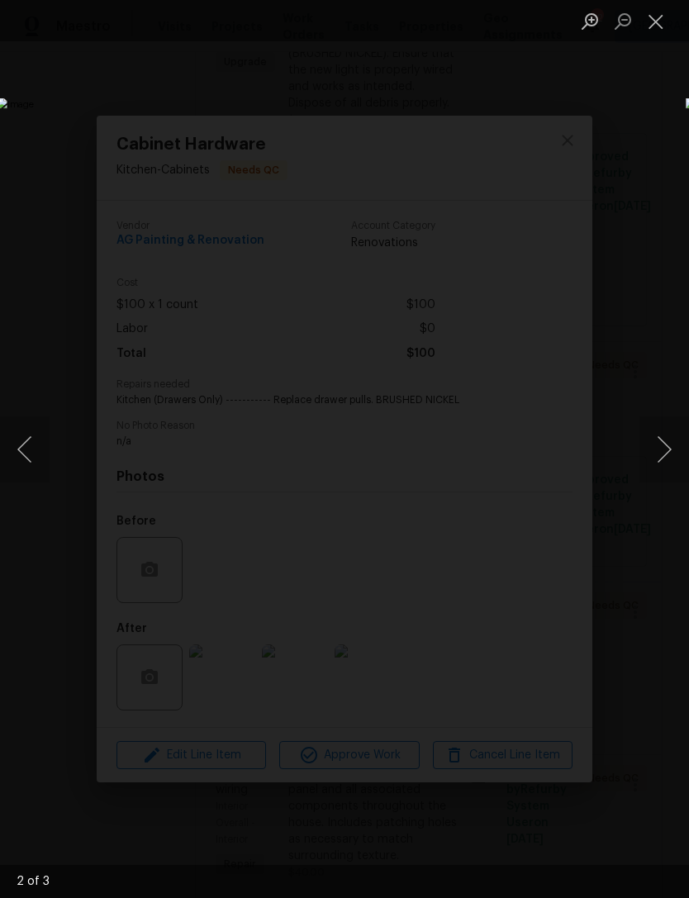
click at [660, 23] on button "Close lightbox" at bounding box center [656, 21] width 33 height 29
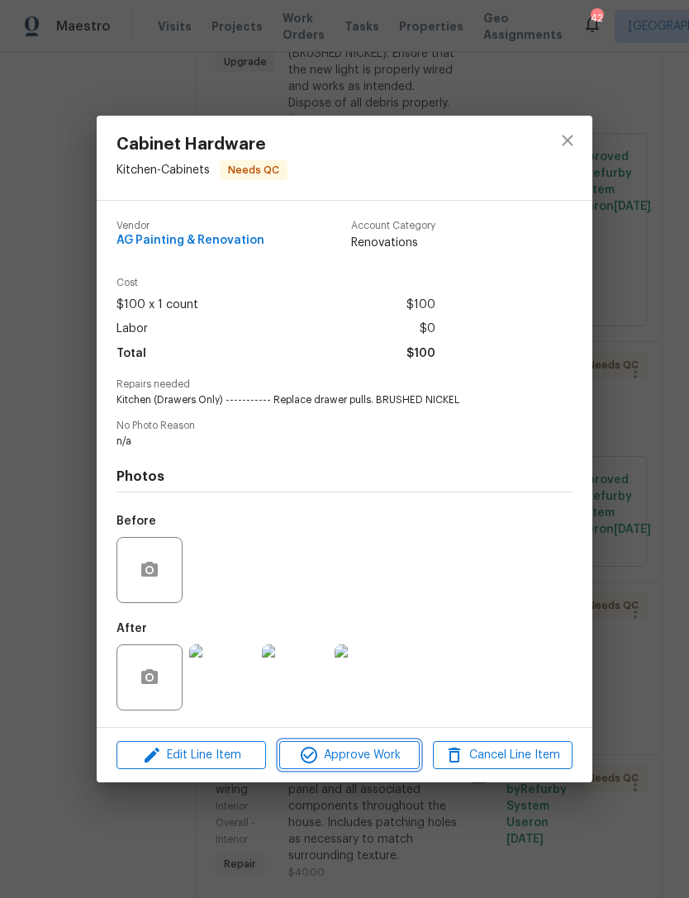
click at [351, 754] on span "Approve Work" at bounding box center [349, 756] width 130 height 21
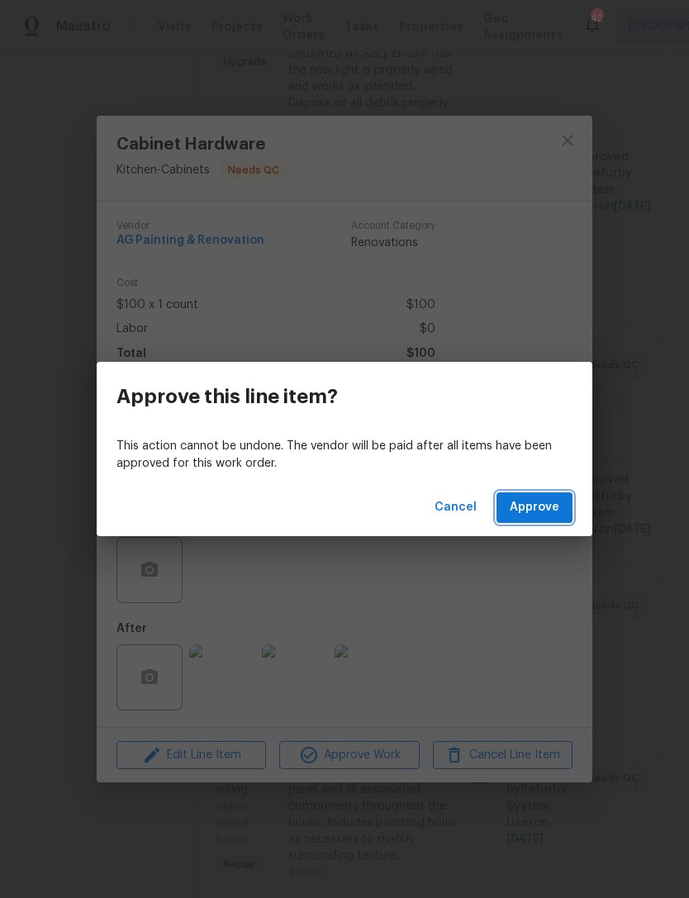
click at [538, 506] on span "Approve" at bounding box center [535, 508] width 50 height 21
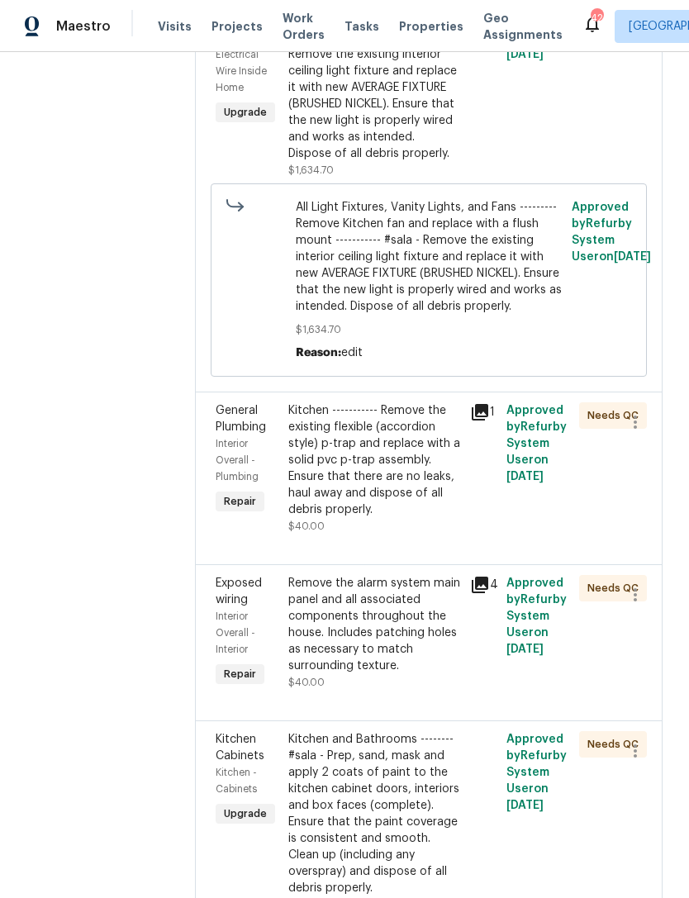
scroll to position [366, 0]
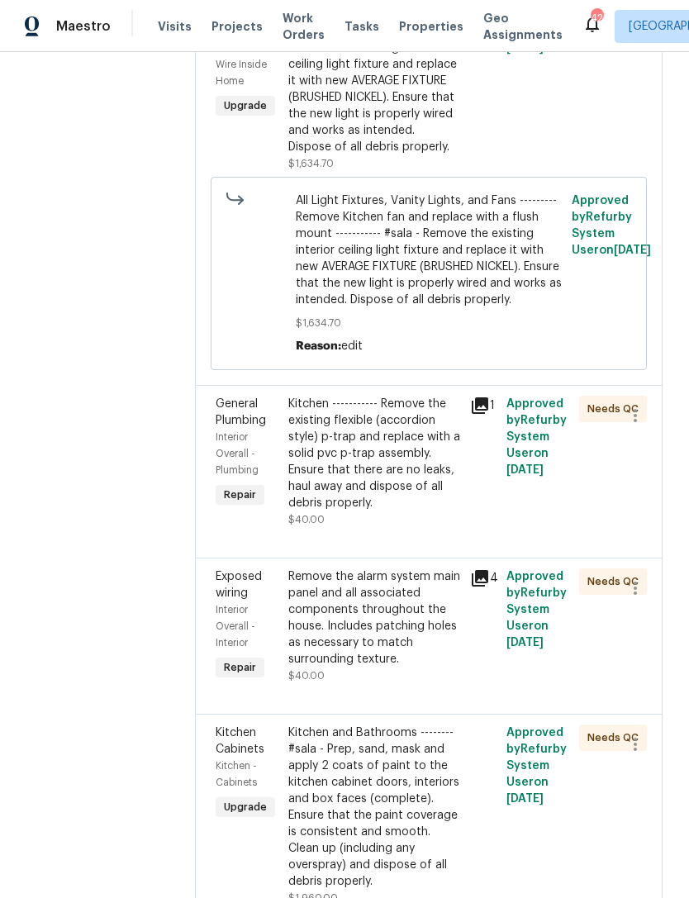
click at [396, 512] on div "Kitchen ----------- Remove the existing flexible (accordion style) p-trap and r…" at bounding box center [374, 454] width 172 height 116
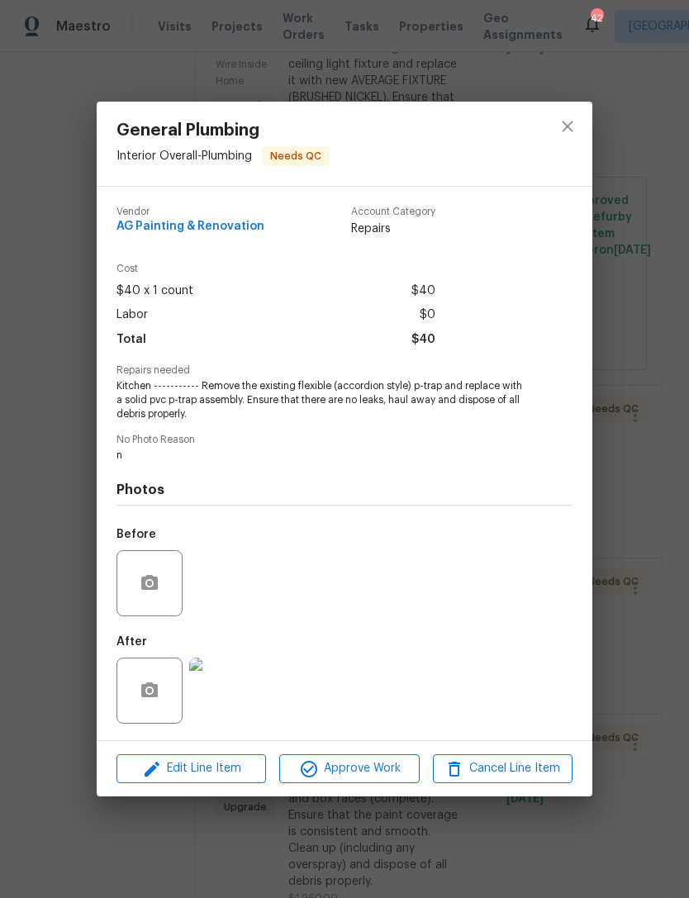
click at [231, 693] on img at bounding box center [222, 691] width 66 height 66
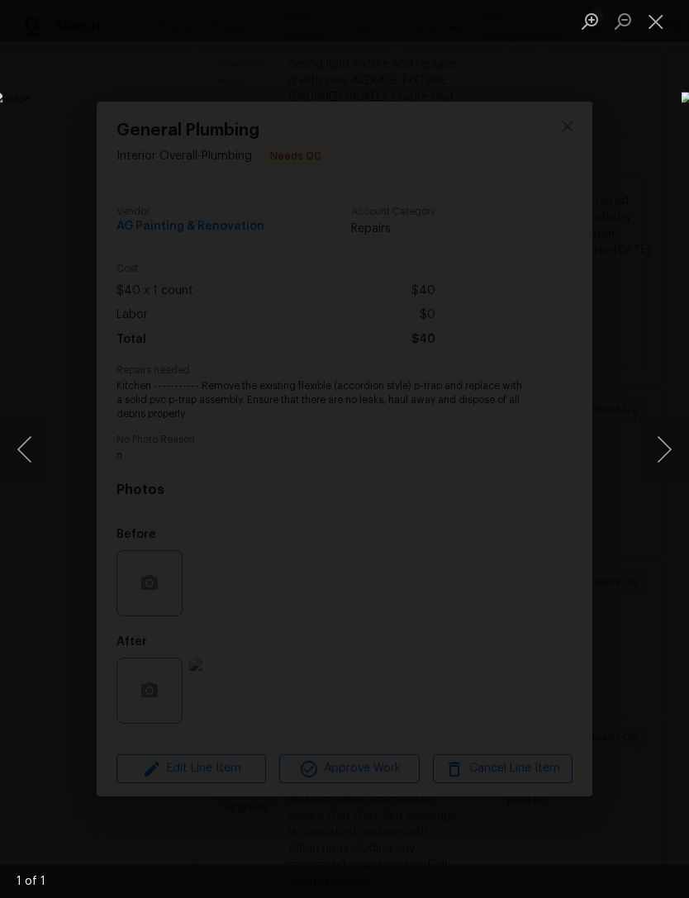
click at [660, 17] on button "Close lightbox" at bounding box center [656, 21] width 33 height 29
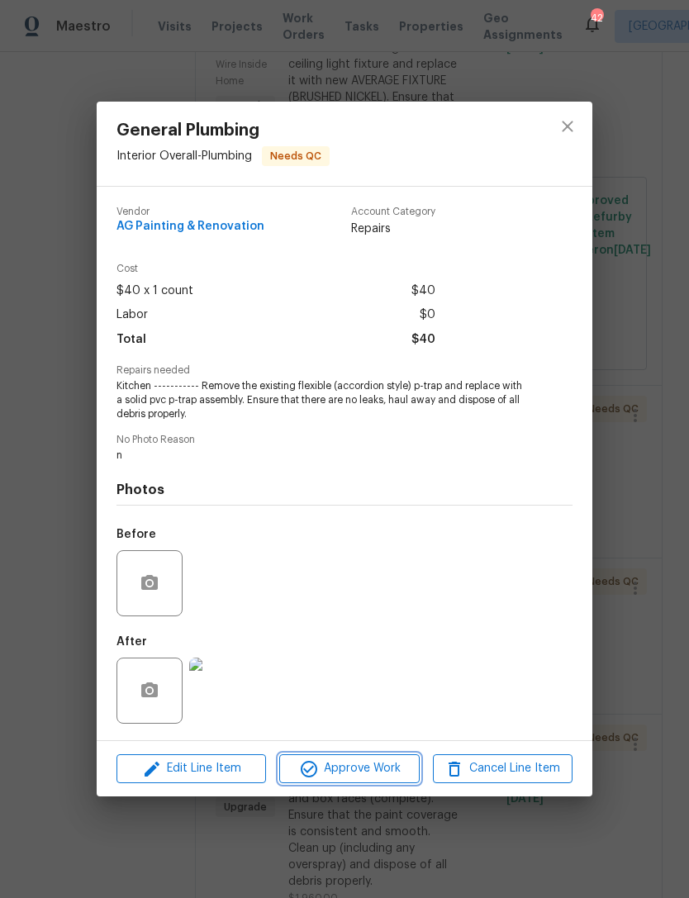
click at [355, 775] on span "Approve Work" at bounding box center [349, 769] width 130 height 21
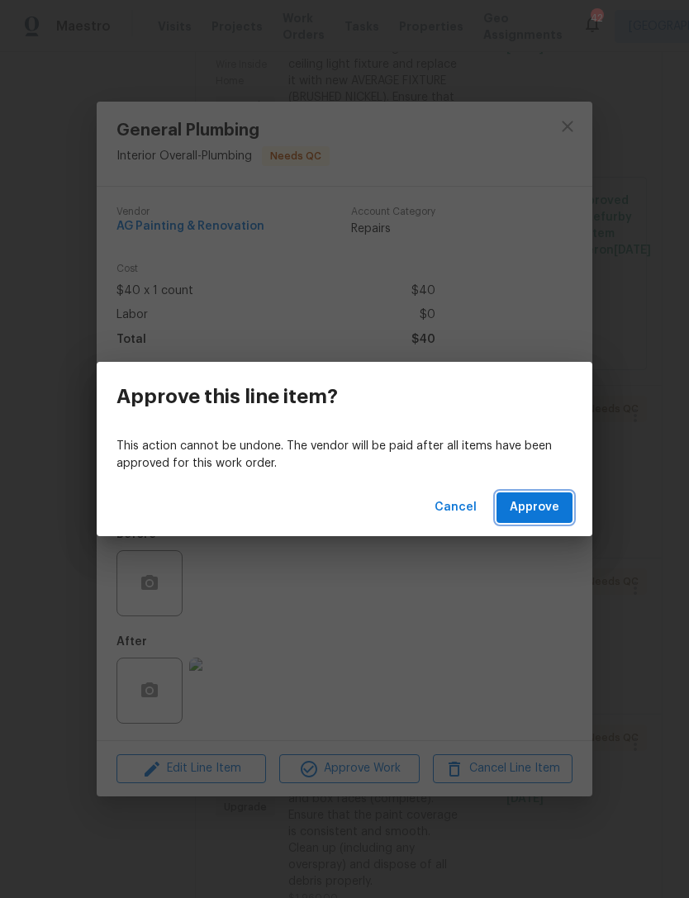
click at [553, 508] on span "Approve" at bounding box center [535, 508] width 50 height 21
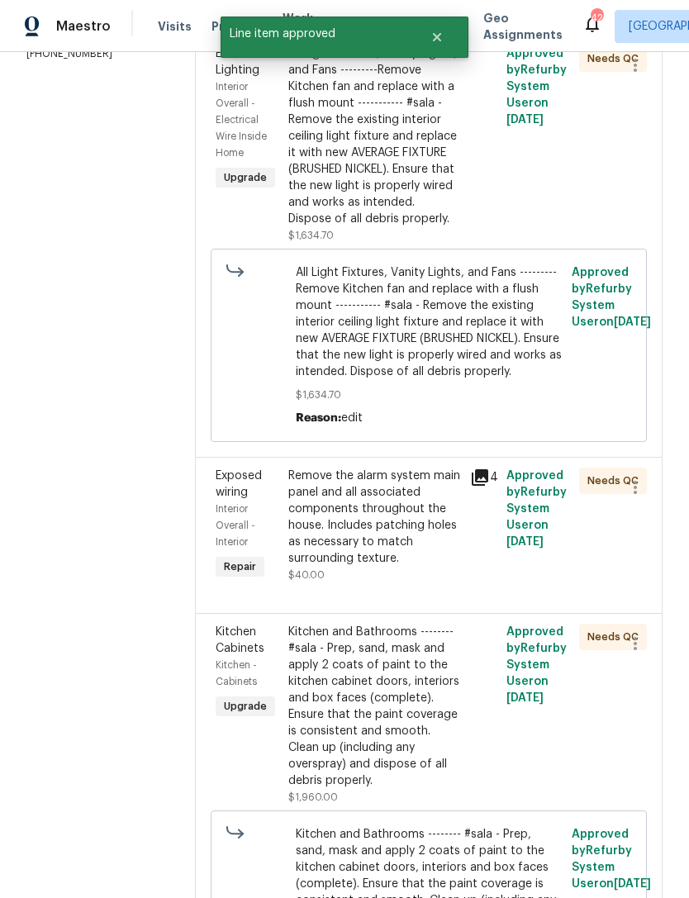
scroll to position [307, 0]
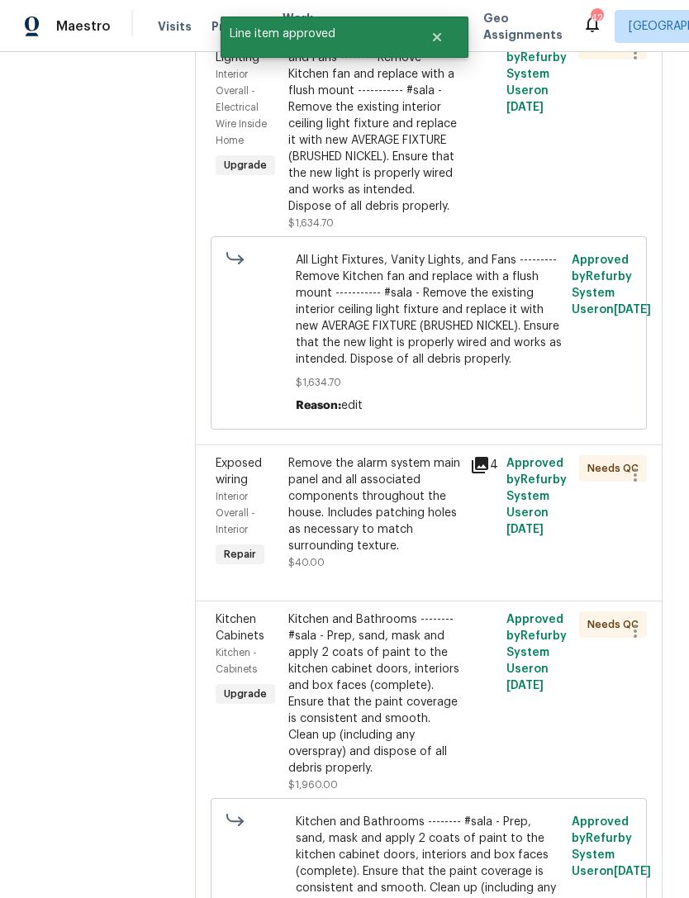
click at [402, 555] on div "Remove the alarm system main panel and all associated components throughout the…" at bounding box center [374, 504] width 172 height 99
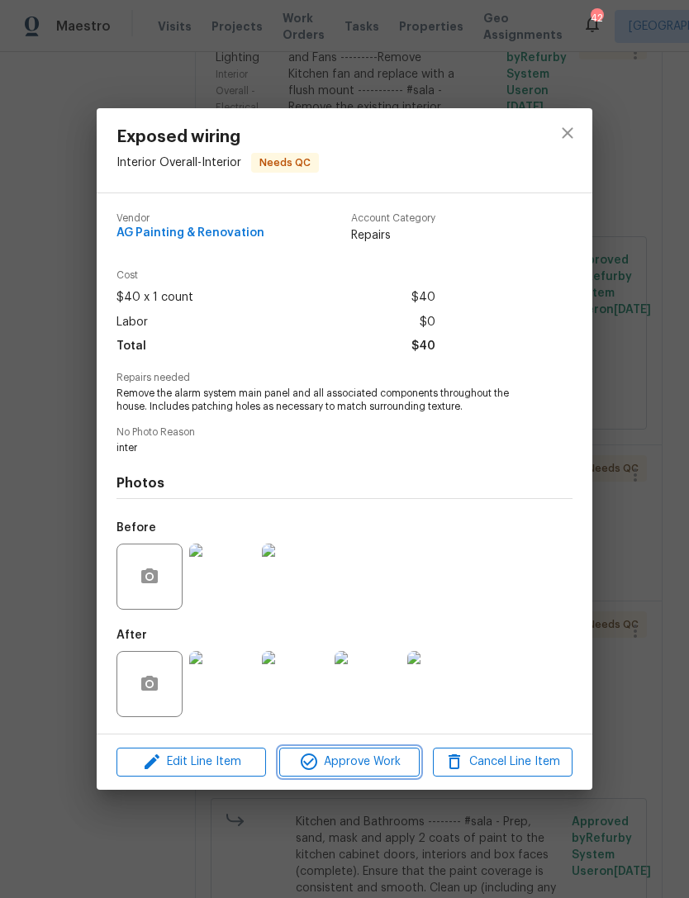
click at [348, 765] on span "Approve Work" at bounding box center [349, 762] width 130 height 21
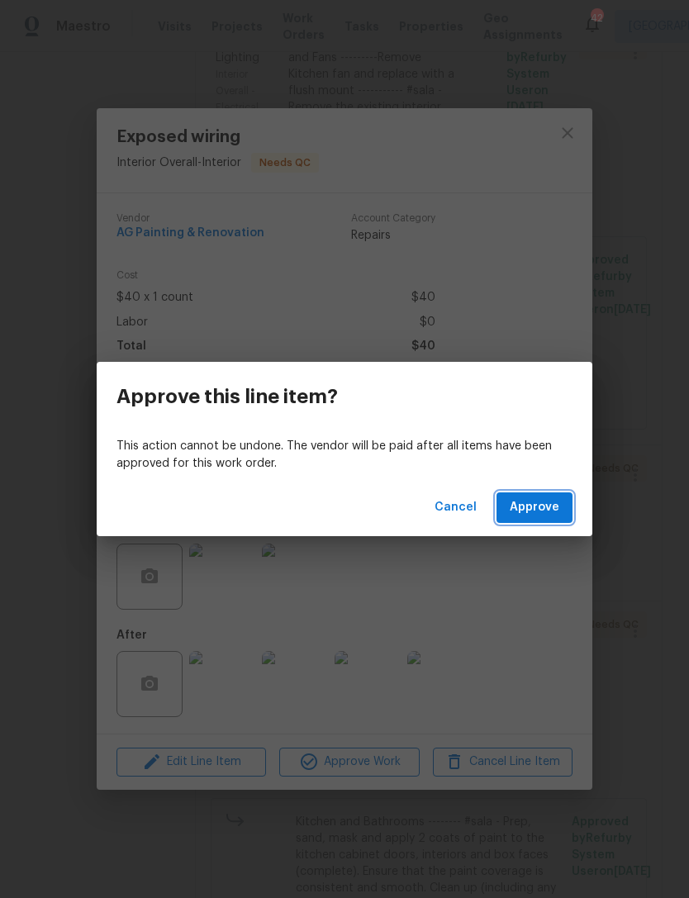
click at [528, 505] on span "Approve" at bounding box center [535, 508] width 50 height 21
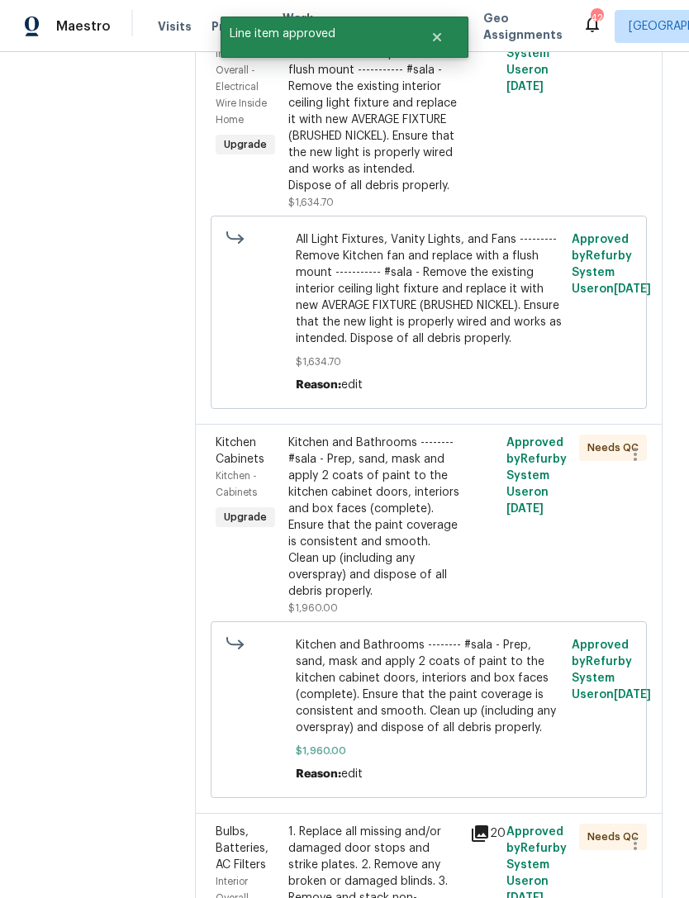
scroll to position [346, 0]
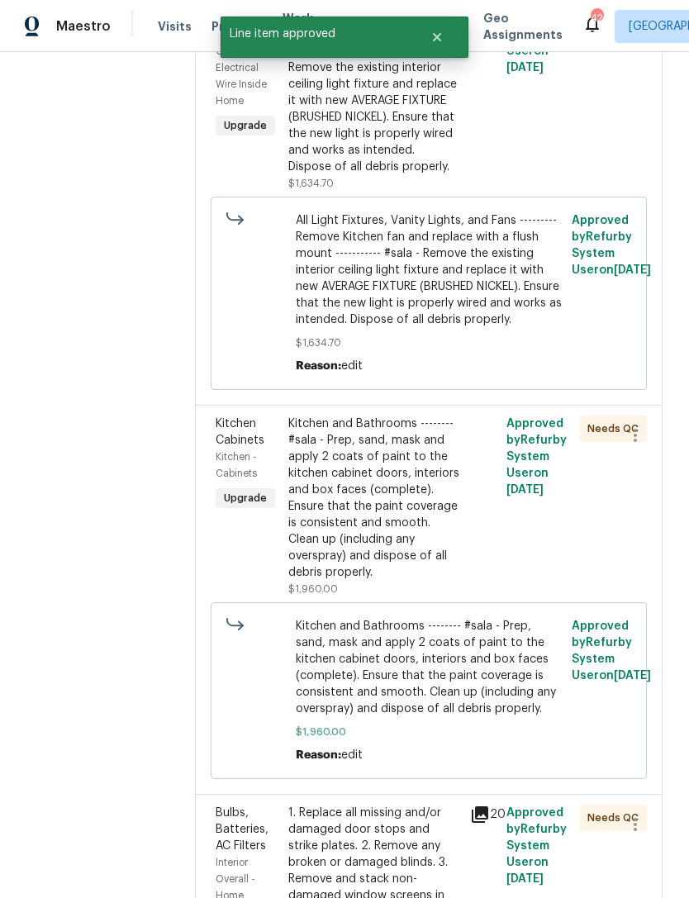
click at [405, 581] on div "Kitchen and Bathrooms -------- #sala - Prep, sand, mask and apply 2 coats of pa…" at bounding box center [374, 498] width 172 height 165
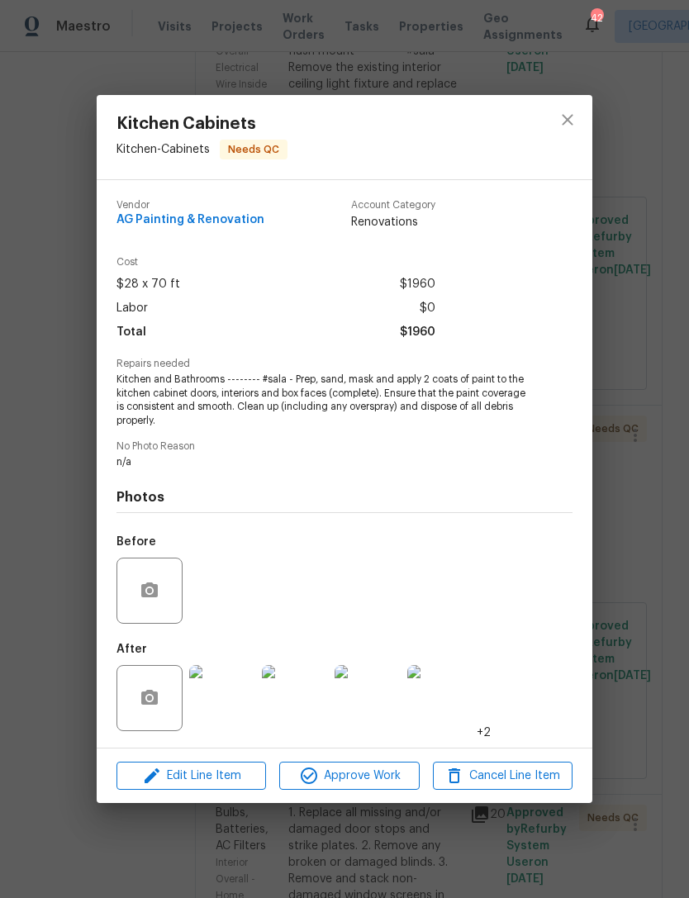
click at [240, 704] on img at bounding box center [222, 698] width 66 height 66
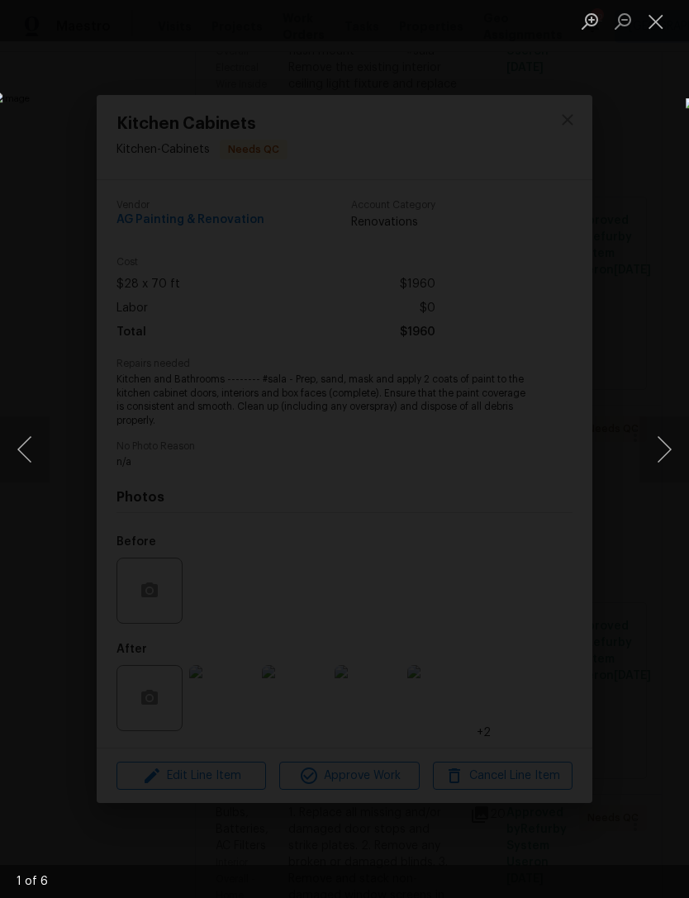
click at [680, 448] on button "Next image" at bounding box center [665, 450] width 50 height 66
click at [656, 445] on button "Next image" at bounding box center [665, 450] width 50 height 66
click at [672, 449] on button "Next image" at bounding box center [665, 450] width 50 height 66
click at [671, 446] on button "Next image" at bounding box center [665, 450] width 50 height 66
click at [669, 454] on button "Next image" at bounding box center [665, 450] width 50 height 66
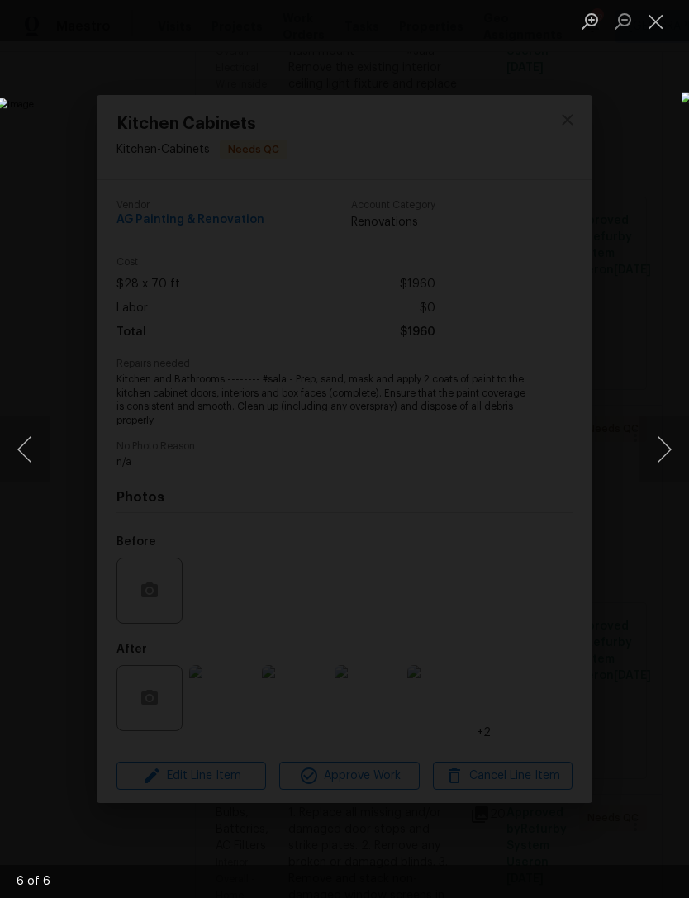
click at [674, 457] on button "Next image" at bounding box center [665, 450] width 50 height 66
click at [672, 459] on button "Next image" at bounding box center [665, 450] width 50 height 66
click at [657, 19] on button "Close lightbox" at bounding box center [656, 21] width 33 height 29
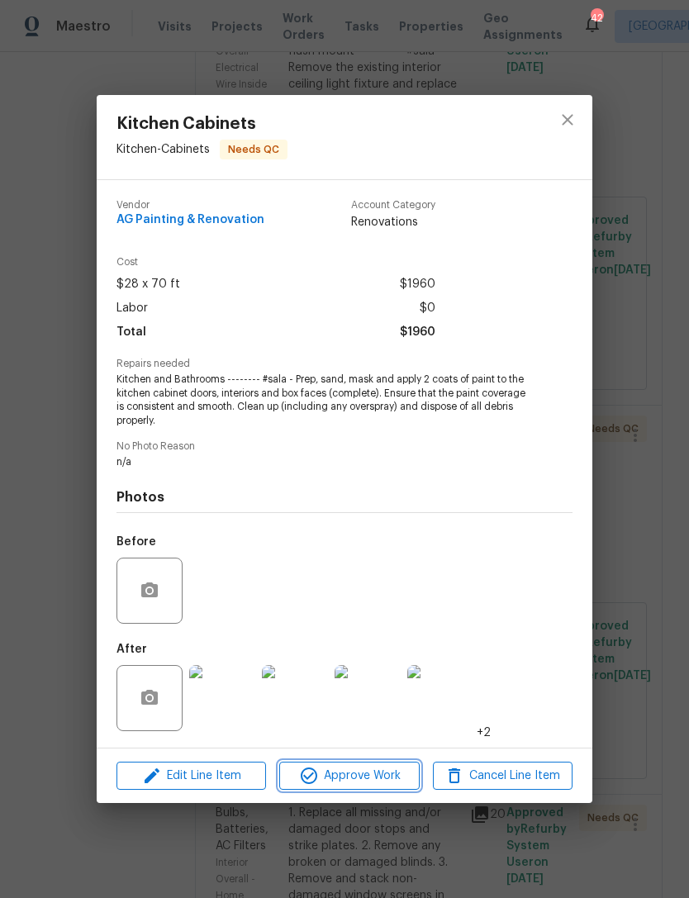
click at [359, 766] on button "Approve Work" at bounding box center [349, 776] width 140 height 29
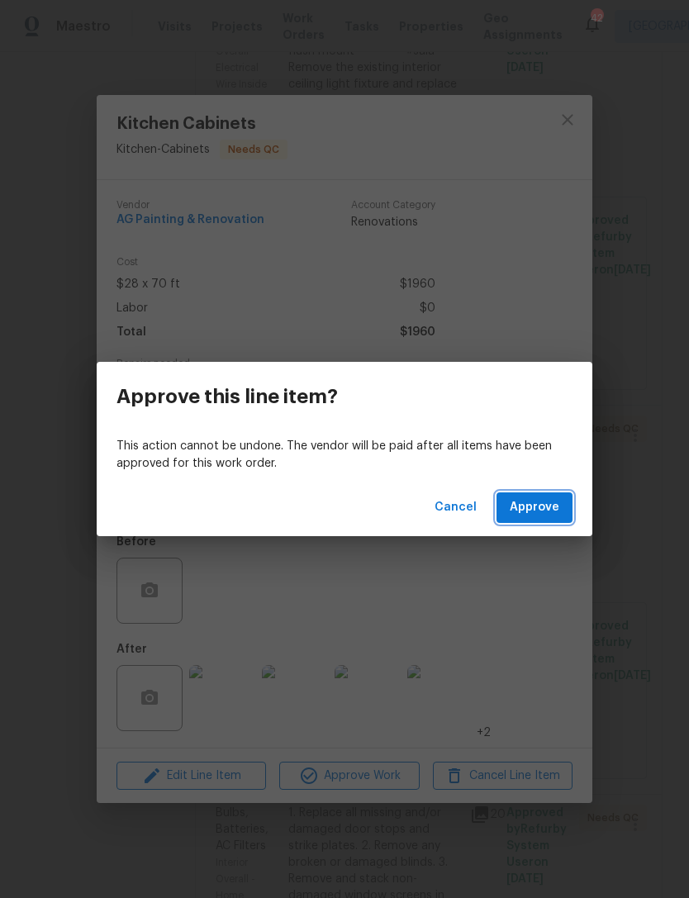
click at [531, 510] on span "Approve" at bounding box center [535, 508] width 50 height 21
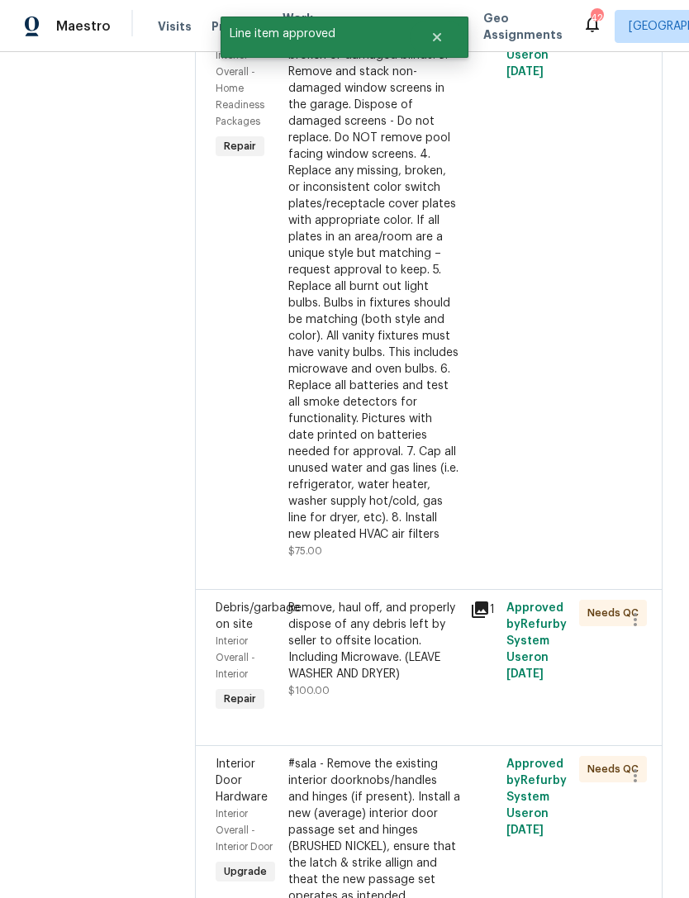
scroll to position [786, 0]
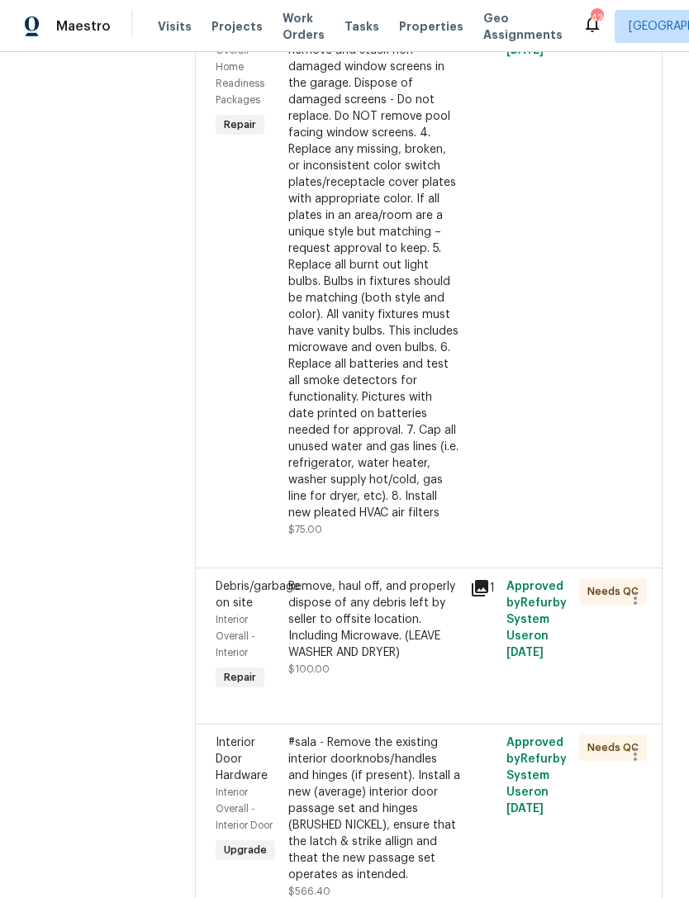
click at [410, 379] on div "1. Replace all missing and/or damaged door stops and strike plates. 2. Remove a…" at bounding box center [374, 249] width 172 height 546
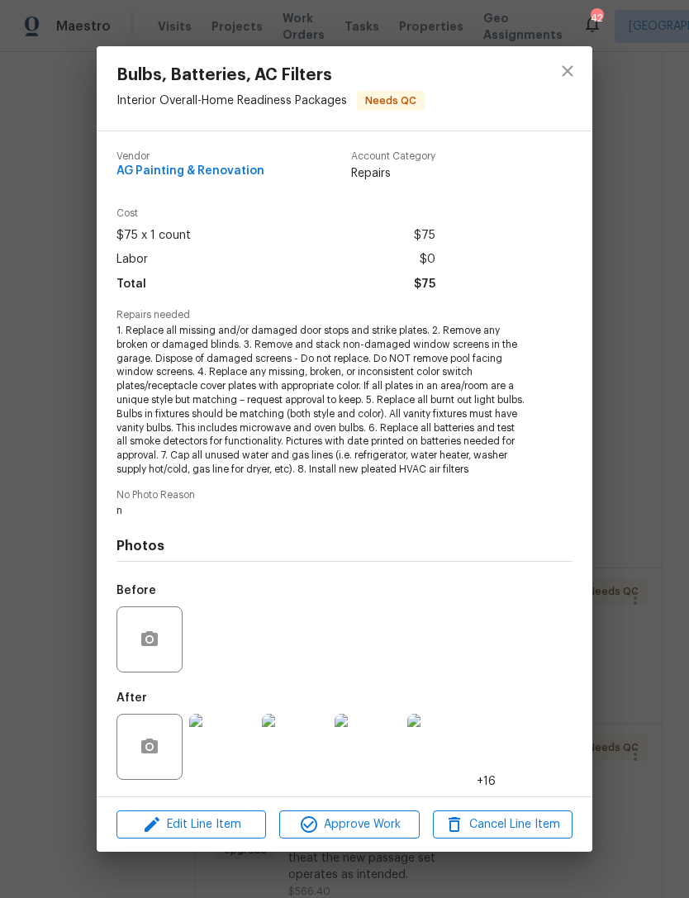
click at [226, 747] on img at bounding box center [222, 747] width 66 height 66
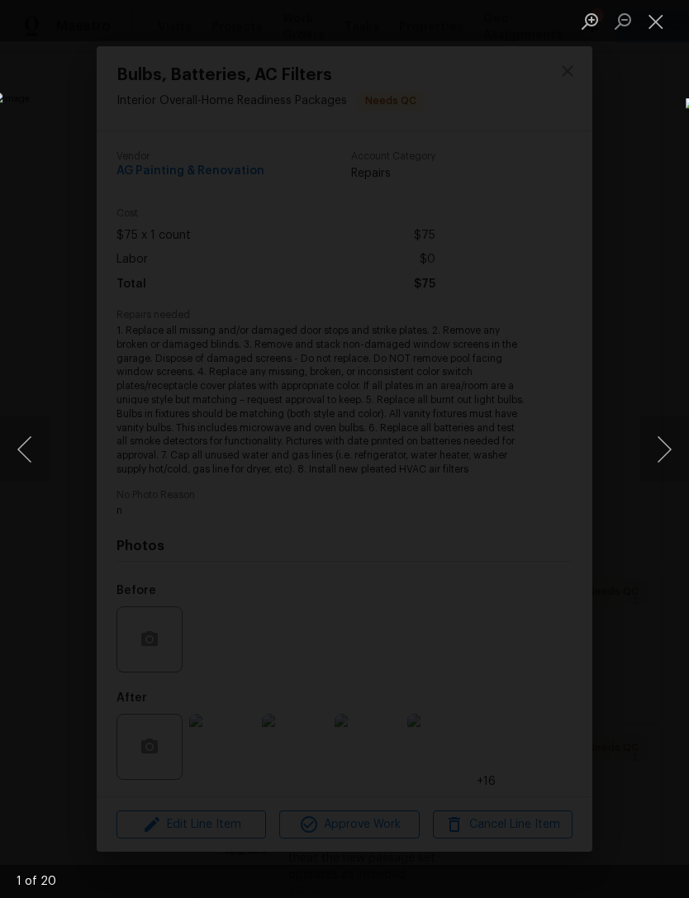
click at [679, 461] on button "Next image" at bounding box center [665, 450] width 50 height 66
click at [672, 460] on button "Next image" at bounding box center [665, 450] width 50 height 66
click at [675, 456] on button "Next image" at bounding box center [665, 450] width 50 height 66
click at [667, 458] on button "Next image" at bounding box center [665, 450] width 50 height 66
click at [669, 444] on button "Next image" at bounding box center [665, 450] width 50 height 66
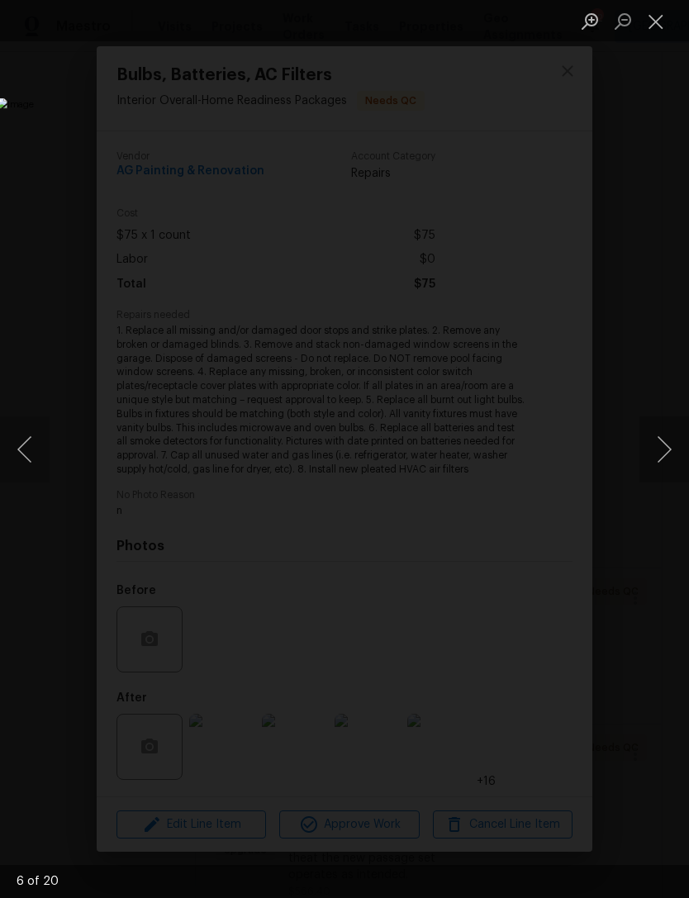
click at [669, 450] on button "Next image" at bounding box center [665, 450] width 50 height 66
click at [669, 446] on button "Next image" at bounding box center [665, 450] width 50 height 66
click at [671, 447] on button "Next image" at bounding box center [665, 450] width 50 height 66
click at [673, 446] on button "Next image" at bounding box center [665, 450] width 50 height 66
click at [670, 446] on button "Next image" at bounding box center [665, 450] width 50 height 66
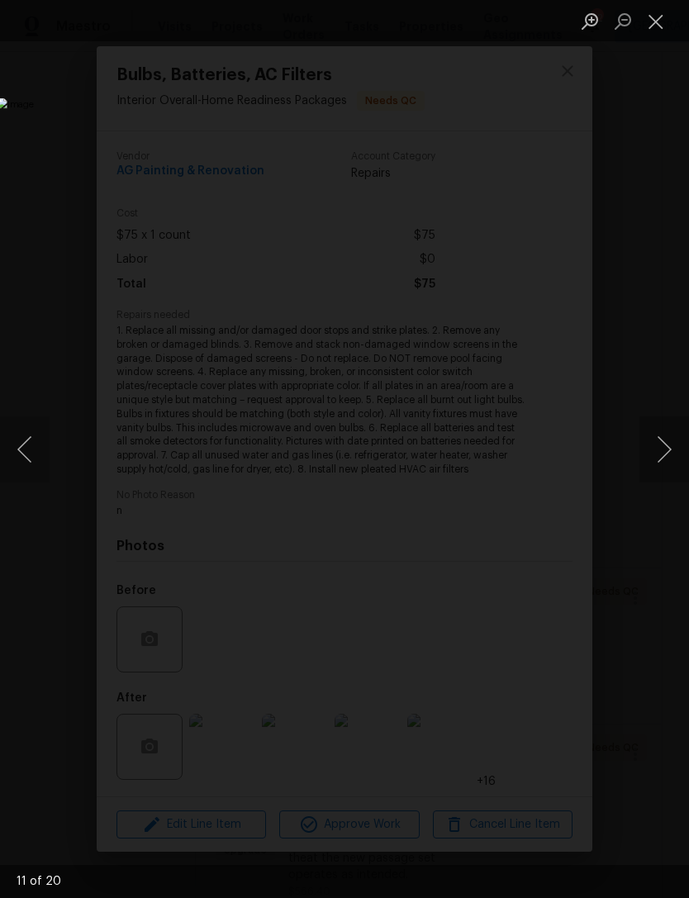
click at [671, 441] on button "Next image" at bounding box center [665, 450] width 50 height 66
click at [669, 444] on button "Next image" at bounding box center [665, 450] width 50 height 66
click at [667, 446] on button "Next image" at bounding box center [665, 450] width 50 height 66
click at [669, 439] on button "Next image" at bounding box center [665, 450] width 50 height 66
click at [670, 447] on button "Next image" at bounding box center [665, 450] width 50 height 66
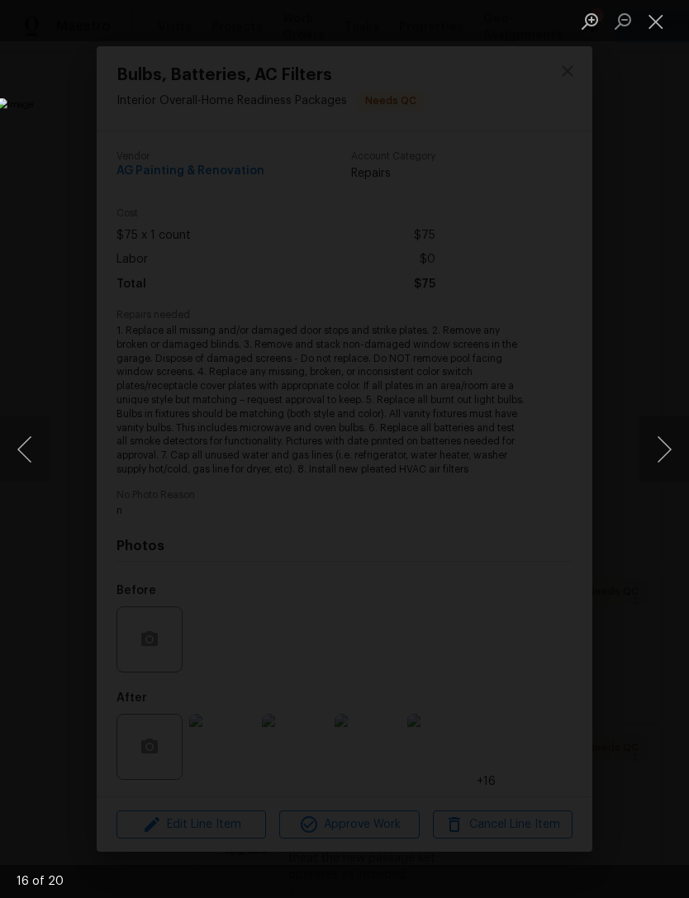
click at [670, 453] on button "Next image" at bounding box center [665, 450] width 50 height 66
click at [665, 455] on button "Next image" at bounding box center [665, 450] width 50 height 66
click at [670, 438] on button "Next image" at bounding box center [665, 450] width 50 height 66
click at [668, 452] on button "Next image" at bounding box center [665, 450] width 50 height 66
click at [670, 461] on button "Next image" at bounding box center [665, 450] width 50 height 66
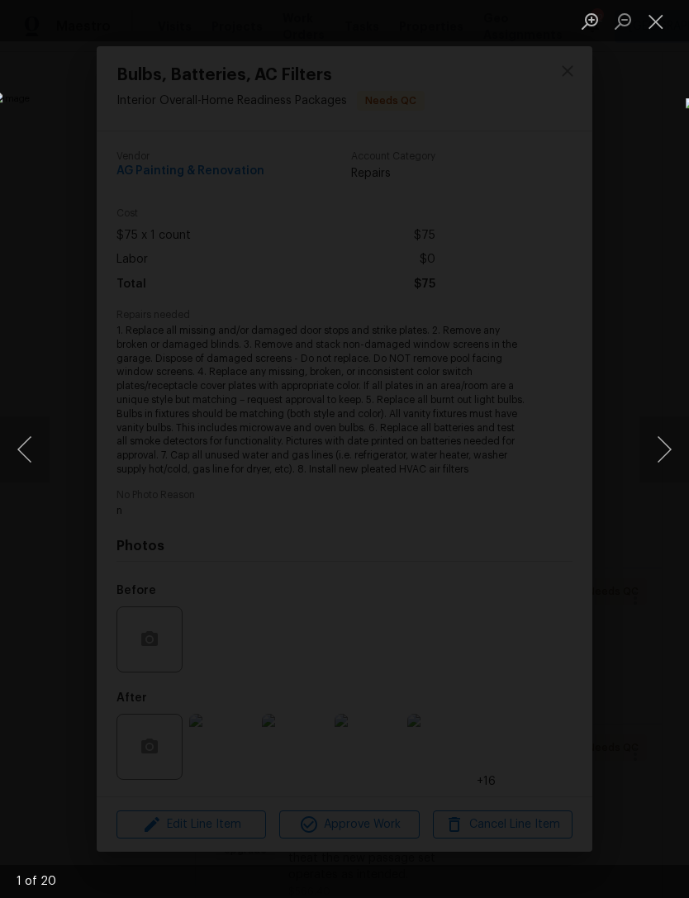
click at [662, 448] on button "Next image" at bounding box center [665, 450] width 50 height 66
click at [662, 451] on button "Next image" at bounding box center [665, 450] width 50 height 66
click at [658, 34] on button "Close lightbox" at bounding box center [656, 21] width 33 height 29
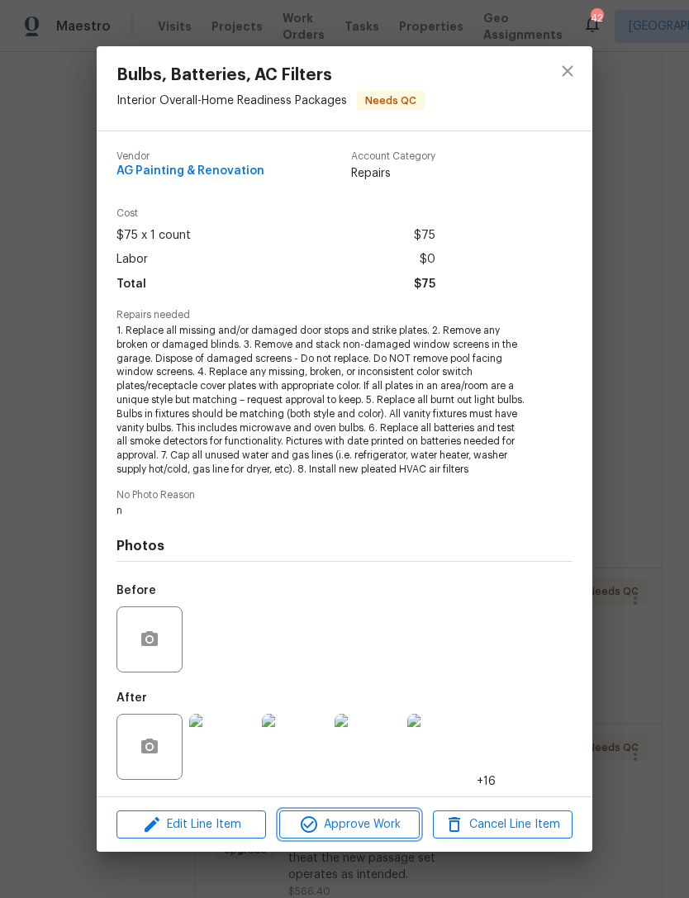
click at [376, 831] on span "Approve Work" at bounding box center [349, 825] width 130 height 21
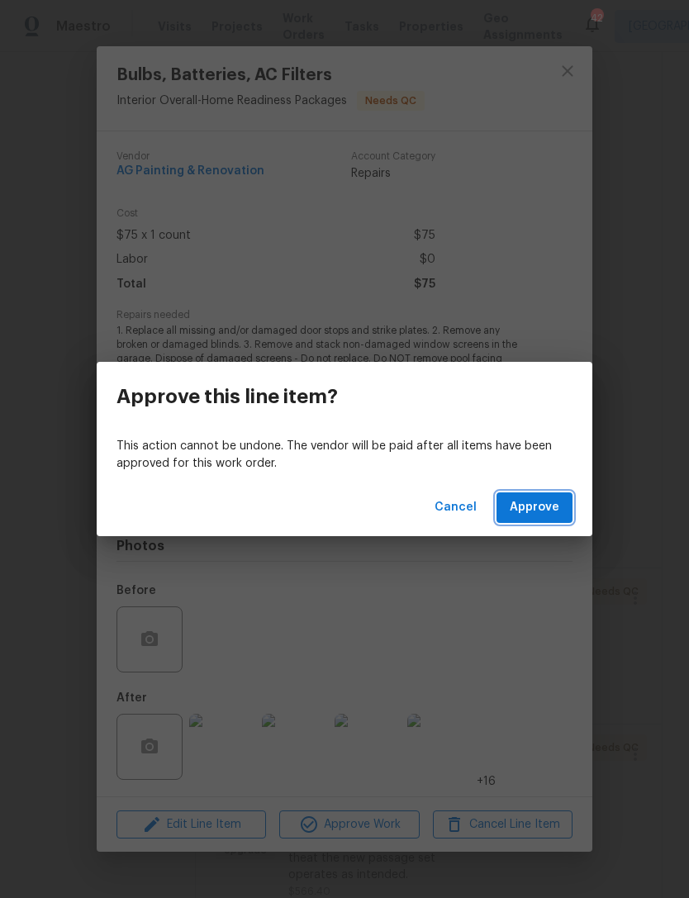
click at [545, 507] on span "Approve" at bounding box center [535, 508] width 50 height 21
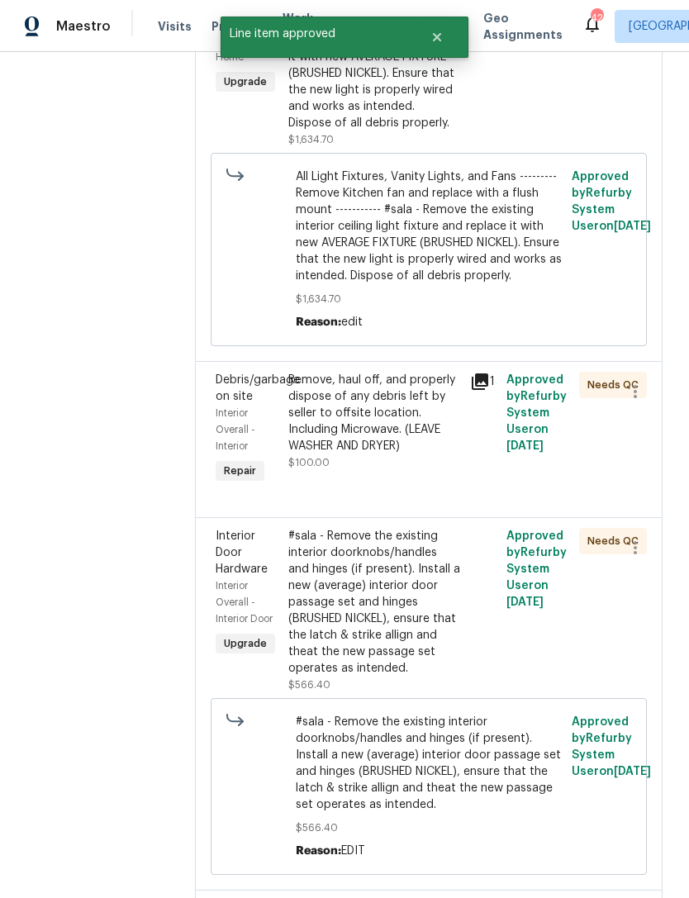
scroll to position [388, 0]
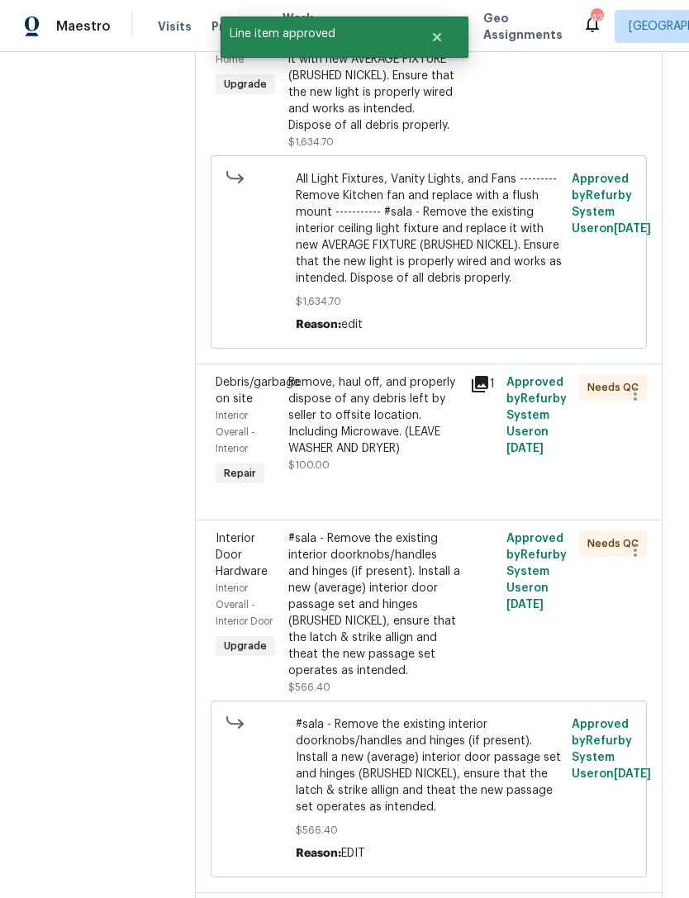
click at [432, 457] on div "Remove, haul off, and properly dispose of any debris left by seller to offsite …" at bounding box center [374, 415] width 172 height 83
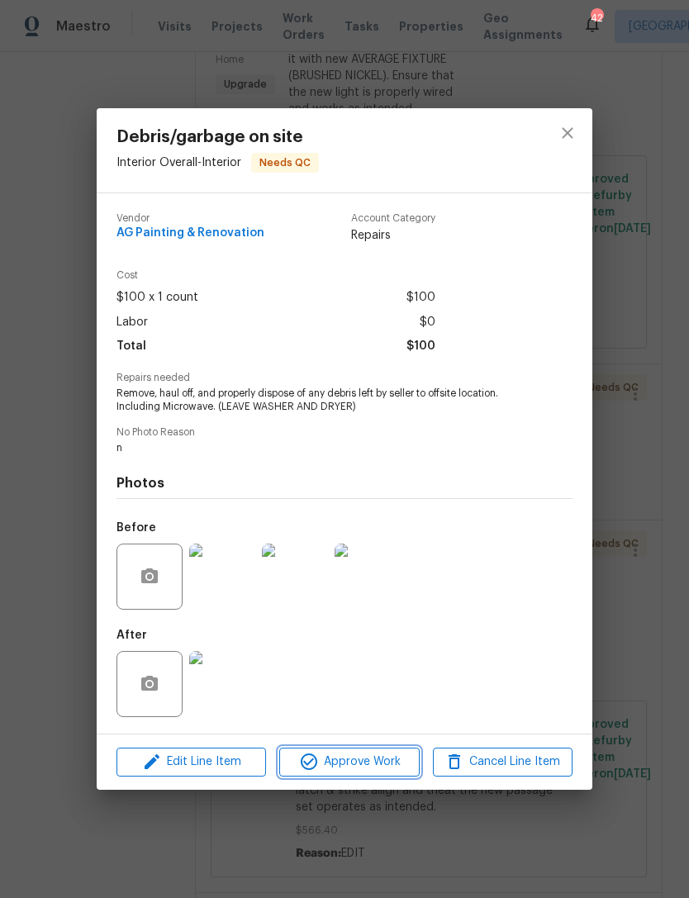
click at [350, 758] on span "Approve Work" at bounding box center [349, 762] width 130 height 21
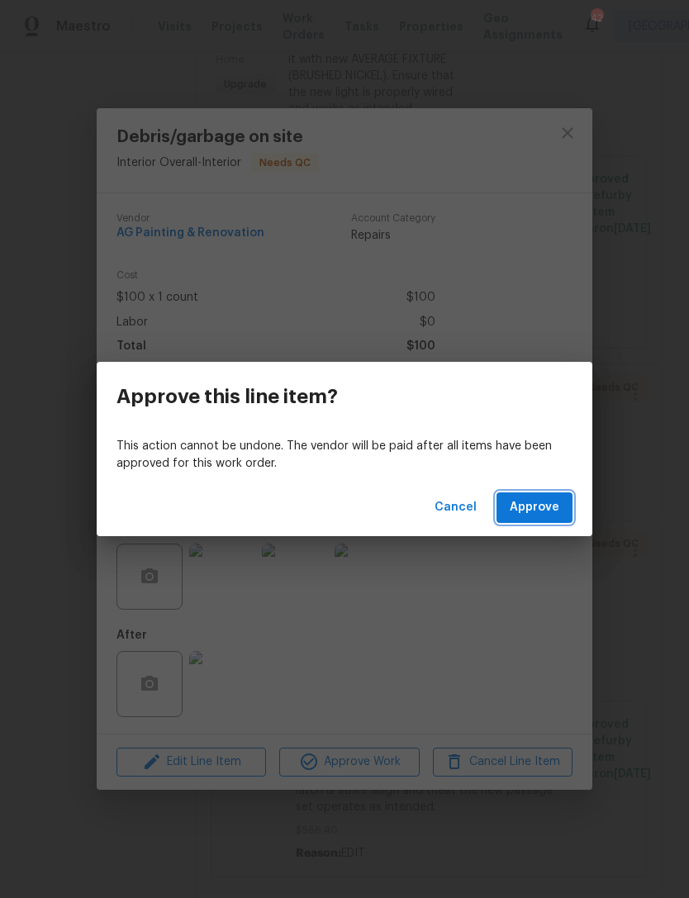
click at [542, 502] on span "Approve" at bounding box center [535, 508] width 50 height 21
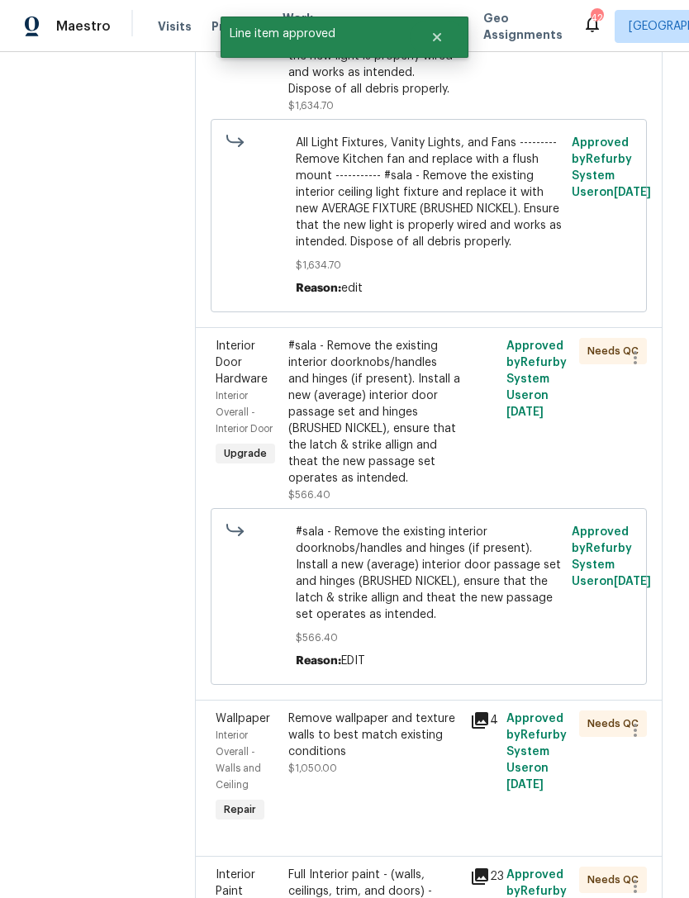
scroll to position [427, 0]
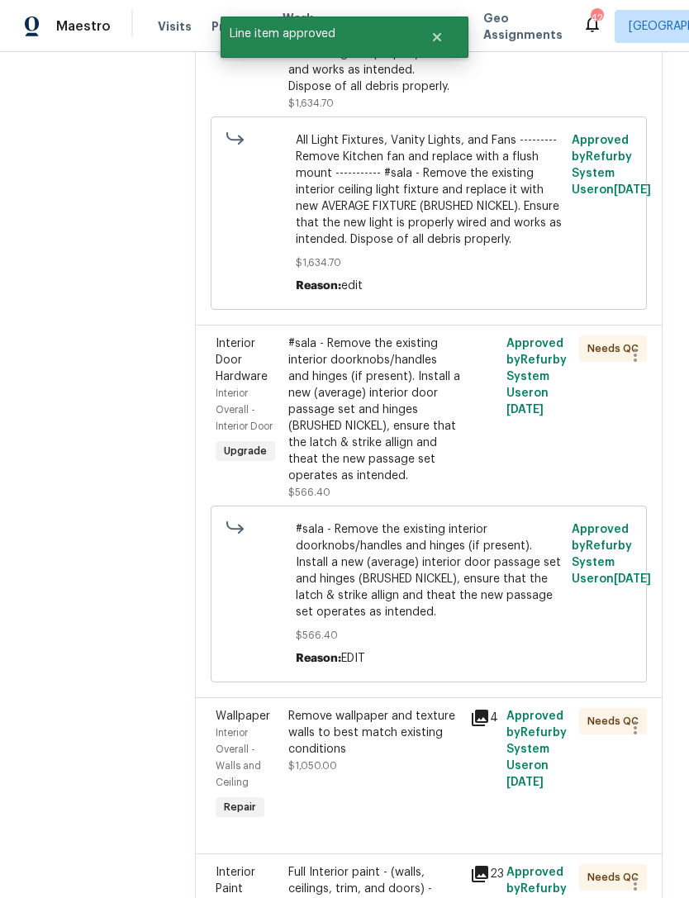
click at [408, 483] on div "#sala - Remove the existing interior doorknobs/handles and hinges (if present).…" at bounding box center [374, 410] width 172 height 149
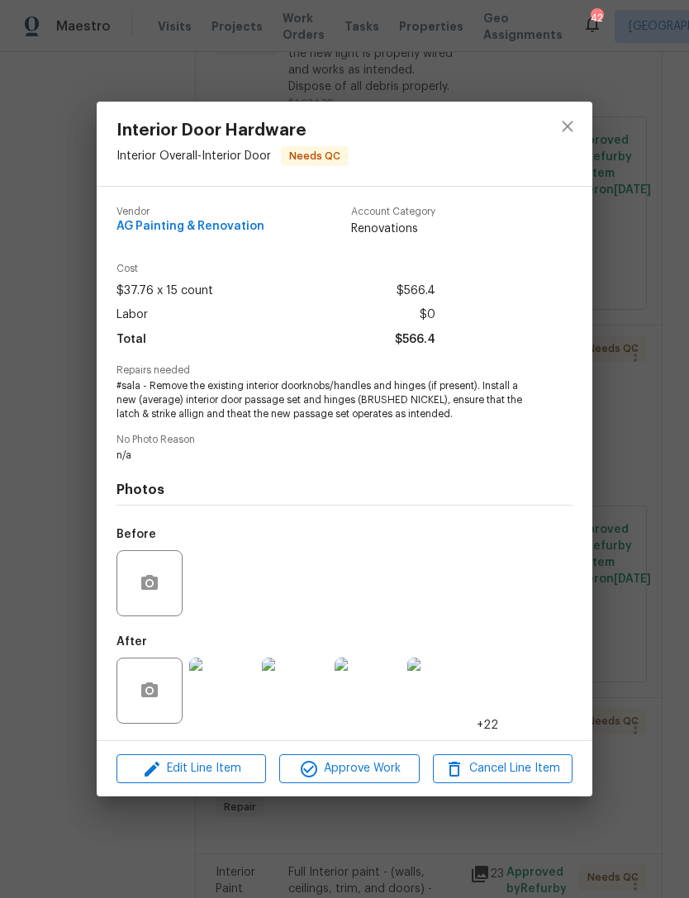
click at [222, 700] on img at bounding box center [222, 691] width 66 height 66
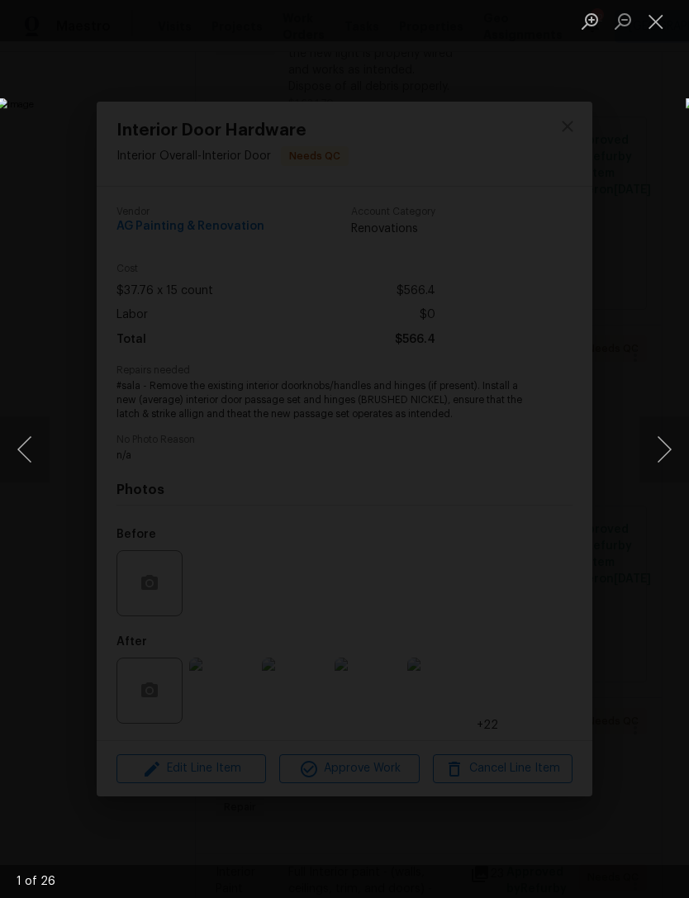
click at [681, 446] on button "Next image" at bounding box center [665, 450] width 50 height 66
click at [676, 438] on button "Next image" at bounding box center [665, 450] width 50 height 66
click at [670, 440] on button "Next image" at bounding box center [665, 450] width 50 height 66
click at [679, 439] on button "Next image" at bounding box center [665, 450] width 50 height 66
click at [674, 443] on button "Next image" at bounding box center [665, 450] width 50 height 66
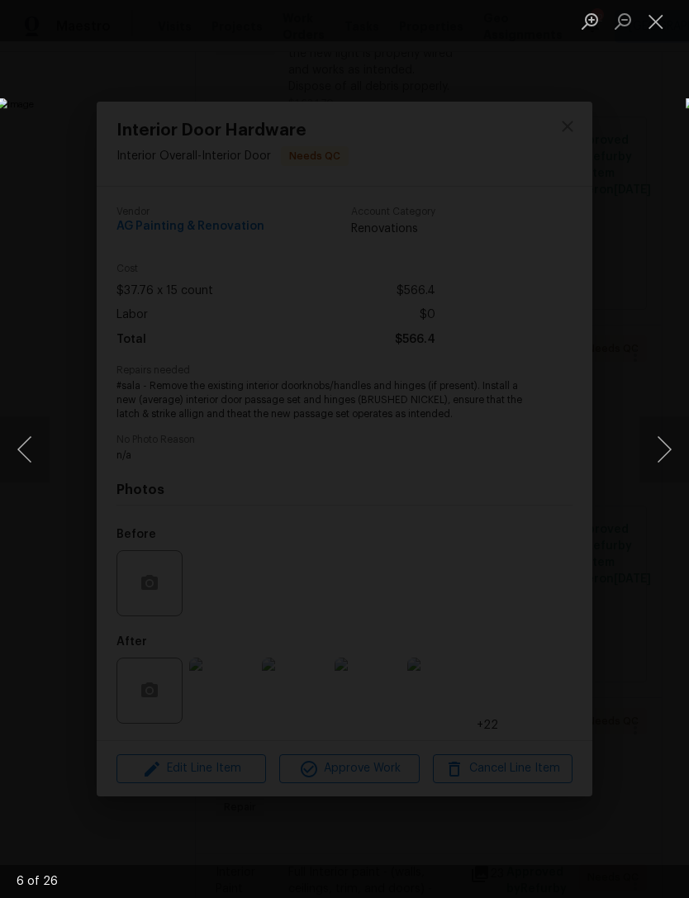
click at [674, 442] on button "Next image" at bounding box center [665, 450] width 50 height 66
click at [670, 443] on button "Next image" at bounding box center [665, 450] width 50 height 66
click at [677, 440] on button "Next image" at bounding box center [665, 450] width 50 height 66
click at [677, 438] on button "Next image" at bounding box center [665, 450] width 50 height 66
click at [665, 440] on button "Next image" at bounding box center [665, 450] width 50 height 66
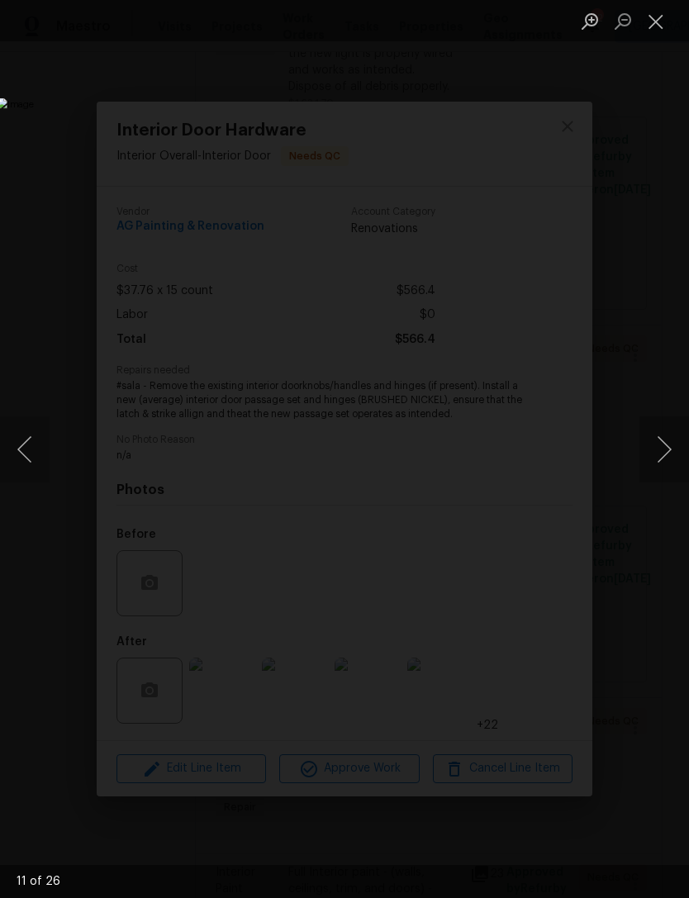
click at [662, 445] on button "Next image" at bounding box center [665, 450] width 50 height 66
click at [665, 444] on button "Next image" at bounding box center [665, 450] width 50 height 66
click at [664, 445] on button "Next image" at bounding box center [665, 450] width 50 height 66
click at [666, 444] on button "Next image" at bounding box center [665, 450] width 50 height 66
click at [667, 444] on button "Next image" at bounding box center [665, 450] width 50 height 66
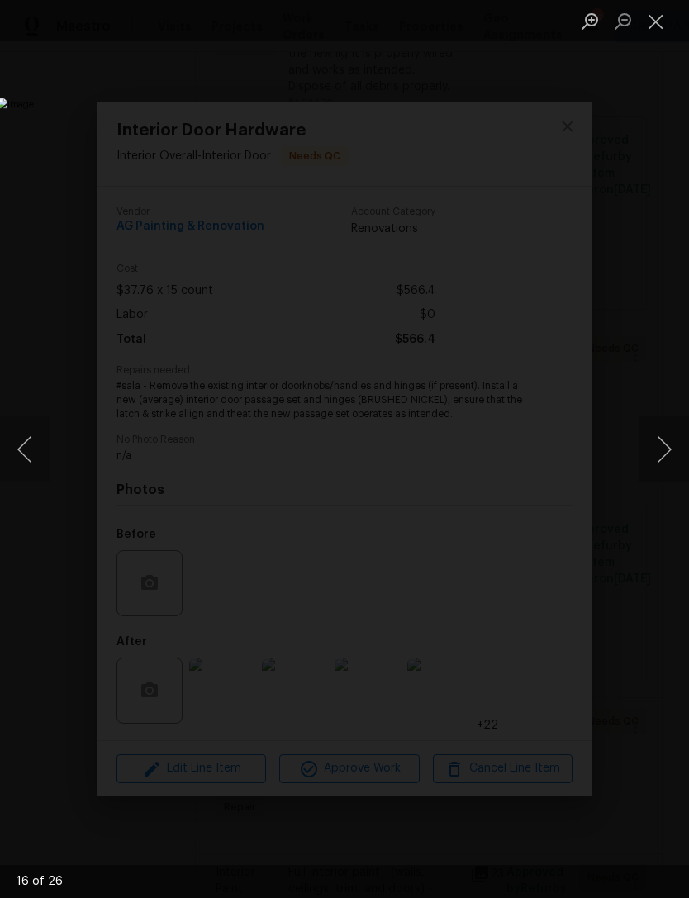
click at [667, 445] on button "Next image" at bounding box center [665, 450] width 50 height 66
click at [668, 444] on button "Next image" at bounding box center [665, 450] width 50 height 66
click at [670, 441] on button "Next image" at bounding box center [665, 450] width 50 height 66
click at [676, 436] on button "Next image" at bounding box center [665, 450] width 50 height 66
click at [671, 436] on button "Next image" at bounding box center [665, 450] width 50 height 66
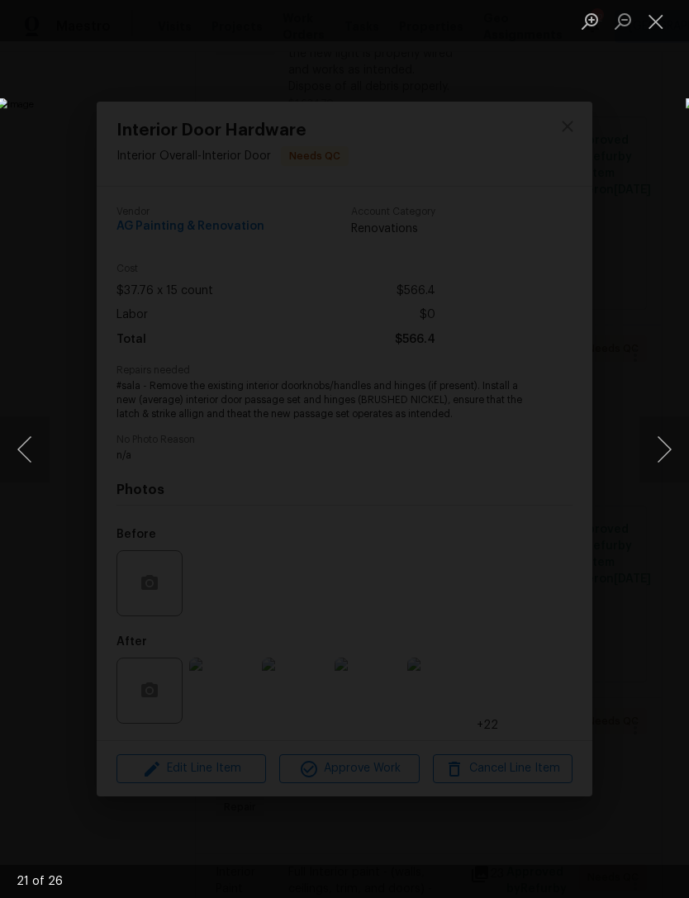
click at [651, 12] on button "Close lightbox" at bounding box center [656, 21] width 33 height 29
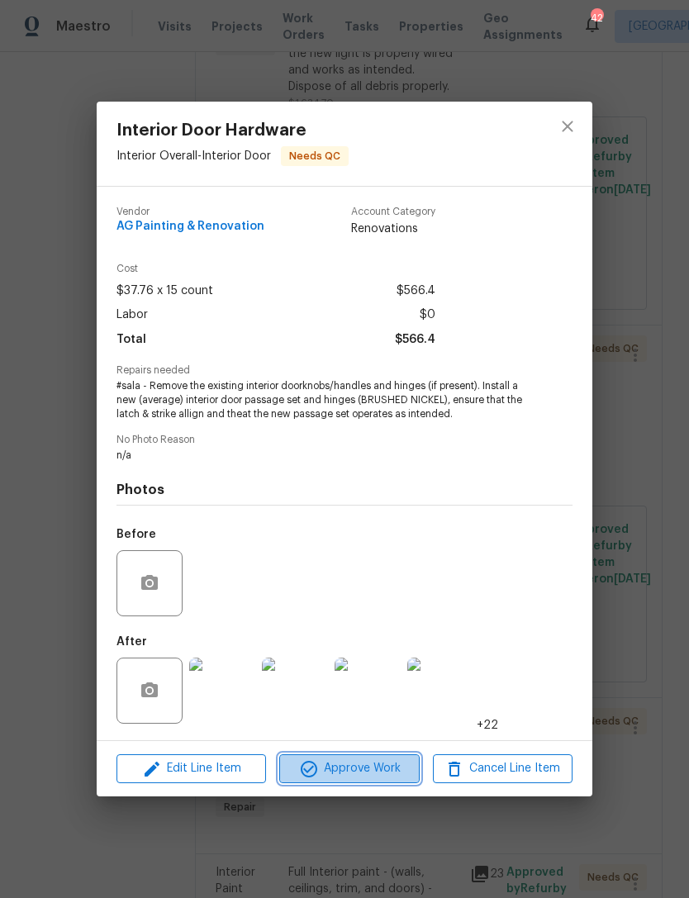
click at [350, 765] on span "Approve Work" at bounding box center [349, 769] width 130 height 21
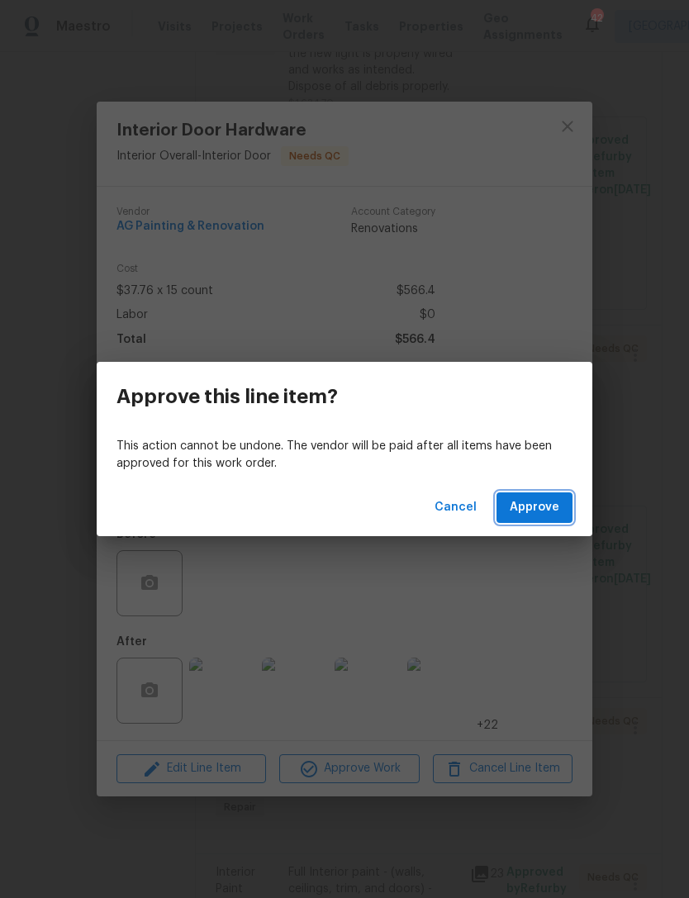
click at [536, 508] on span "Approve" at bounding box center [535, 508] width 50 height 21
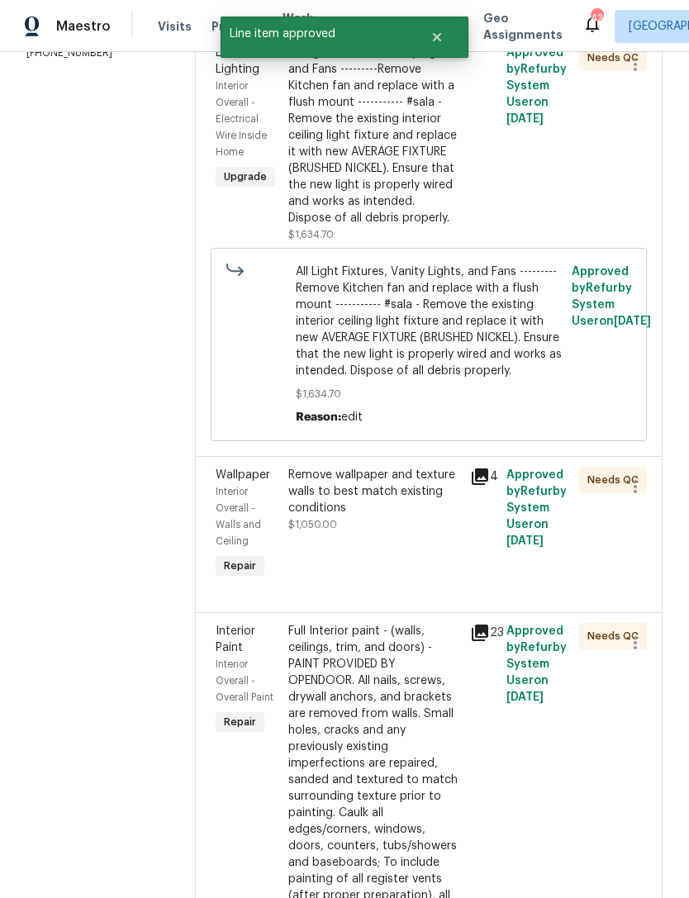
scroll to position [317, 0]
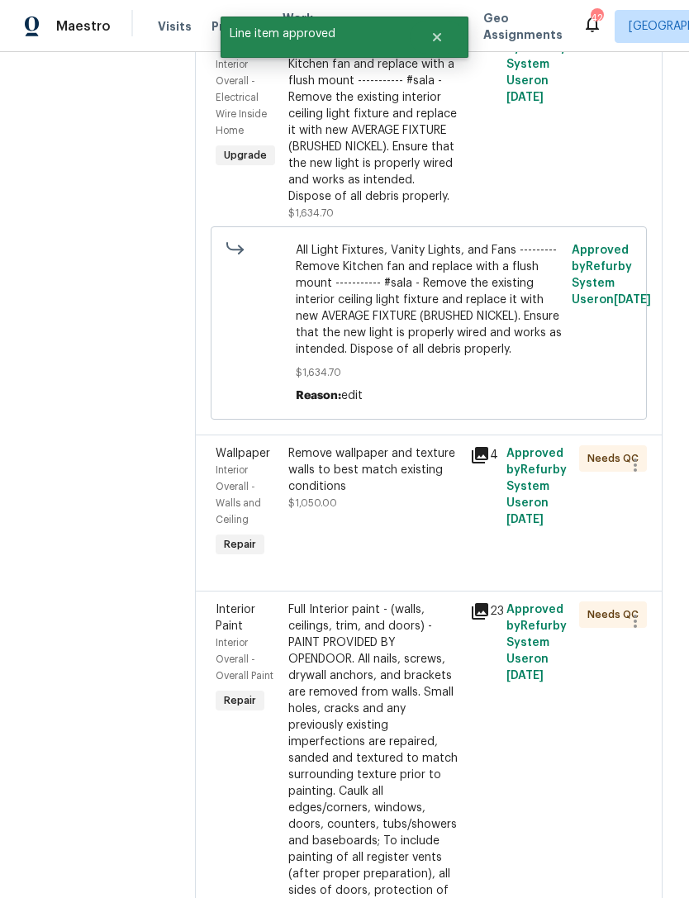
click at [433, 495] on div "Remove wallpaper and texture walls to best match existing conditions" at bounding box center [374, 471] width 172 height 50
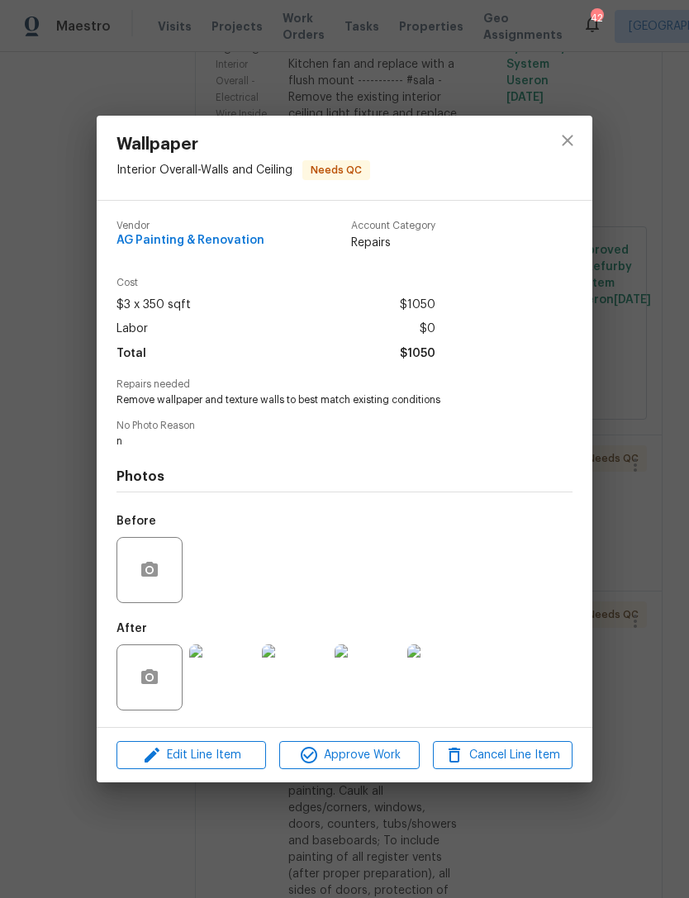
click at [236, 674] on img at bounding box center [222, 678] width 66 height 66
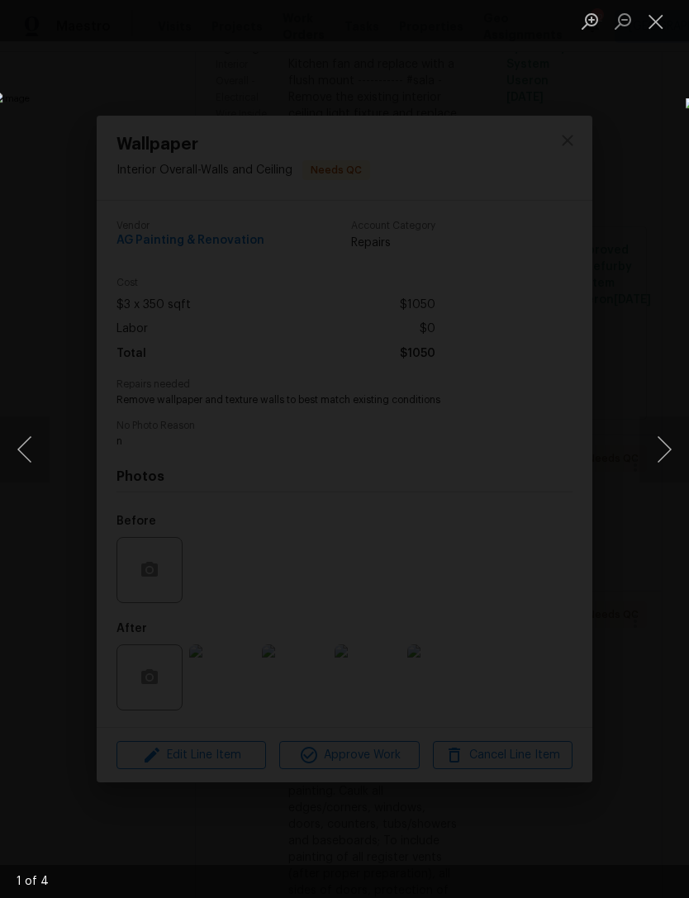
click at [681, 438] on button "Next image" at bounding box center [665, 450] width 50 height 66
click at [672, 441] on button "Next image" at bounding box center [665, 450] width 50 height 66
click at [679, 434] on button "Next image" at bounding box center [665, 450] width 50 height 66
click at [675, 430] on button "Next image" at bounding box center [665, 450] width 50 height 66
click at [675, 428] on button "Next image" at bounding box center [665, 450] width 50 height 66
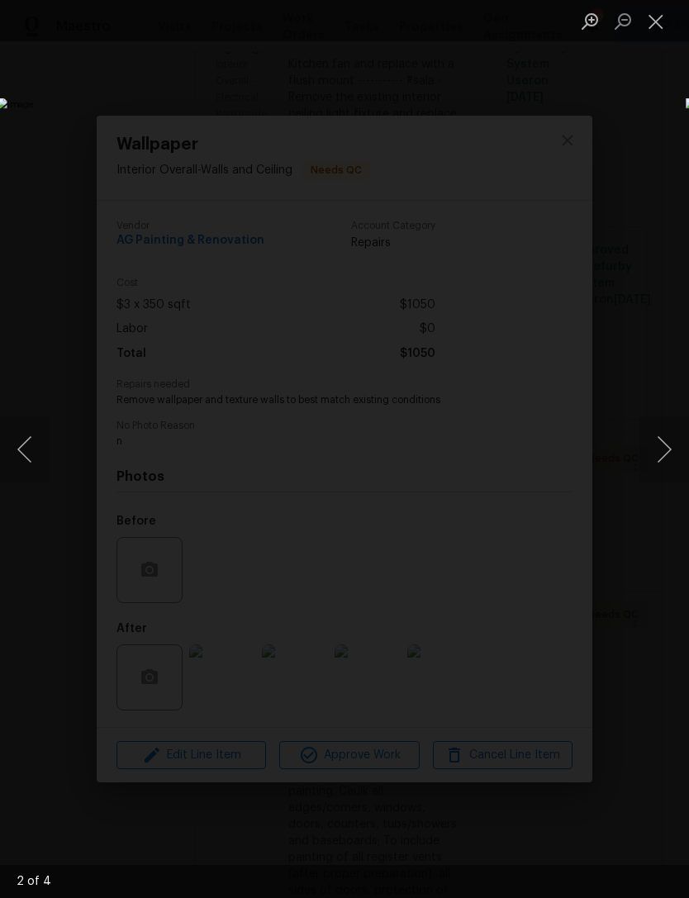
click at [675, 422] on button "Next image" at bounding box center [665, 450] width 50 height 66
click at [672, 426] on button "Next image" at bounding box center [665, 450] width 50 height 66
click at [670, 426] on button "Next image" at bounding box center [665, 450] width 50 height 66
click at [673, 425] on button "Next image" at bounding box center [665, 450] width 50 height 66
click at [672, 428] on button "Next image" at bounding box center [665, 450] width 50 height 66
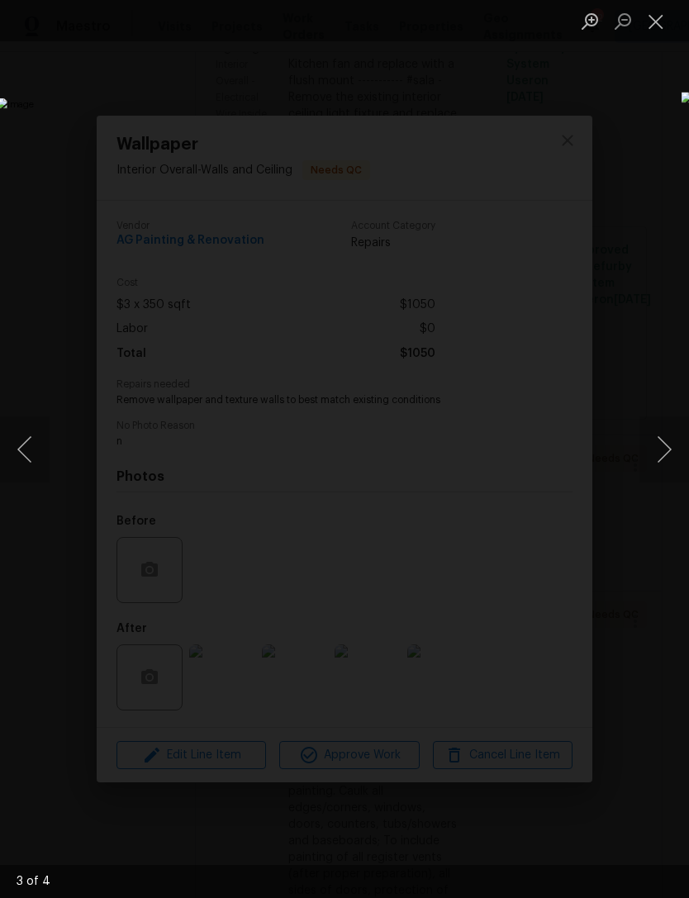
click at [671, 429] on button "Next image" at bounding box center [665, 450] width 50 height 66
click at [674, 425] on button "Next image" at bounding box center [665, 450] width 50 height 66
click at [657, 19] on button "Close lightbox" at bounding box center [656, 21] width 33 height 29
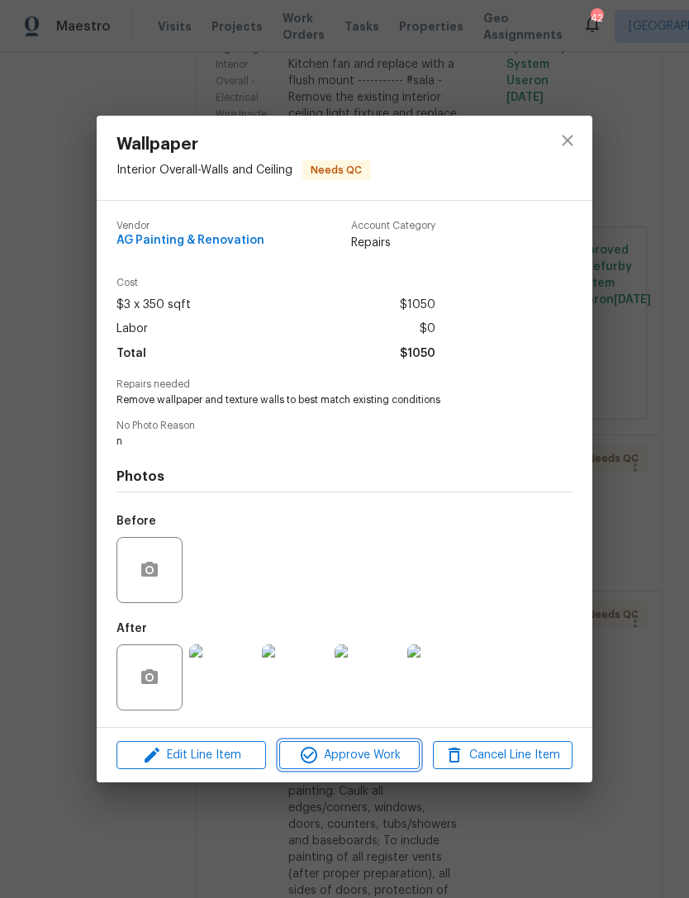
click at [346, 761] on span "Approve Work" at bounding box center [349, 756] width 130 height 21
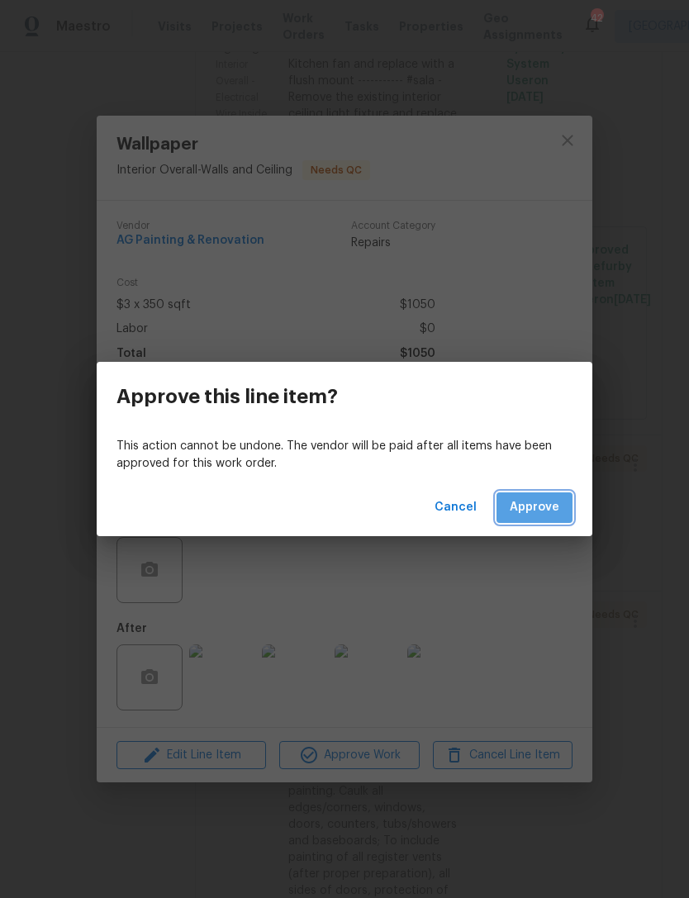
click at [544, 503] on span "Approve" at bounding box center [535, 508] width 50 height 21
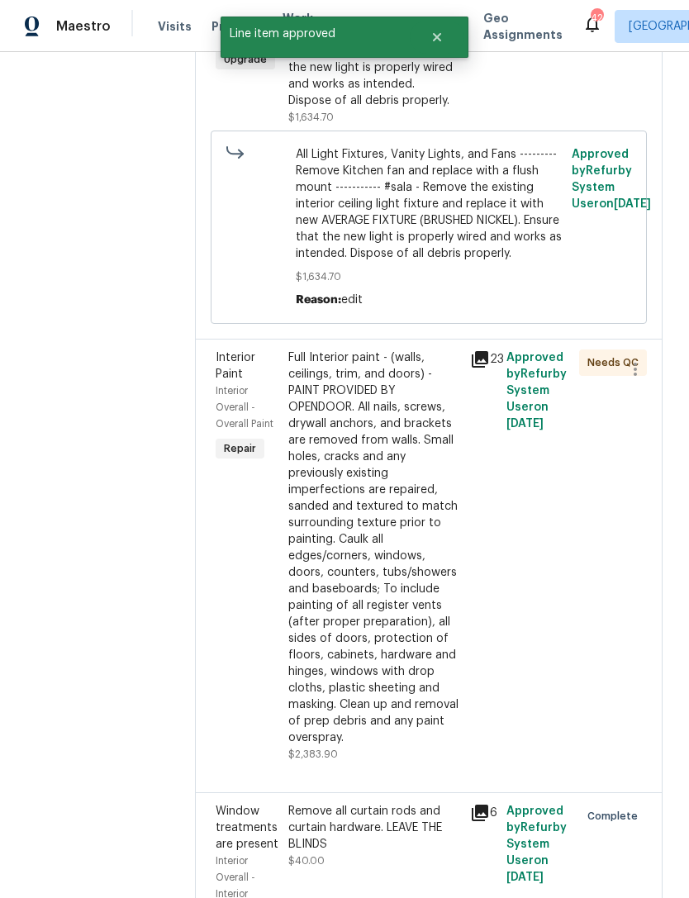
scroll to position [418, 0]
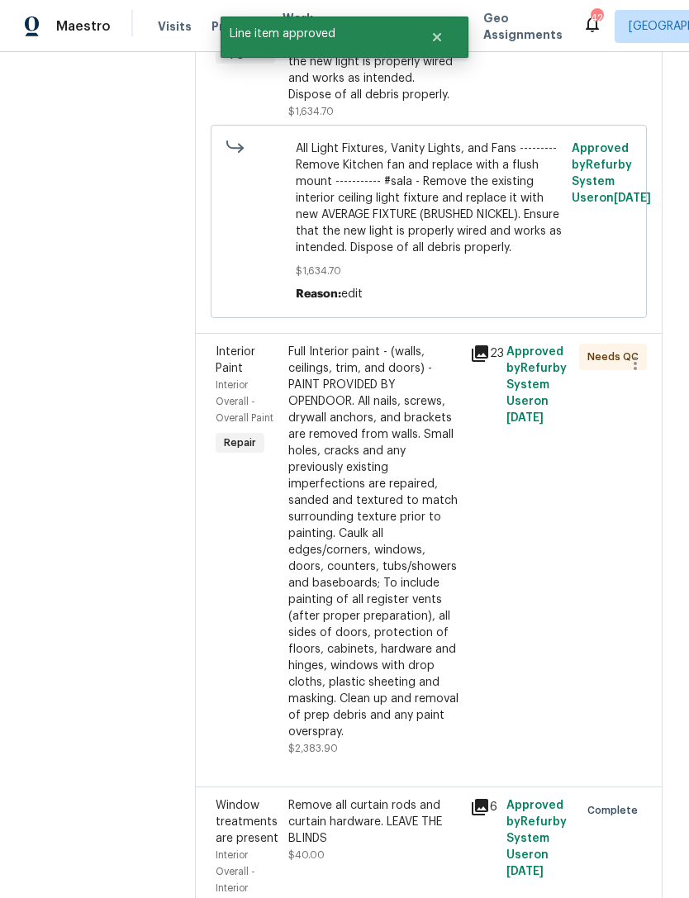
click at [460, 542] on div "Full Interior paint - (walls, ceilings, trim, and doors) - PAINT PROVIDED BY OP…" at bounding box center [374, 542] width 172 height 397
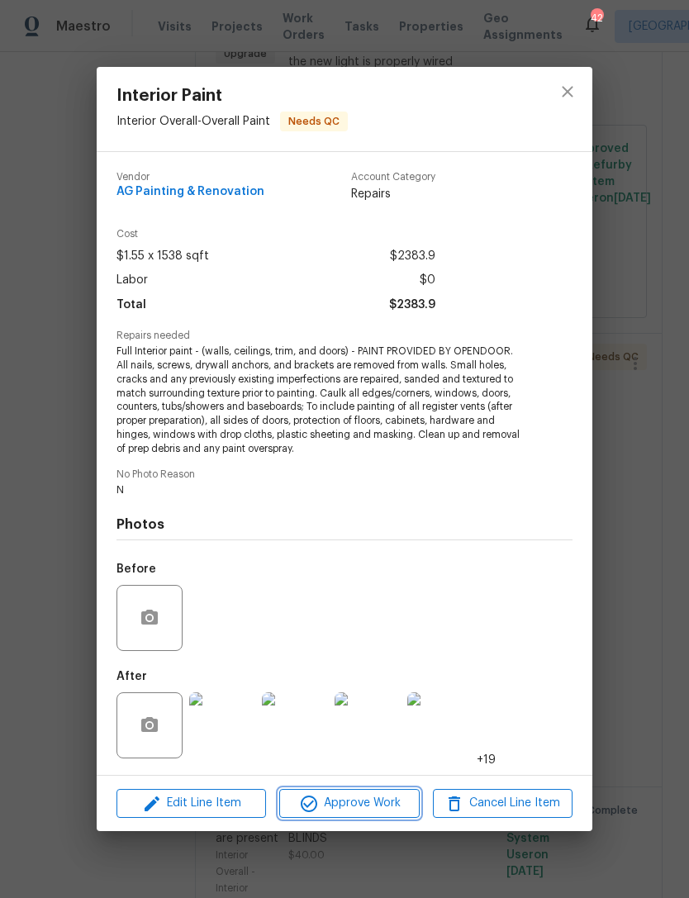
click at [387, 805] on span "Approve Work" at bounding box center [349, 804] width 130 height 21
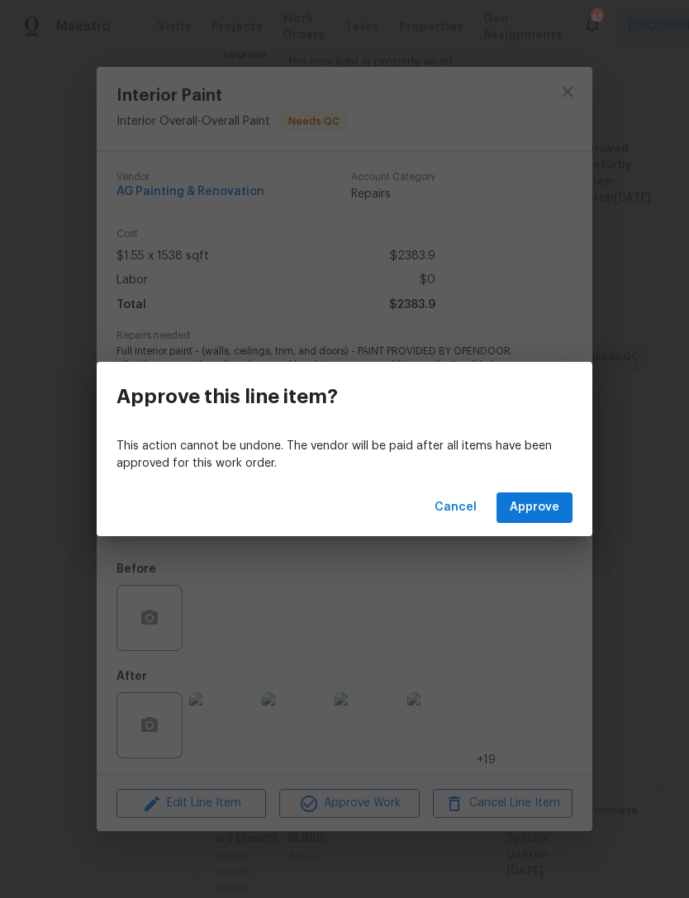
click at [530, 510] on span "Approve" at bounding box center [535, 508] width 50 height 21
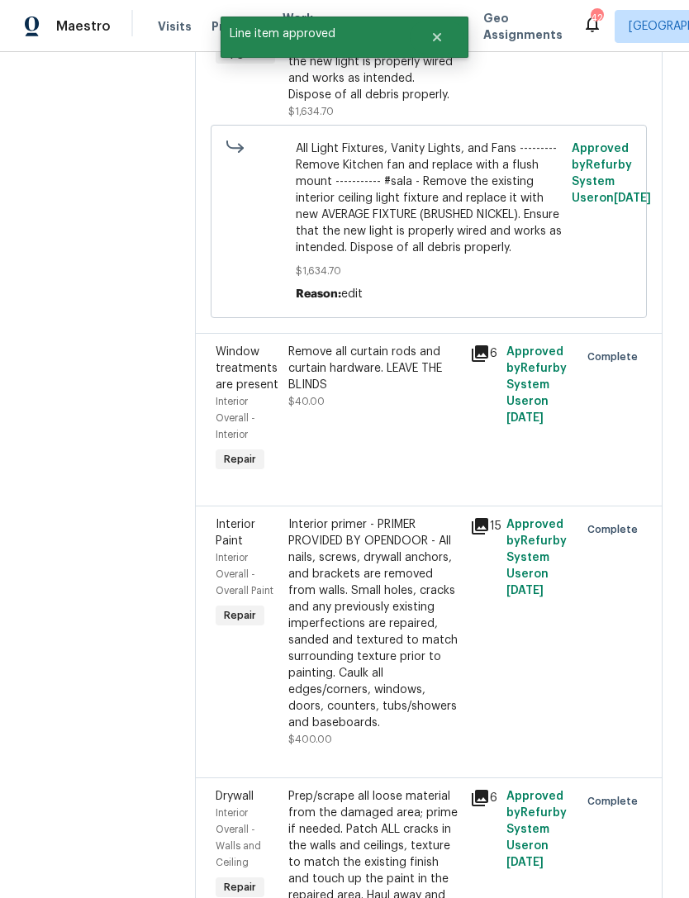
click at [412, 393] on div "Remove all curtain rods and curtain hardware. LEAVE THE BLINDS" at bounding box center [374, 369] width 172 height 50
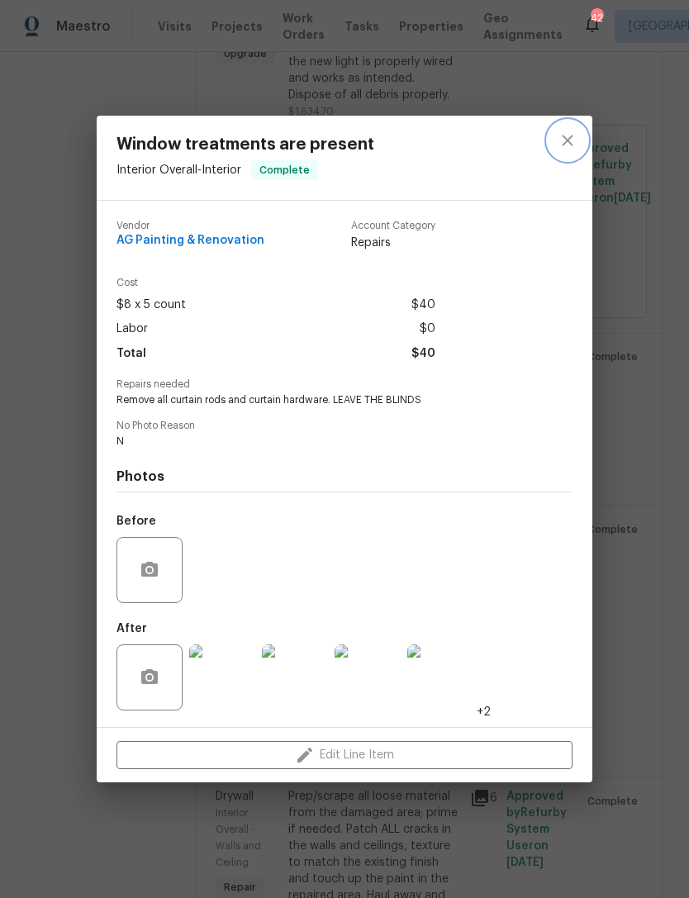
click at [568, 144] on icon "close" at bounding box center [568, 141] width 20 height 20
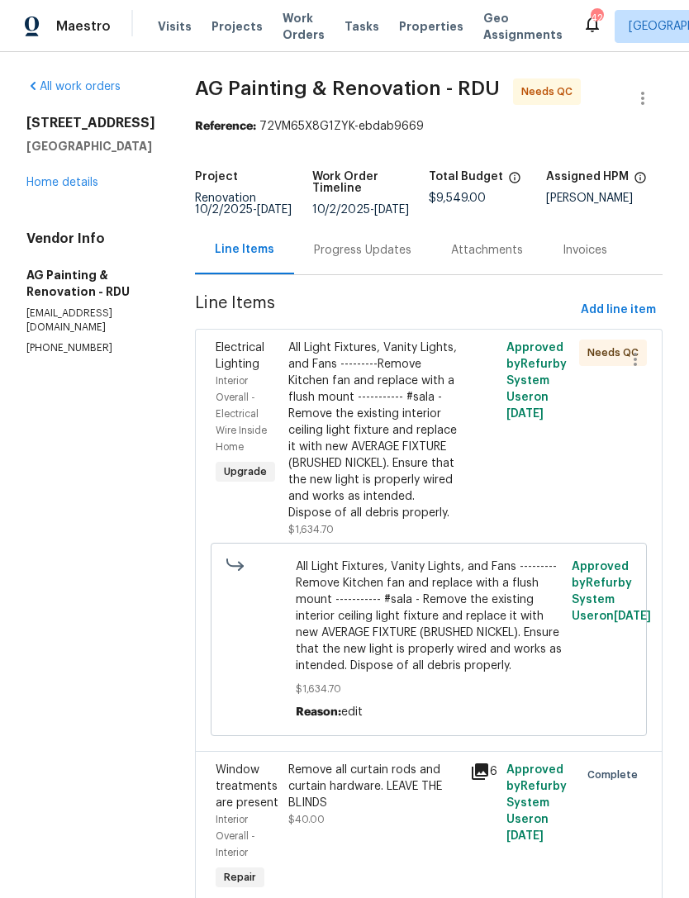
scroll to position [0, 0]
click at [423, 407] on div "All Light Fixtures, Vanity Lights, and Fans ---------Remove Kitchen fan and rep…" at bounding box center [374, 431] width 172 height 182
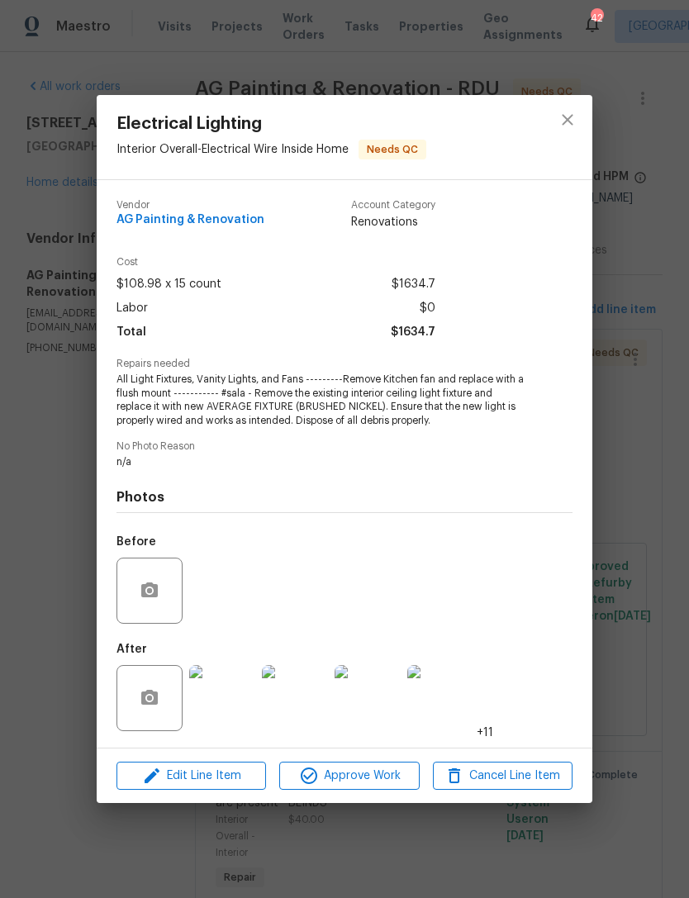
click at [211, 694] on img at bounding box center [222, 698] width 66 height 66
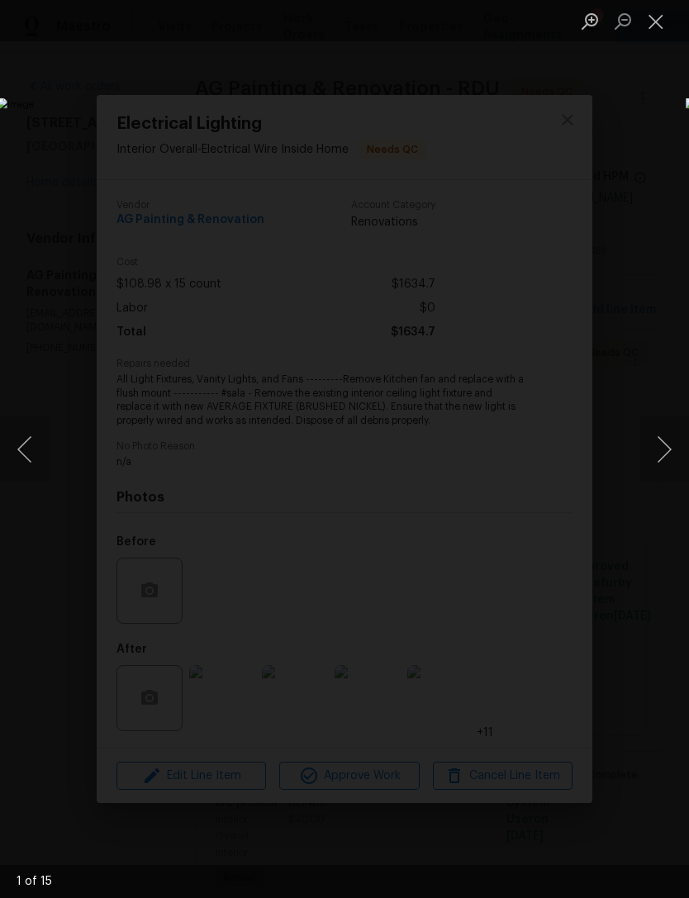
click at [668, 447] on button "Next image" at bounding box center [665, 450] width 50 height 66
click at [665, 447] on button "Next image" at bounding box center [665, 450] width 50 height 66
click at [664, 446] on button "Next image" at bounding box center [665, 450] width 50 height 66
click at [663, 445] on button "Next image" at bounding box center [665, 450] width 50 height 66
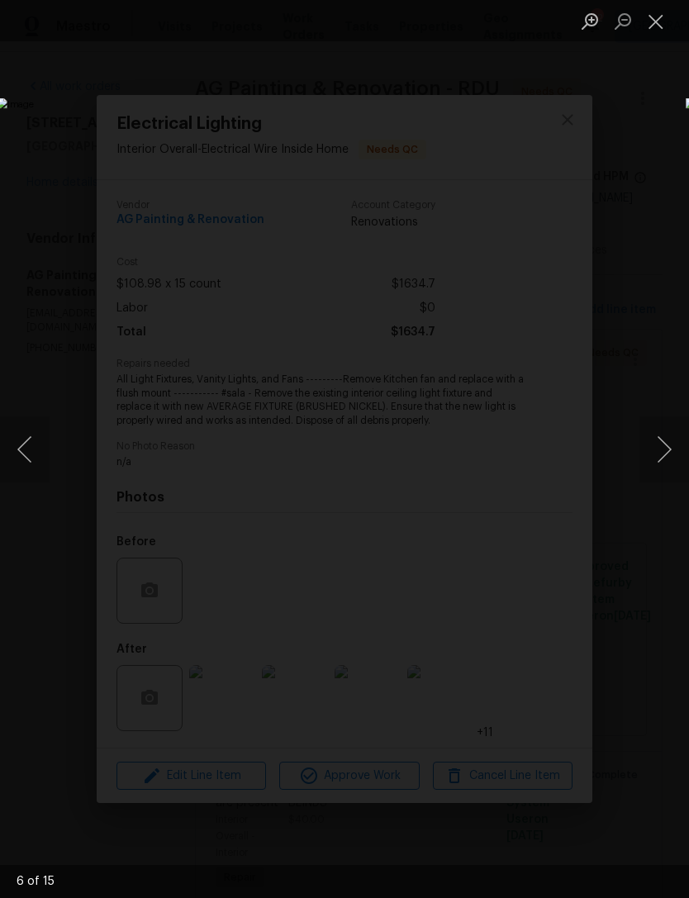
click at [668, 448] on button "Next image" at bounding box center [665, 450] width 50 height 66
click at [665, 450] on button "Next image" at bounding box center [665, 450] width 50 height 66
click at [667, 447] on button "Next image" at bounding box center [665, 450] width 50 height 66
click at [33, 448] on button "Previous image" at bounding box center [25, 450] width 50 height 66
click at [674, 445] on button "Next image" at bounding box center [665, 450] width 50 height 66
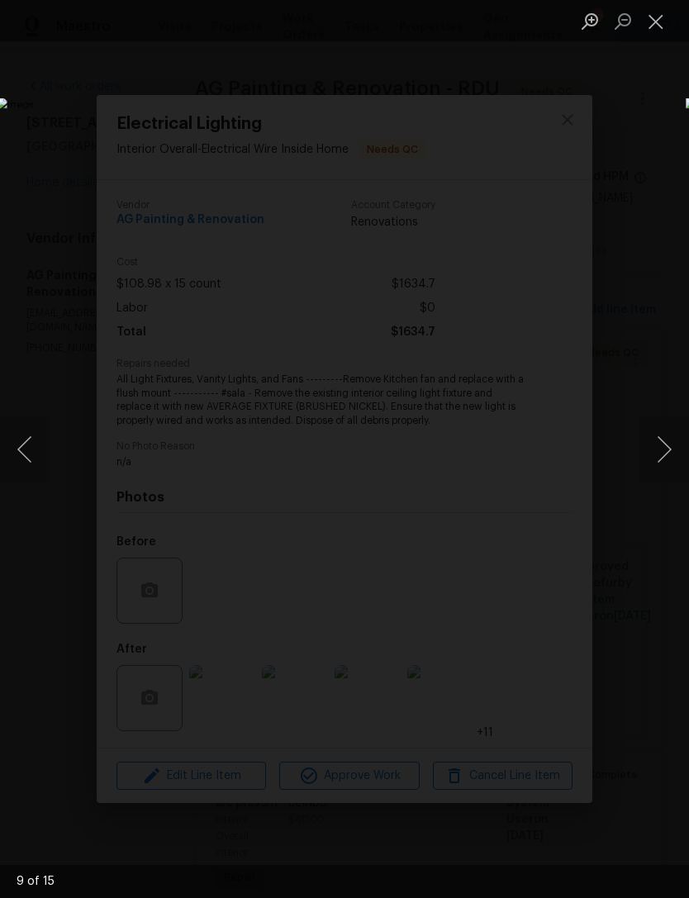
click at [674, 444] on button "Next image" at bounding box center [665, 450] width 50 height 66
click at [673, 440] on button "Next image" at bounding box center [665, 450] width 50 height 66
click at [672, 440] on button "Next image" at bounding box center [665, 450] width 50 height 66
click at [671, 440] on button "Next image" at bounding box center [665, 450] width 50 height 66
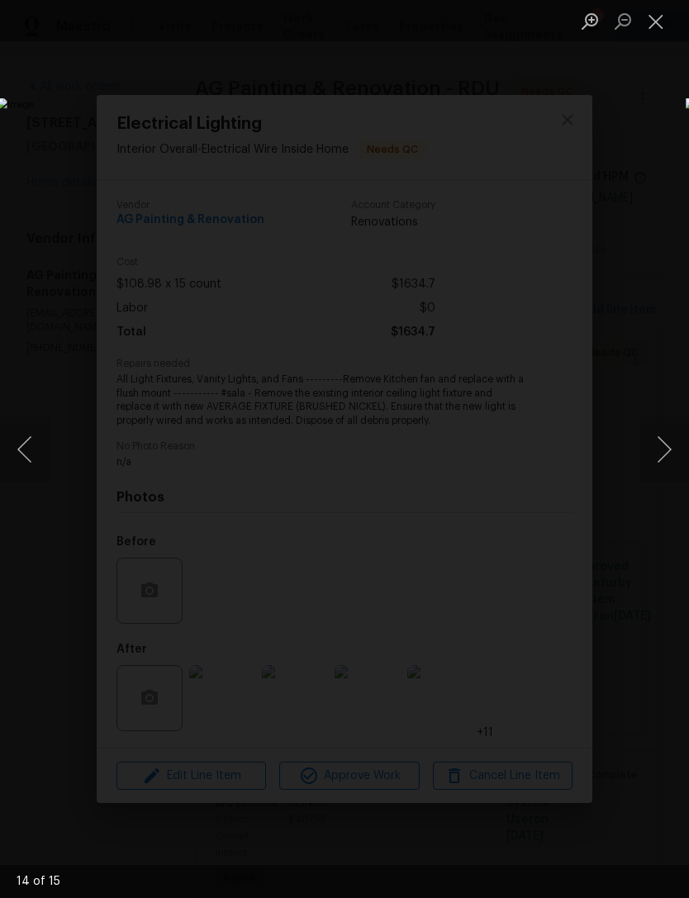
click at [671, 436] on button "Next image" at bounding box center [665, 450] width 50 height 66
click at [670, 436] on button "Next image" at bounding box center [665, 450] width 50 height 66
click at [669, 439] on button "Next image" at bounding box center [665, 450] width 50 height 66
click at [651, 17] on button "Close lightbox" at bounding box center [656, 21] width 33 height 29
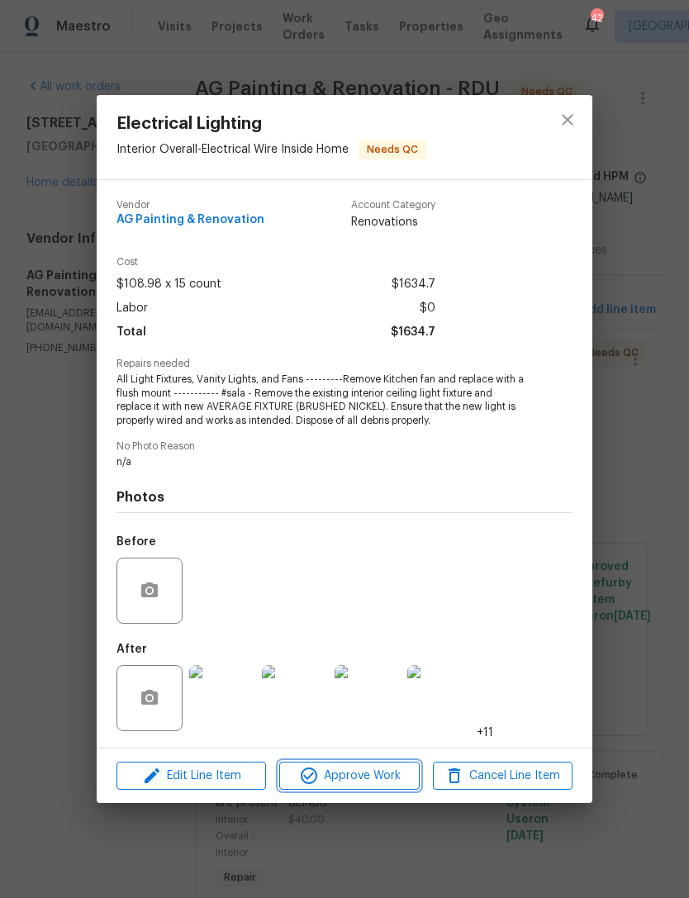
click at [374, 765] on button "Approve Work" at bounding box center [349, 776] width 140 height 29
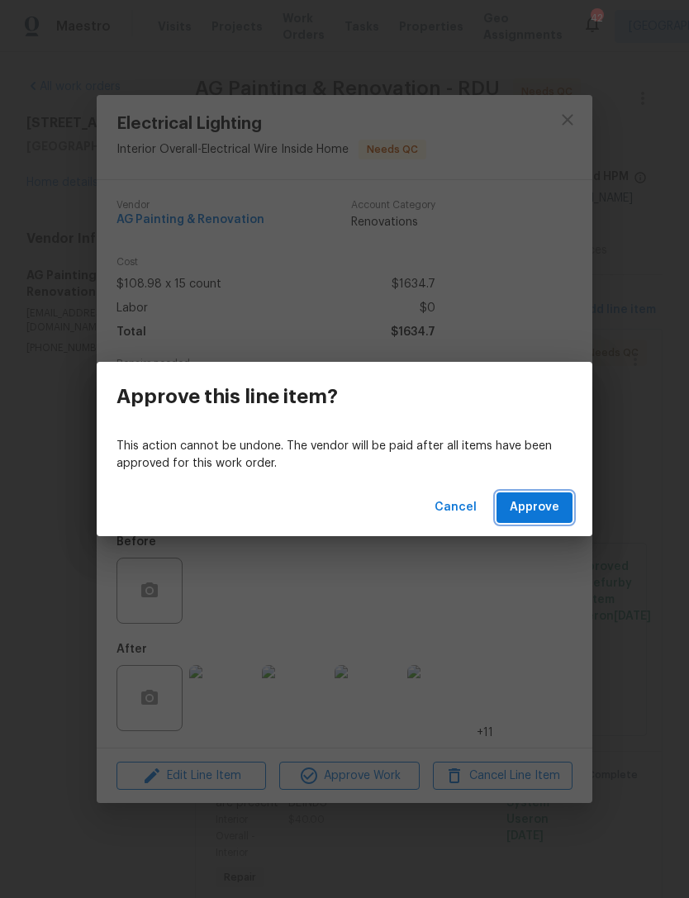
click at [533, 503] on span "Approve" at bounding box center [535, 508] width 50 height 21
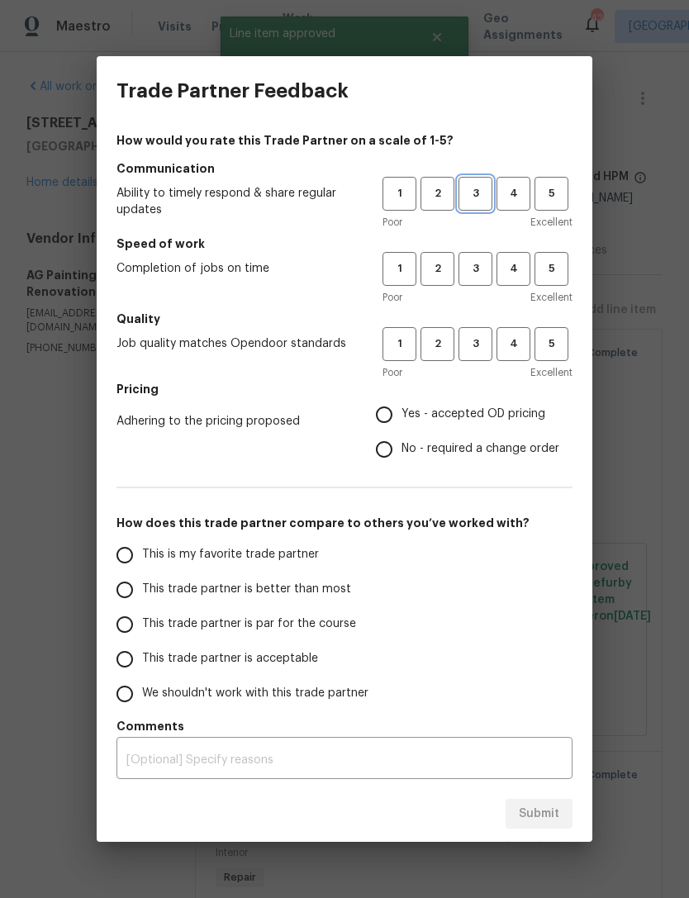
click at [488, 181] on button "3" at bounding box center [476, 194] width 34 height 34
click at [481, 261] on span "3" at bounding box center [475, 269] width 31 height 19
click at [484, 342] on span "3" at bounding box center [475, 344] width 31 height 19
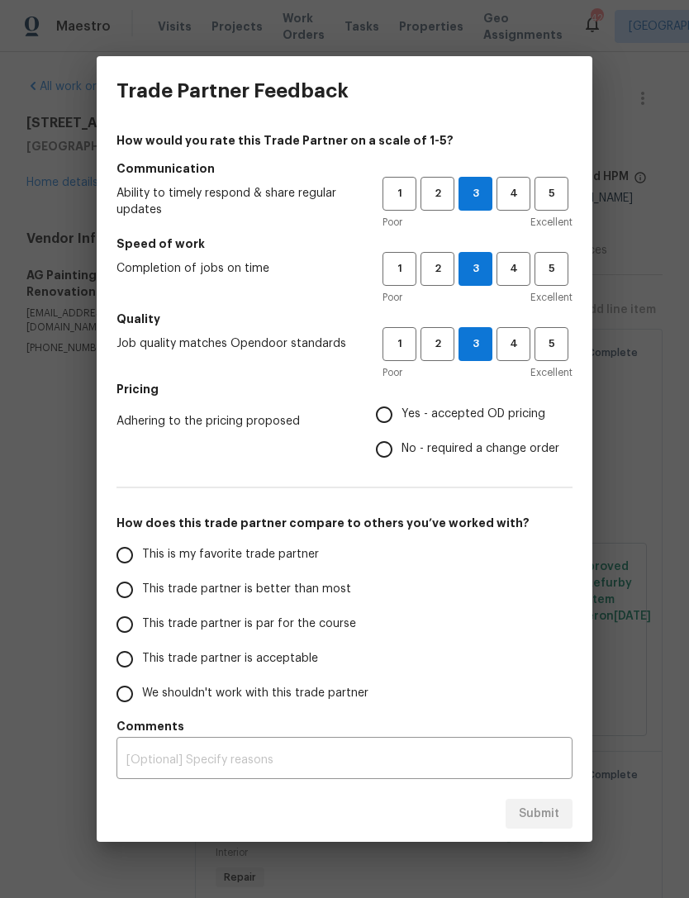
click at [388, 444] on input "No - required a change order" at bounding box center [384, 449] width 35 height 35
radio input "true"
click at [387, 412] on input "Yes - accepted OD pricing" at bounding box center [384, 415] width 35 height 35
radio input "true"
click at [137, 650] on input "This trade partner is acceptable" at bounding box center [124, 659] width 35 height 35
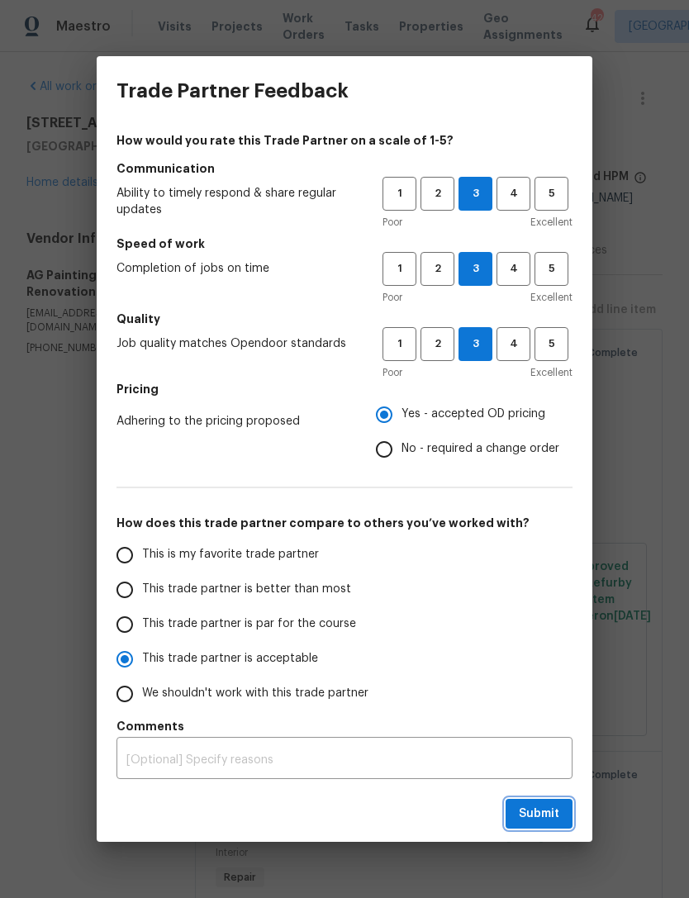
click at [541, 819] on span "Submit" at bounding box center [539, 814] width 41 height 21
radio input "true"
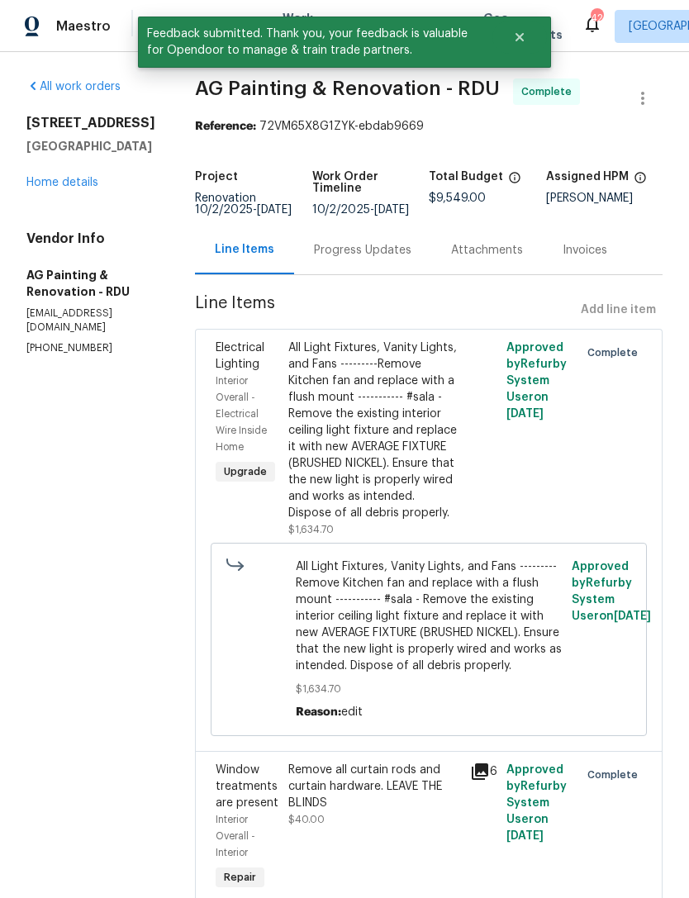
click at [79, 185] on link "Home details" at bounding box center [62, 183] width 72 height 12
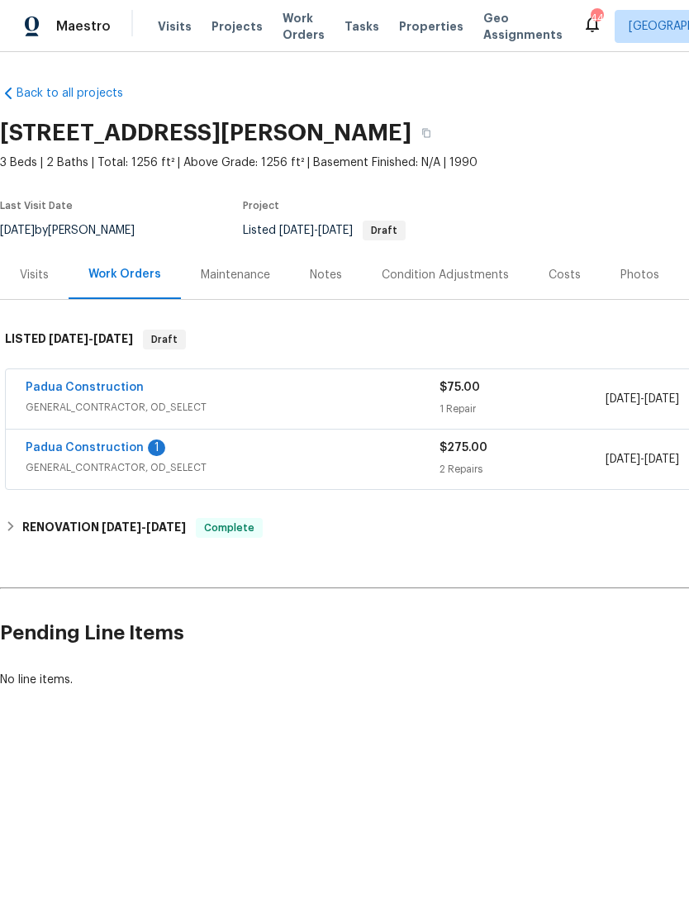
click at [148, 448] on div "1" at bounding box center [156, 448] width 17 height 17
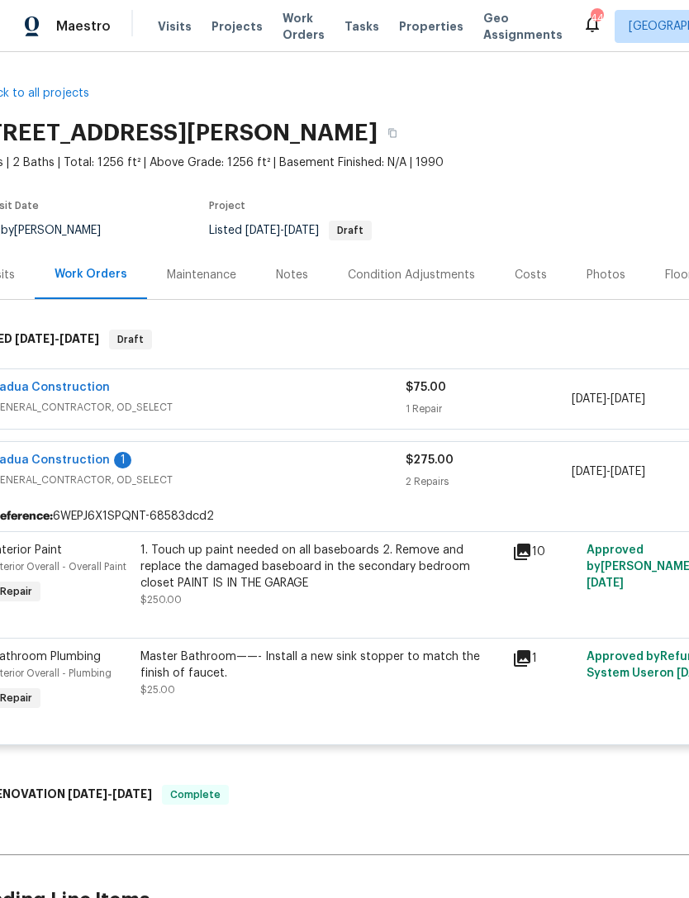
scroll to position [0, 39]
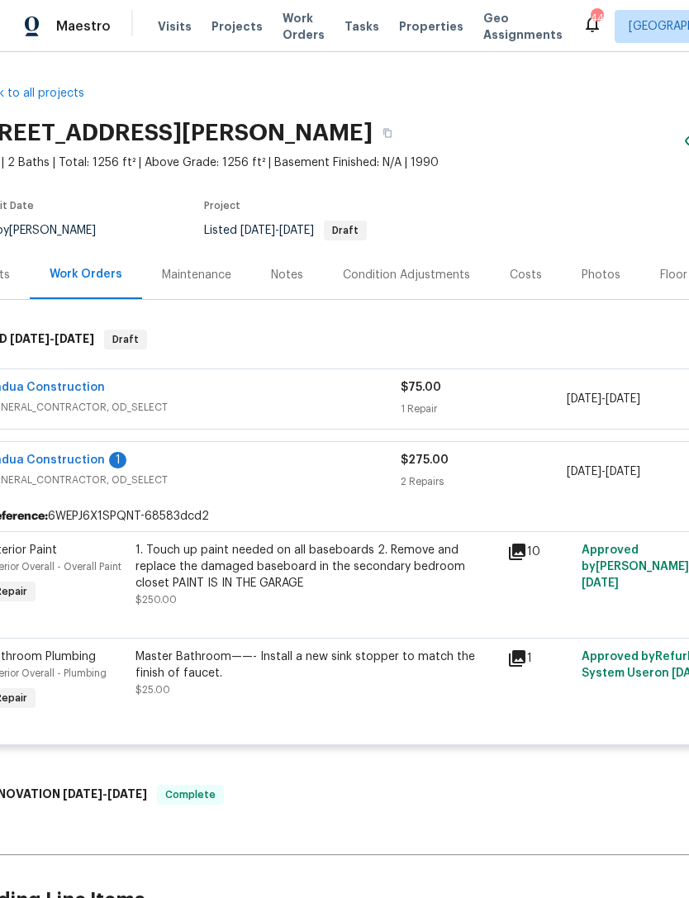
click at [82, 456] on link "Padua Construction" at bounding box center [46, 461] width 118 height 12
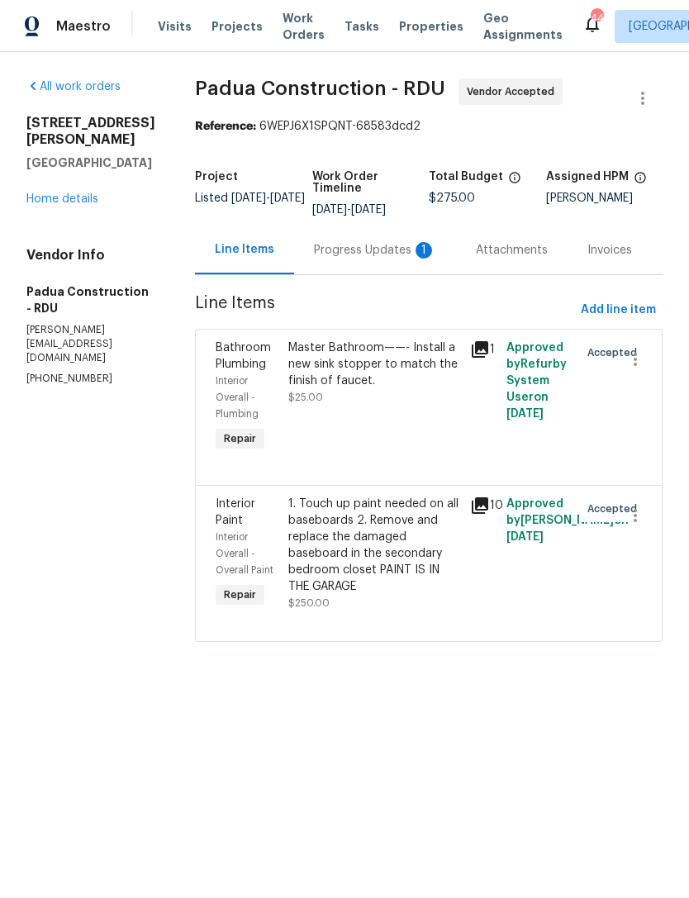
click at [364, 255] on div "Progress Updates 1" at bounding box center [375, 250] width 122 height 17
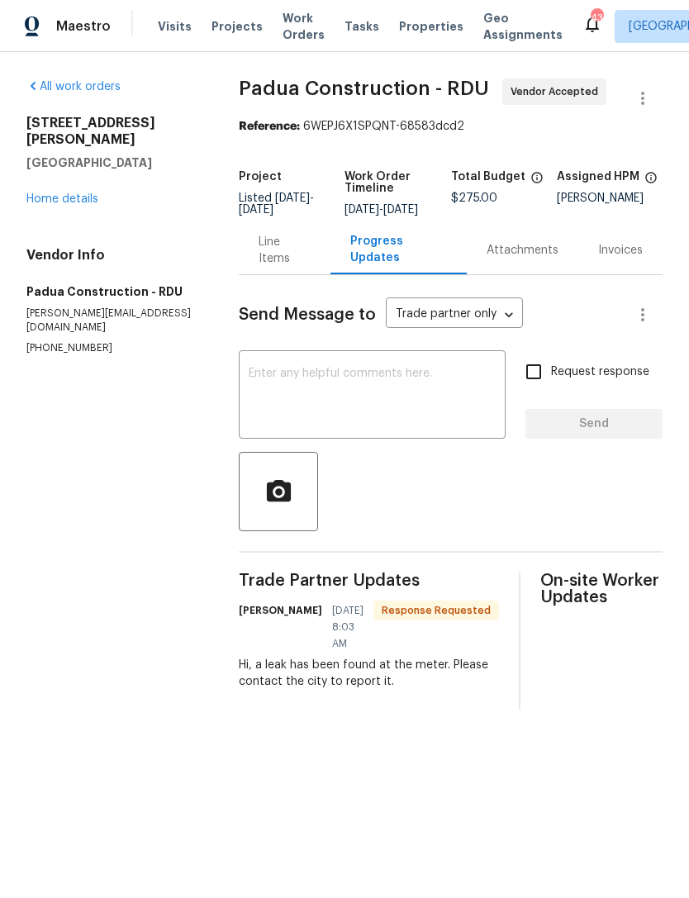
click at [55, 193] on link "Home details" at bounding box center [62, 199] width 72 height 12
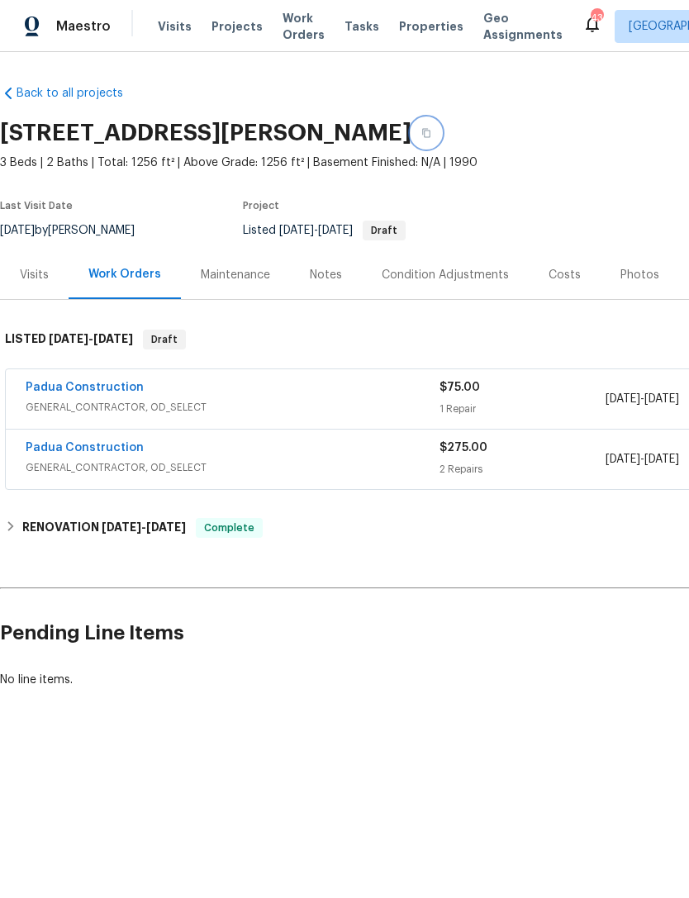
click at [431, 128] on icon "button" at bounding box center [427, 133] width 10 height 10
click at [441, 131] on button "button" at bounding box center [427, 133] width 30 height 30
click at [117, 447] on link "Padua Construction" at bounding box center [85, 448] width 118 height 12
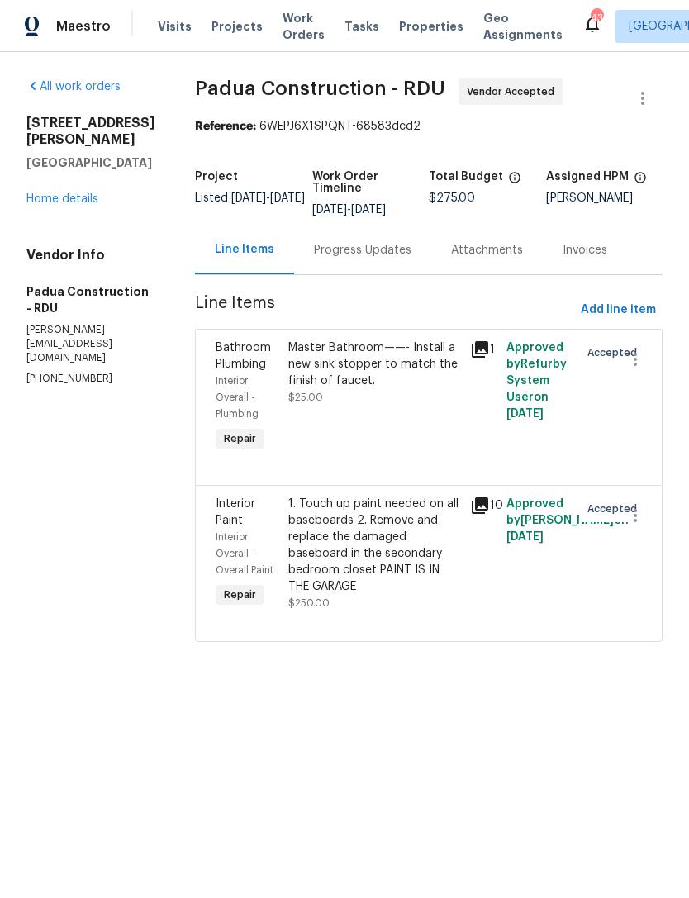
click at [354, 240] on div "Progress Updates" at bounding box center [362, 250] width 137 height 49
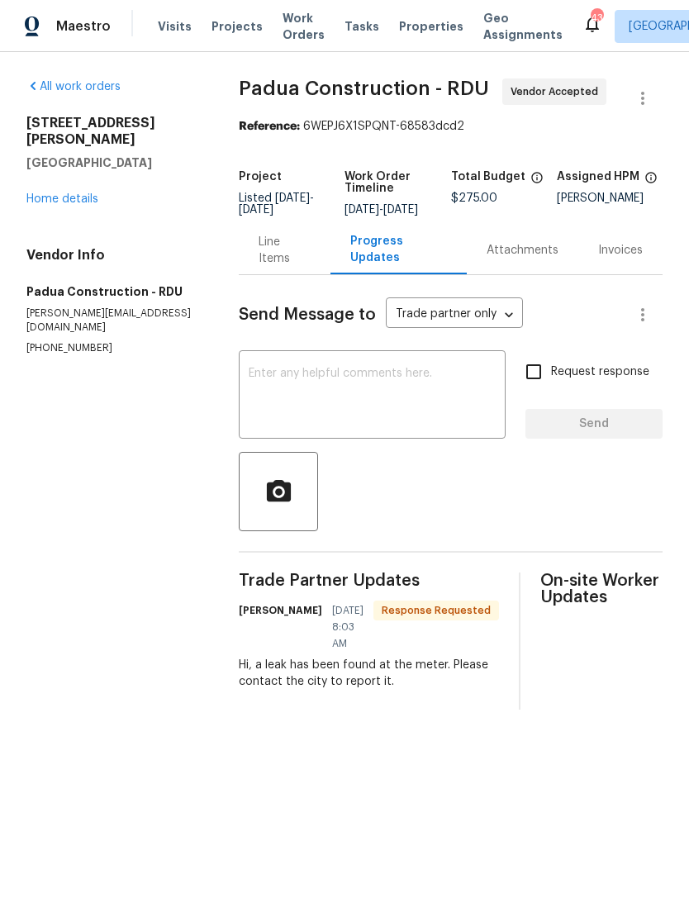
click at [323, 382] on textarea at bounding box center [372, 397] width 247 height 58
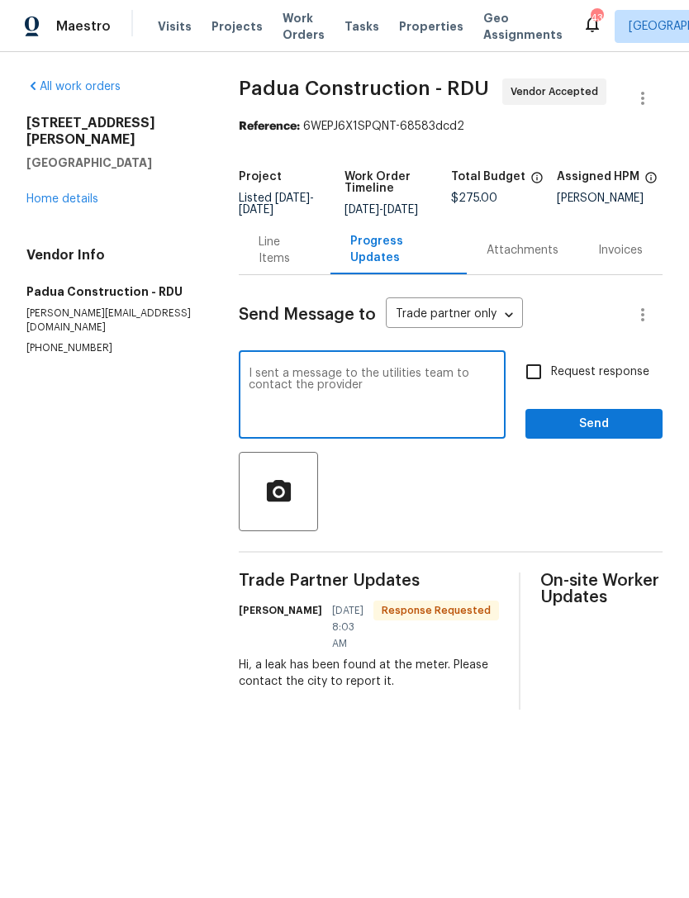
type textarea "I sent a message to the utilities team to contact the provider"
click at [565, 432] on span "Send" at bounding box center [594, 424] width 111 height 21
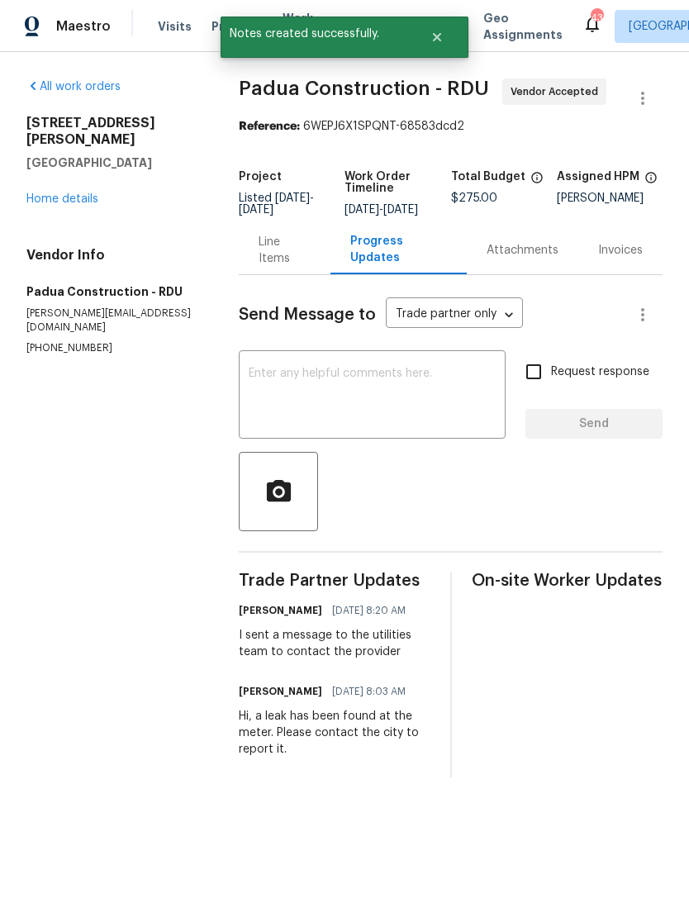
click at [71, 193] on link "Home details" at bounding box center [62, 199] width 72 height 12
